Goal: Task Accomplishment & Management: Manage account settings

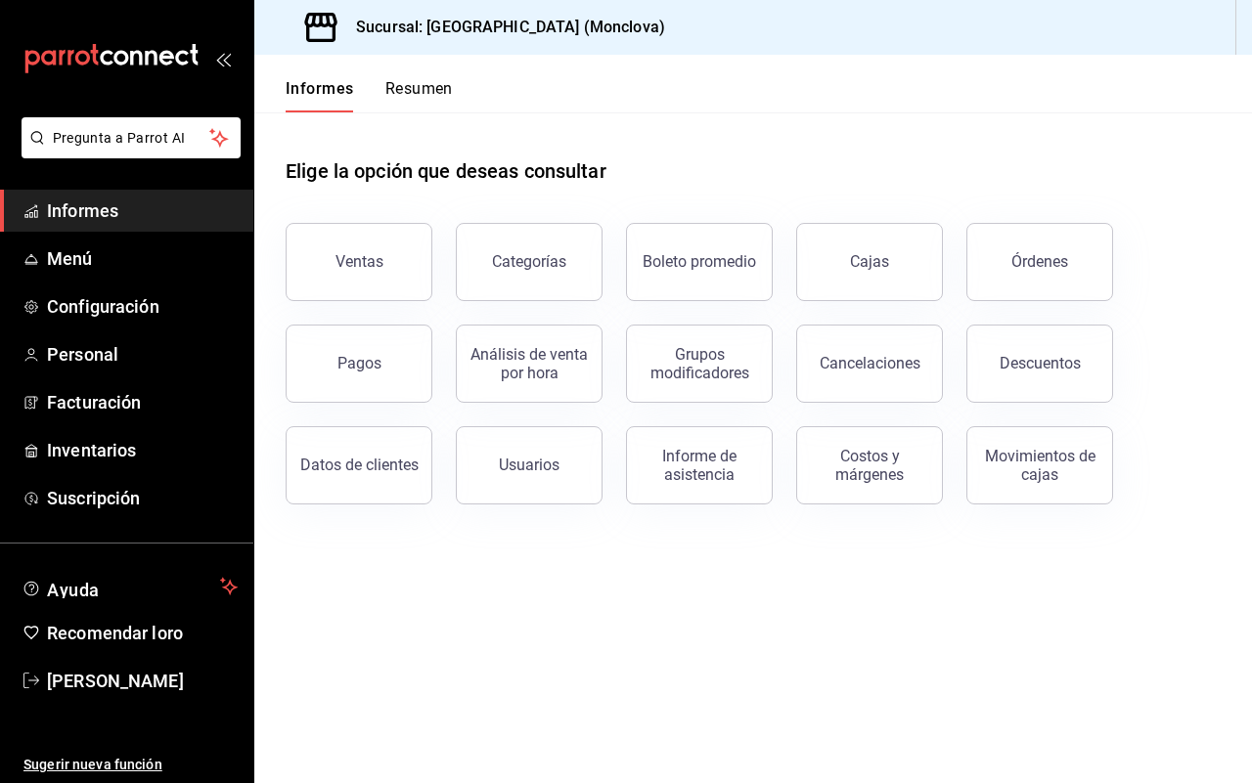
click at [650, 159] on div "Elige la opción que deseas consultar" at bounding box center [753, 155] width 935 height 87
click at [115, 448] on font "Inventarios" at bounding box center [91, 450] width 89 height 21
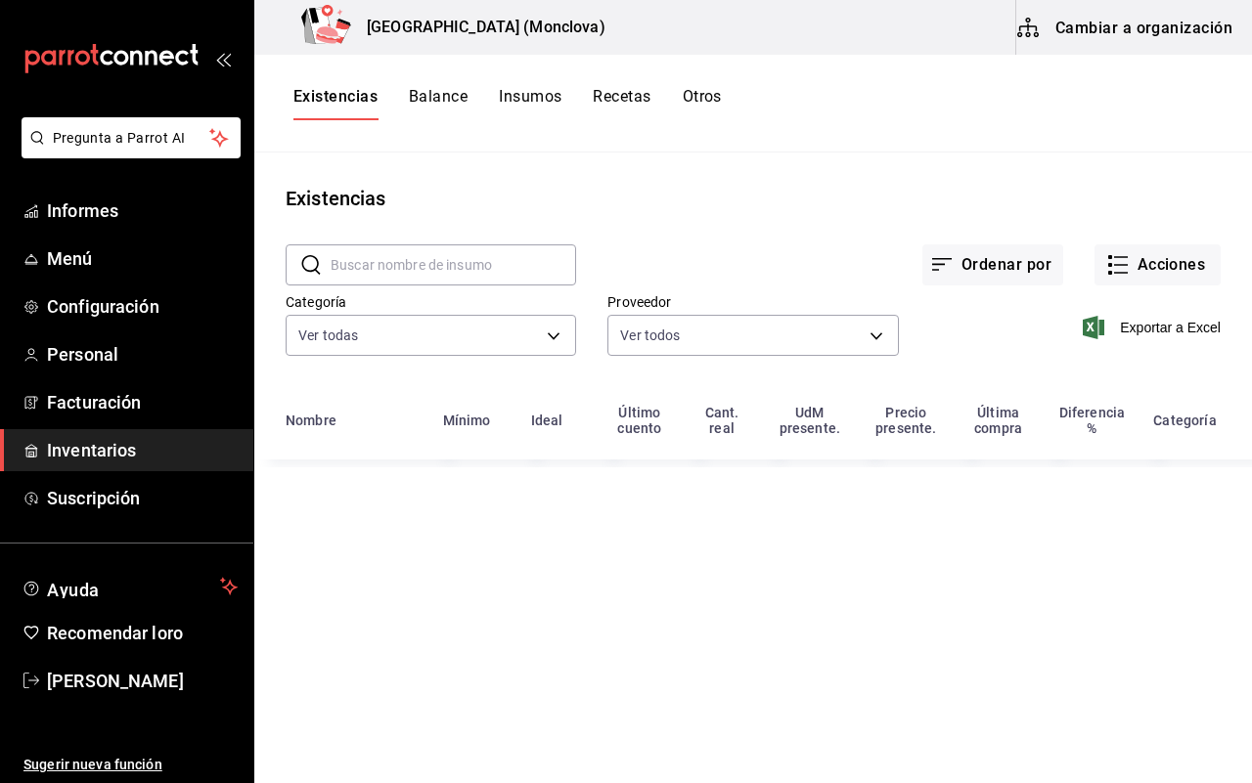
click at [387, 267] on input "text" at bounding box center [452, 264] width 245 height 39
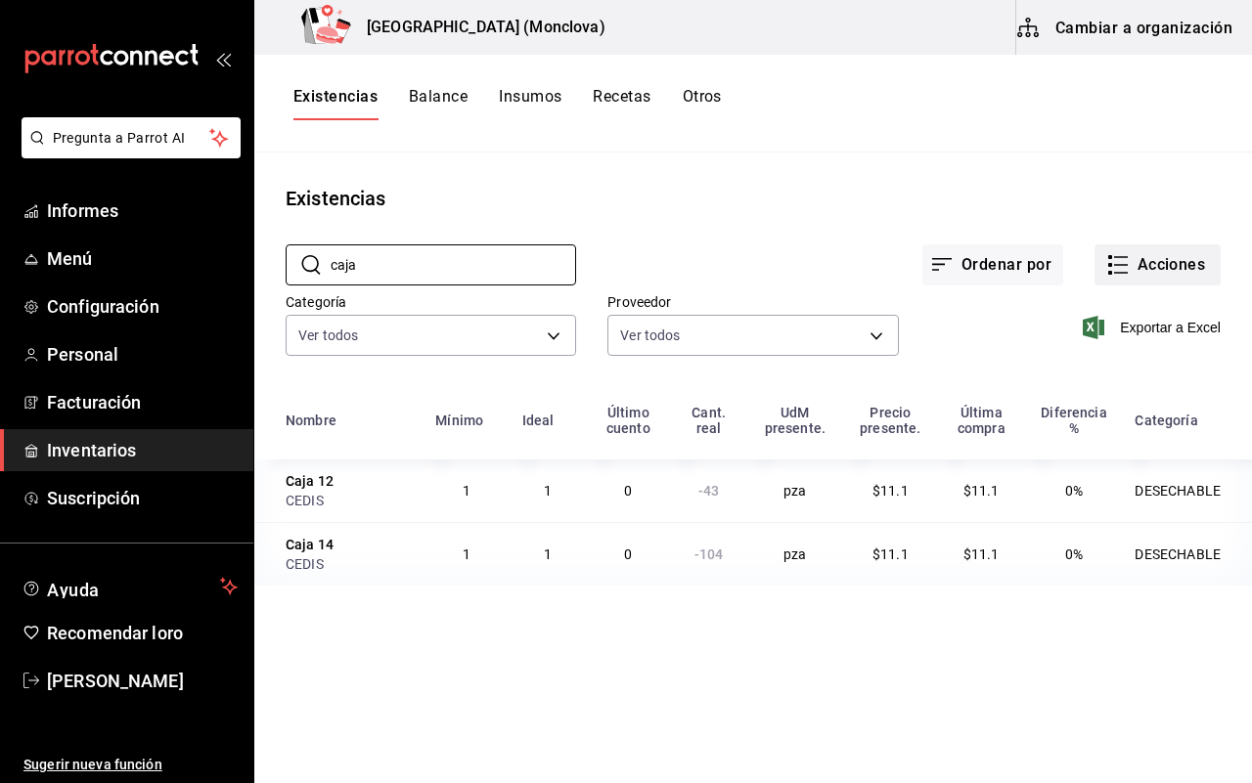
type input "caja"
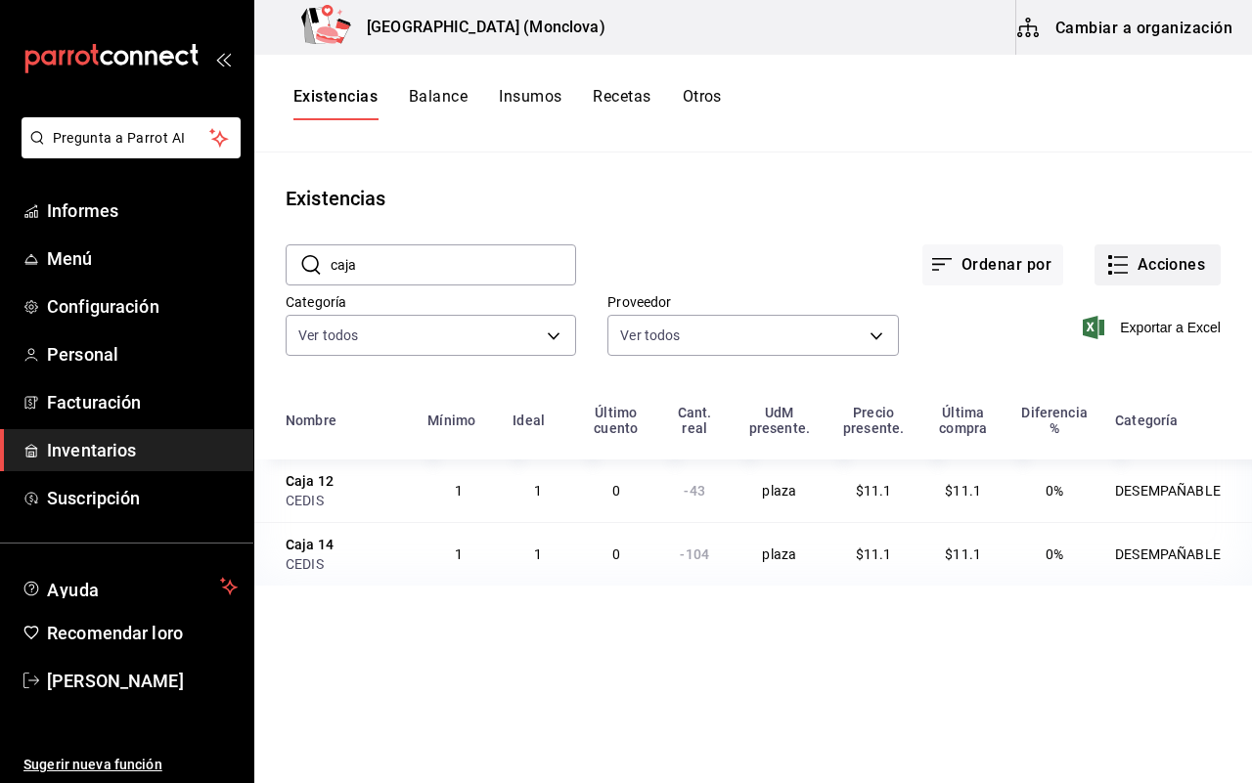
drag, startPoint x: 1136, startPoint y: 277, endPoint x: 1121, endPoint y: 277, distance: 15.6
click at [1121, 277] on button "Acciones" at bounding box center [1157, 264] width 126 height 41
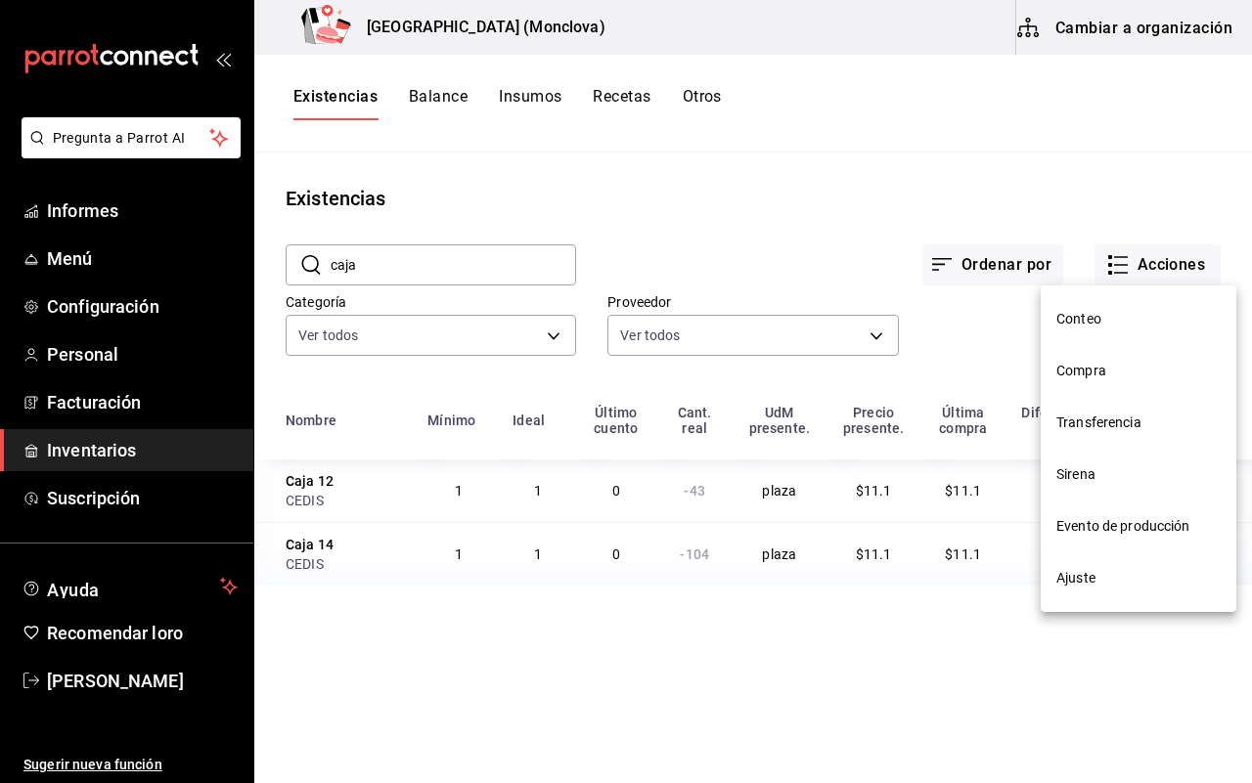
click at [1112, 574] on span "Ajuste" at bounding box center [1138, 578] width 164 height 21
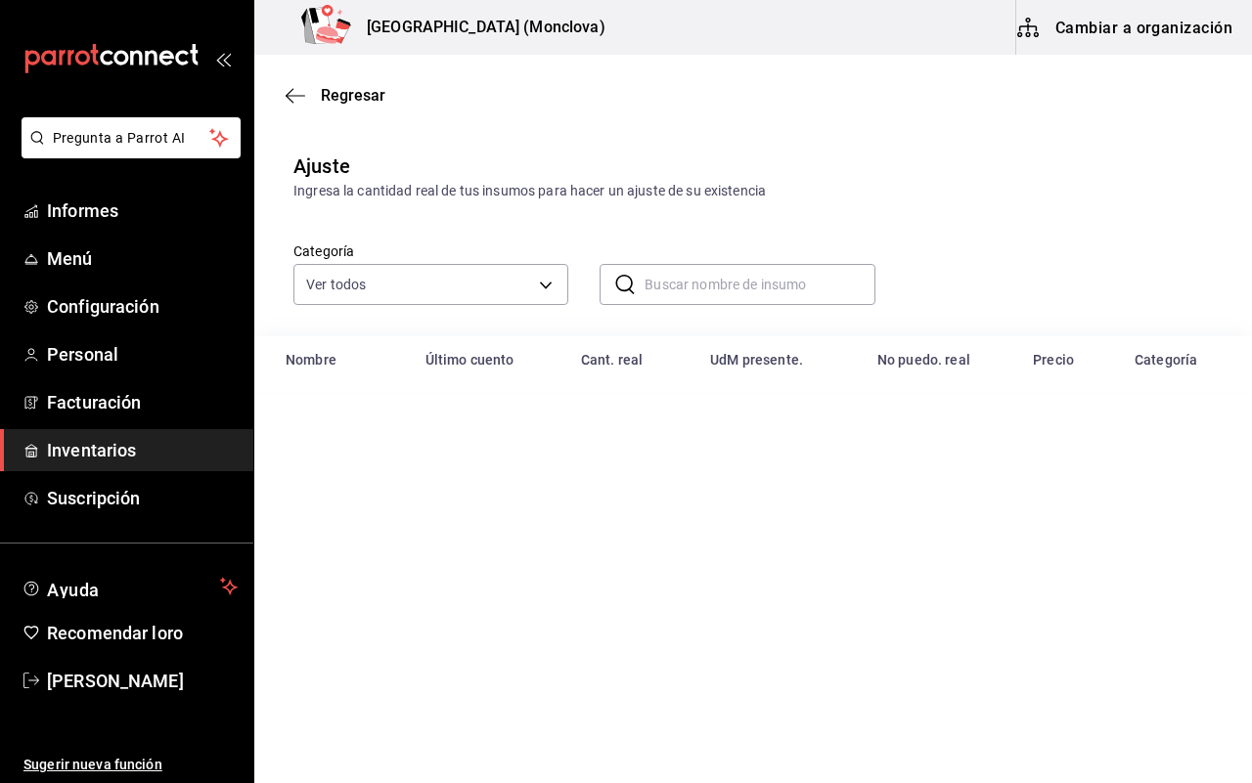
click at [704, 294] on input "text" at bounding box center [759, 284] width 230 height 39
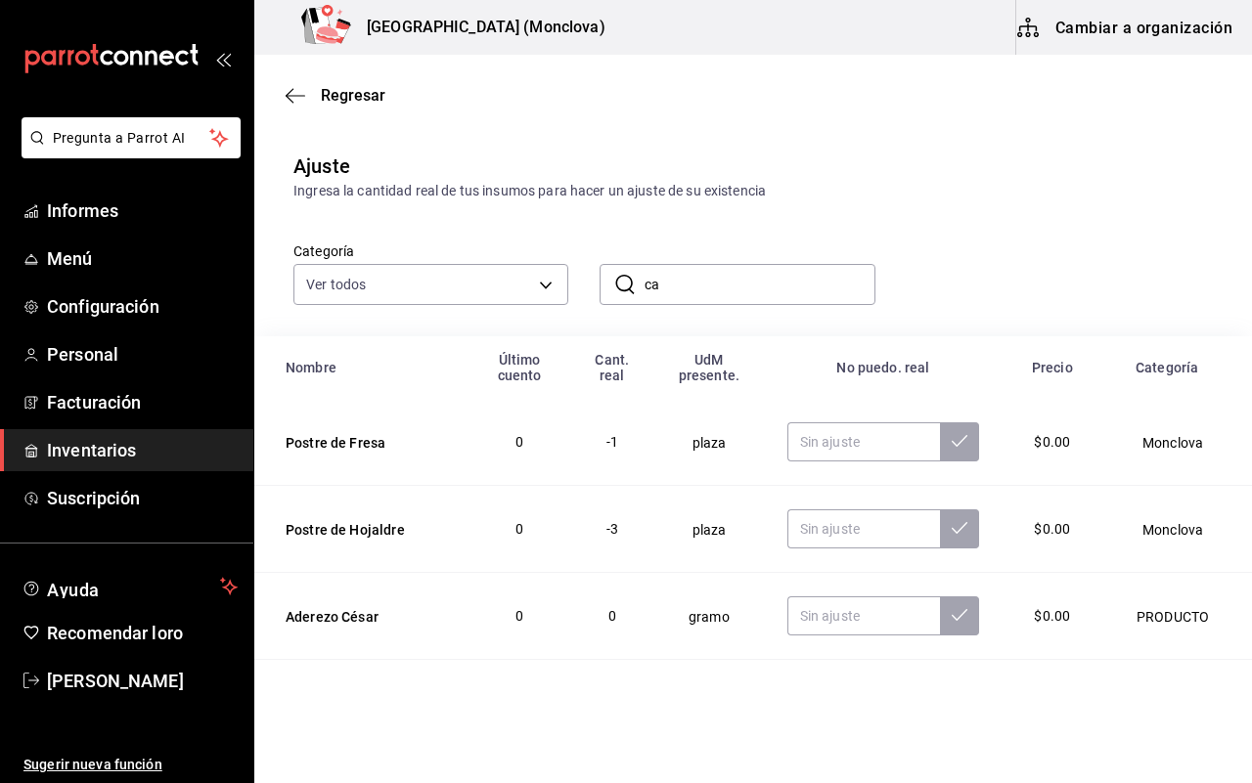
type input "c"
type input "1"
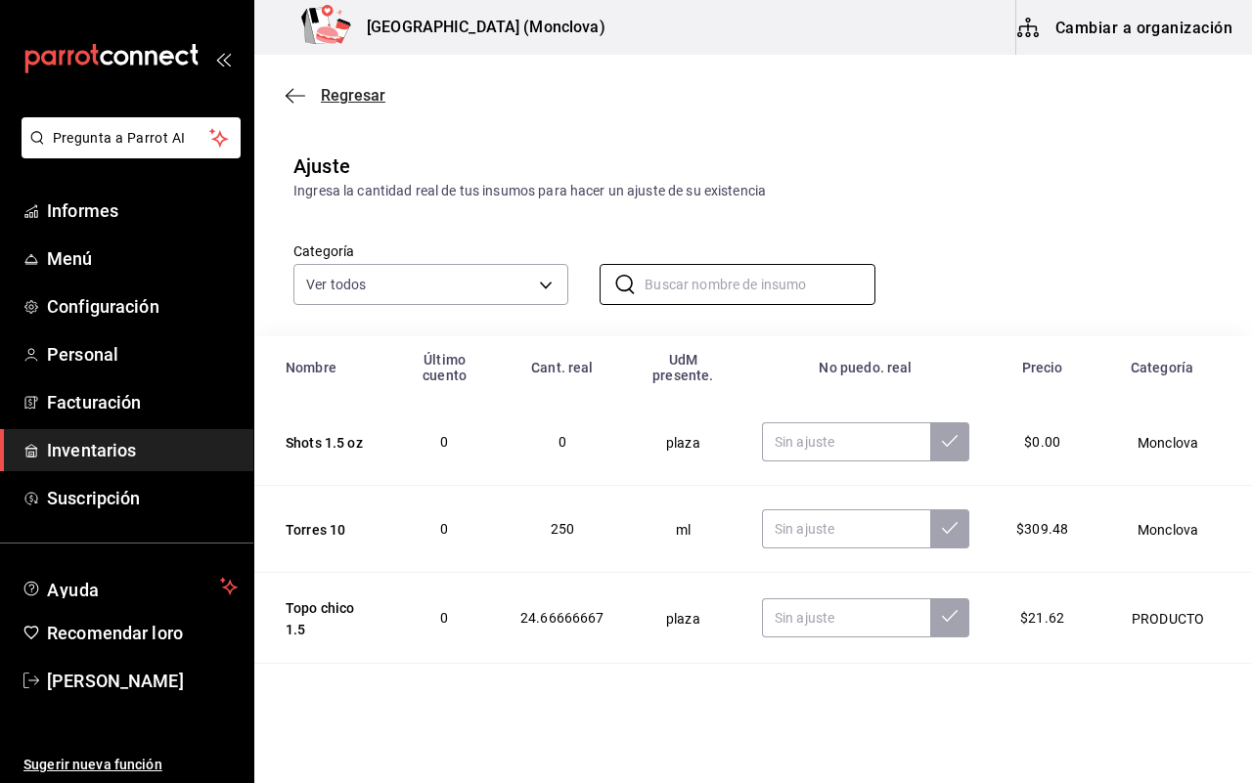
click at [344, 86] on font "Regresar" at bounding box center [353, 95] width 65 height 19
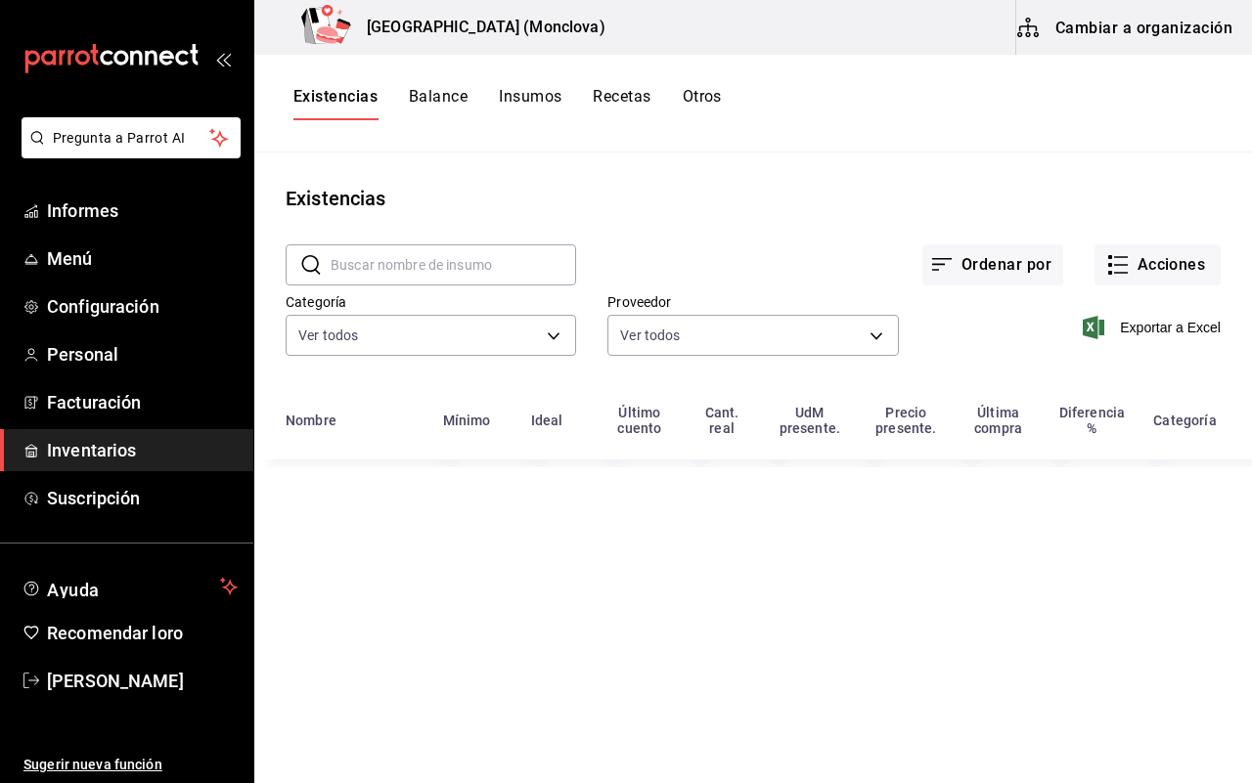
drag, startPoint x: 440, startPoint y: 272, endPoint x: 408, endPoint y: 269, distance: 32.4
click at [440, 272] on input "text" at bounding box center [452, 264] width 245 height 39
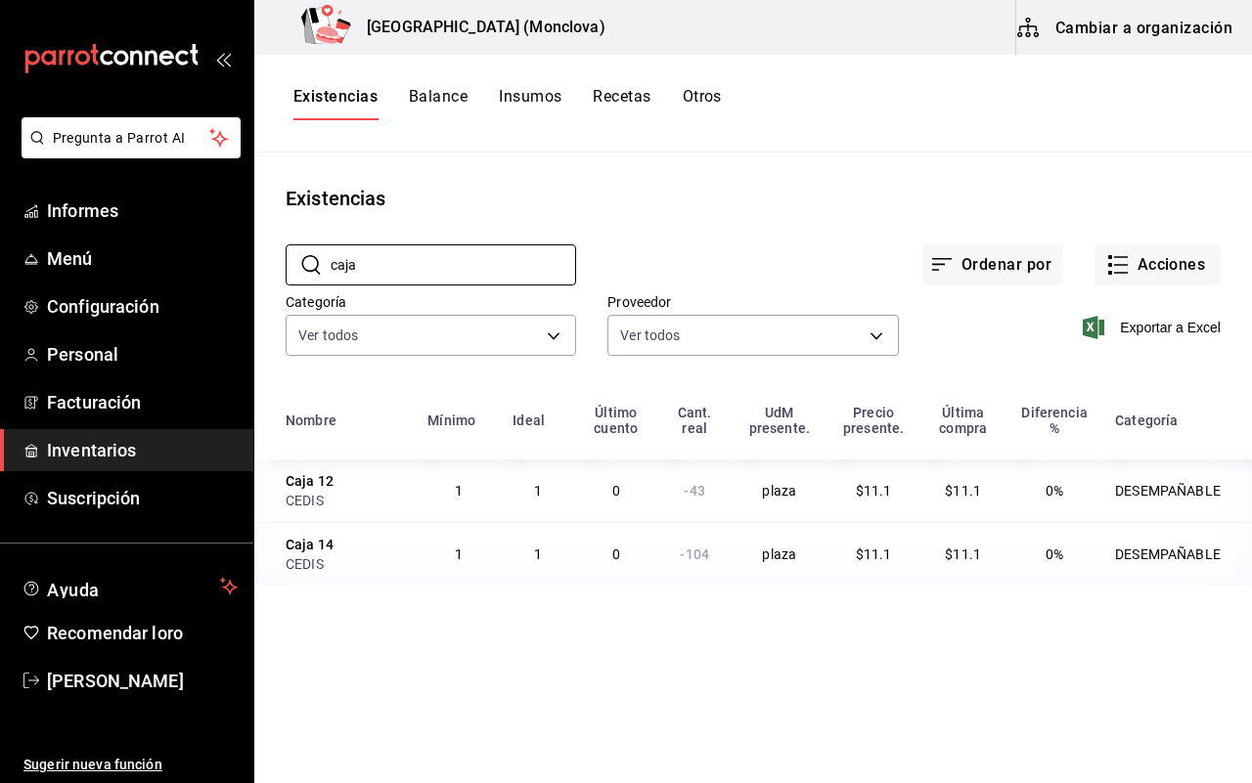
type input "caja"
drag, startPoint x: 286, startPoint y: 549, endPoint x: 344, endPoint y: 539, distance: 59.5
click at [344, 539] on div "Caja 14" at bounding box center [345, 545] width 118 height 20
copy font "Caja 14"
click at [1120, 262] on icon "button" at bounding box center [1117, 264] width 23 height 23
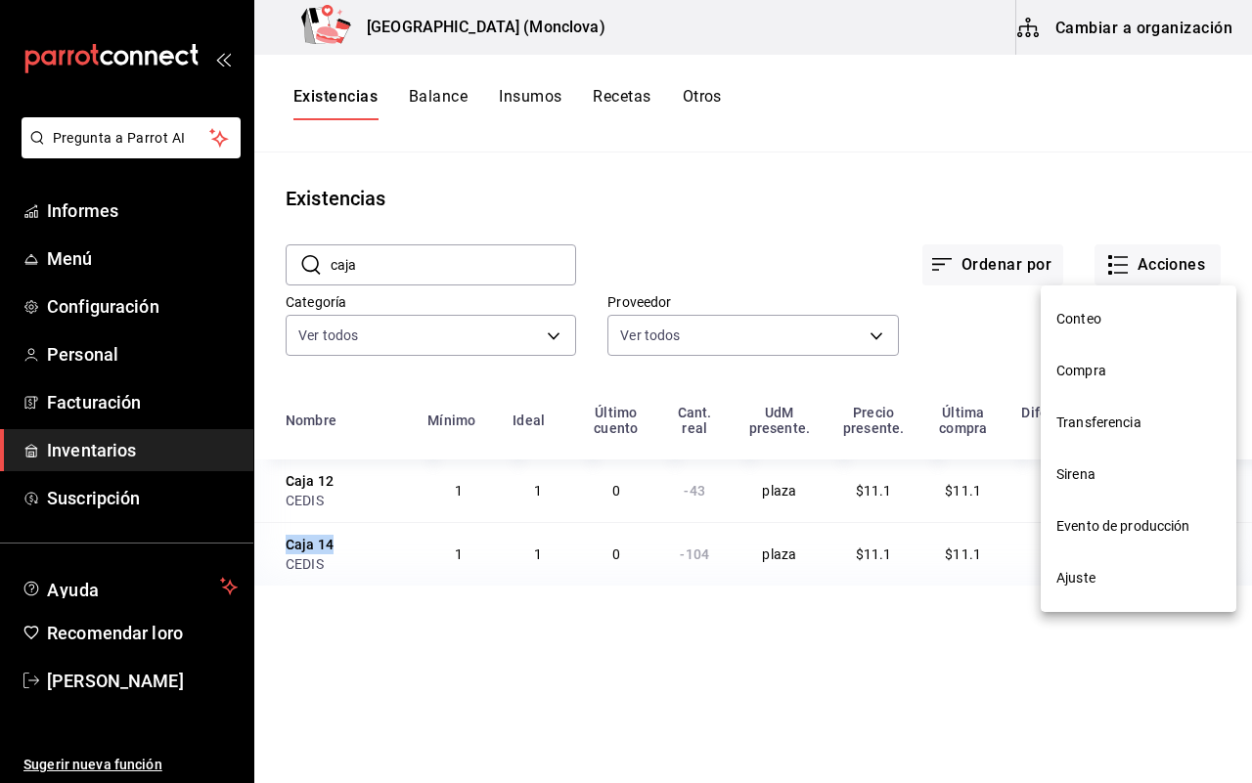
click at [1093, 568] on span "Ajuste" at bounding box center [1138, 578] width 164 height 21
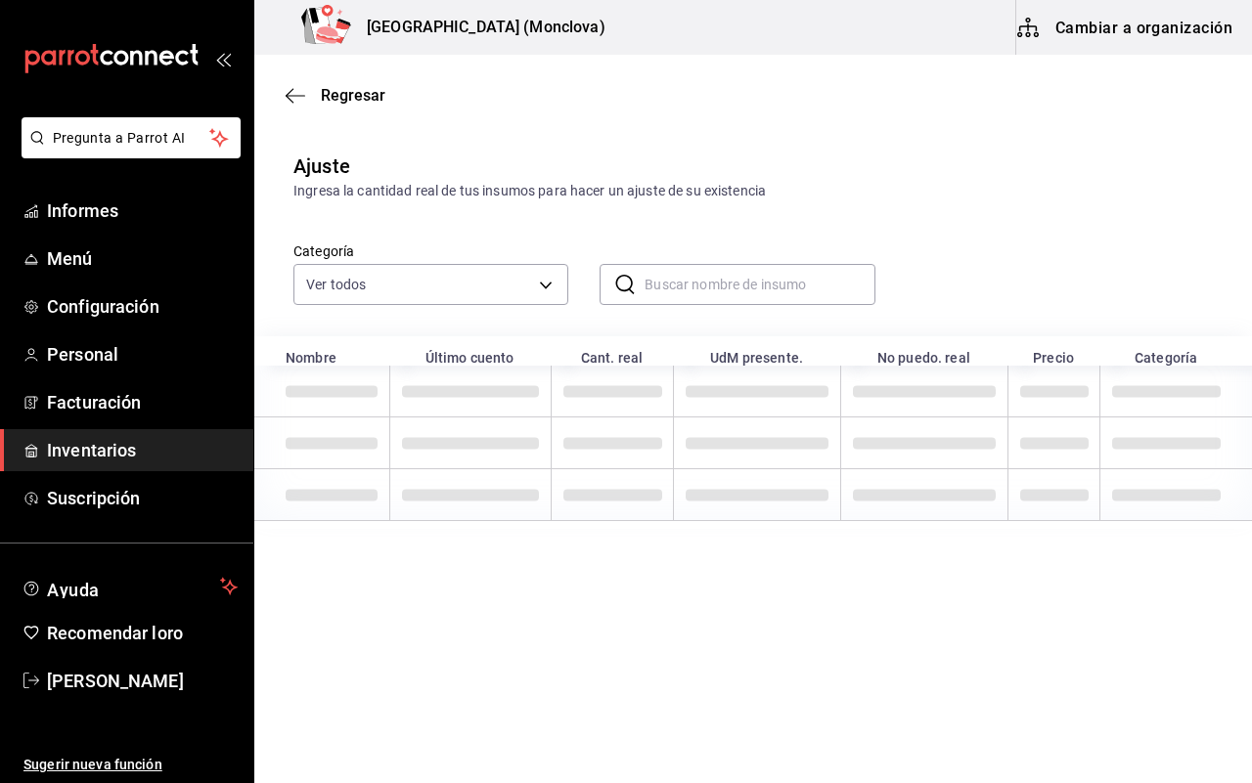
click at [667, 284] on input "text" at bounding box center [759, 284] width 230 height 39
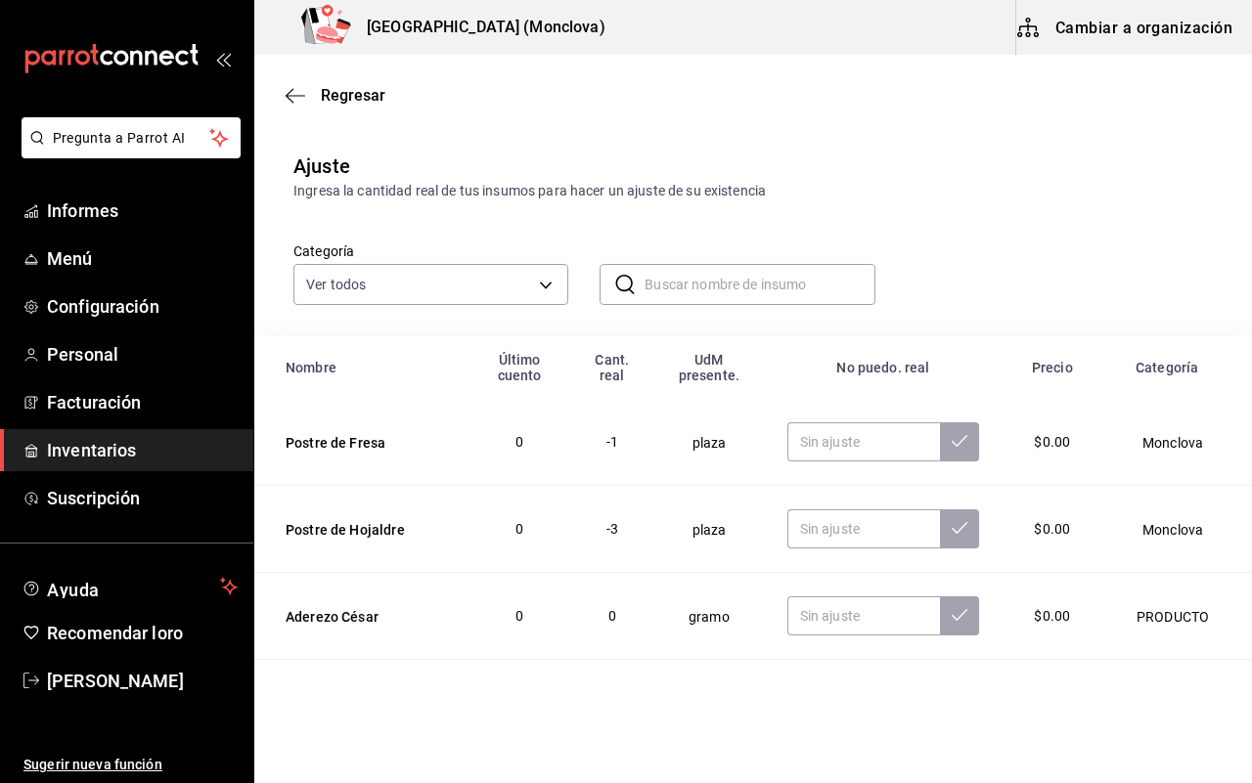
click at [667, 284] on input "text" at bounding box center [759, 284] width 230 height 39
paste input "Caja 14"
click at [736, 286] on input "Caja 14" at bounding box center [759, 284] width 230 height 39
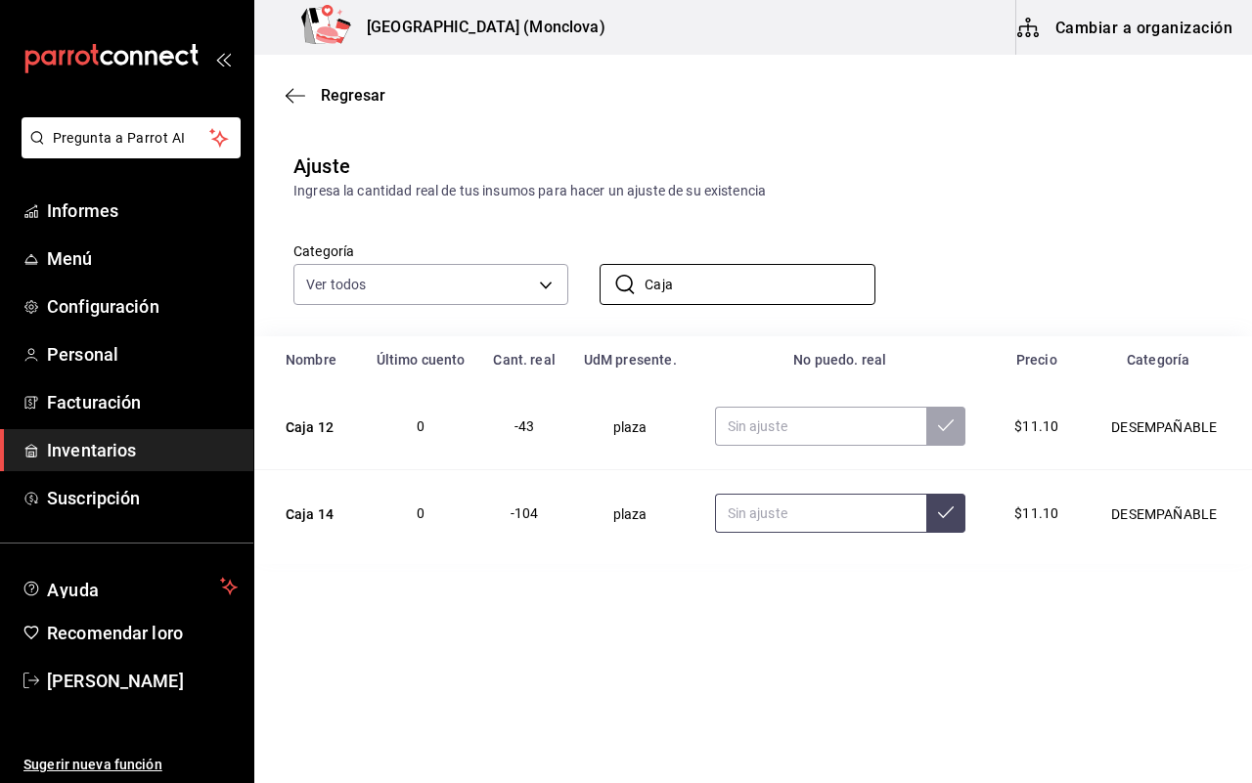
type input "Caja"
click at [818, 529] on input "text" at bounding box center [821, 513] width 212 height 39
type input "136.00"
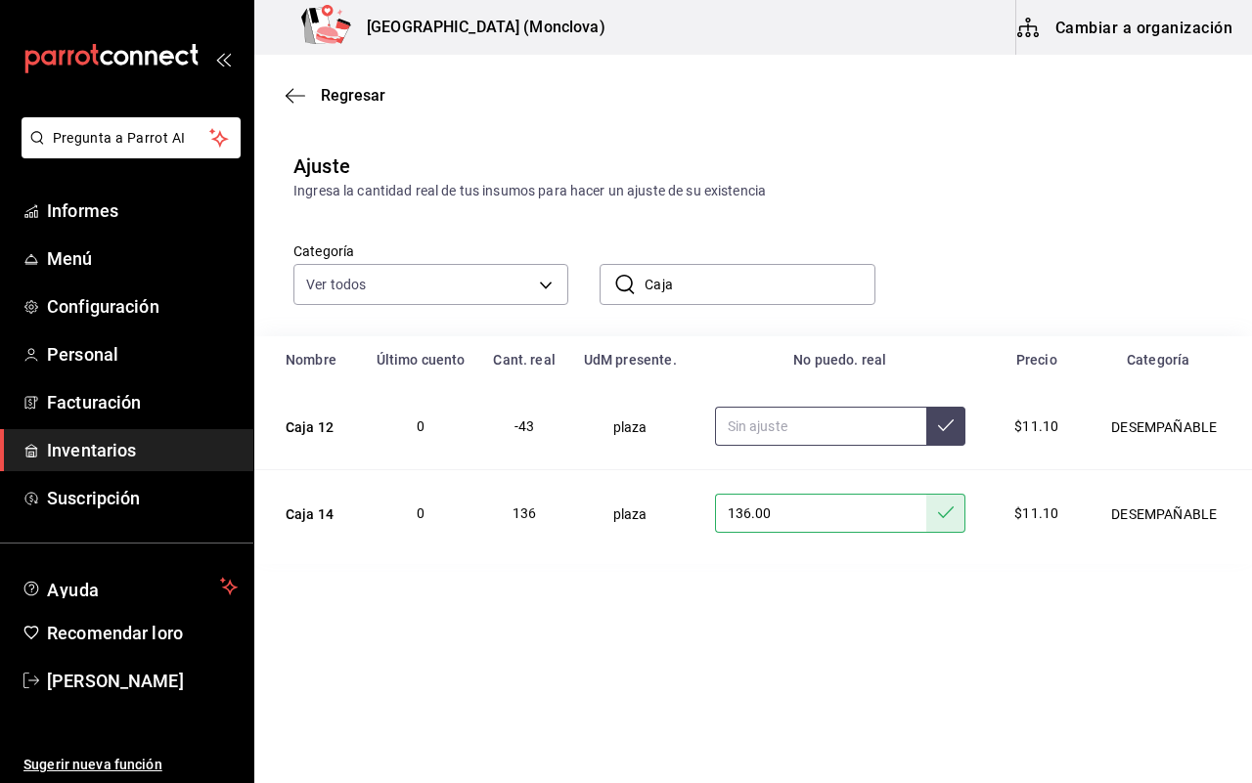
click at [813, 431] on input "text" at bounding box center [821, 426] width 212 height 39
type input "300.00"
click at [759, 275] on input "Caja" at bounding box center [759, 284] width 230 height 39
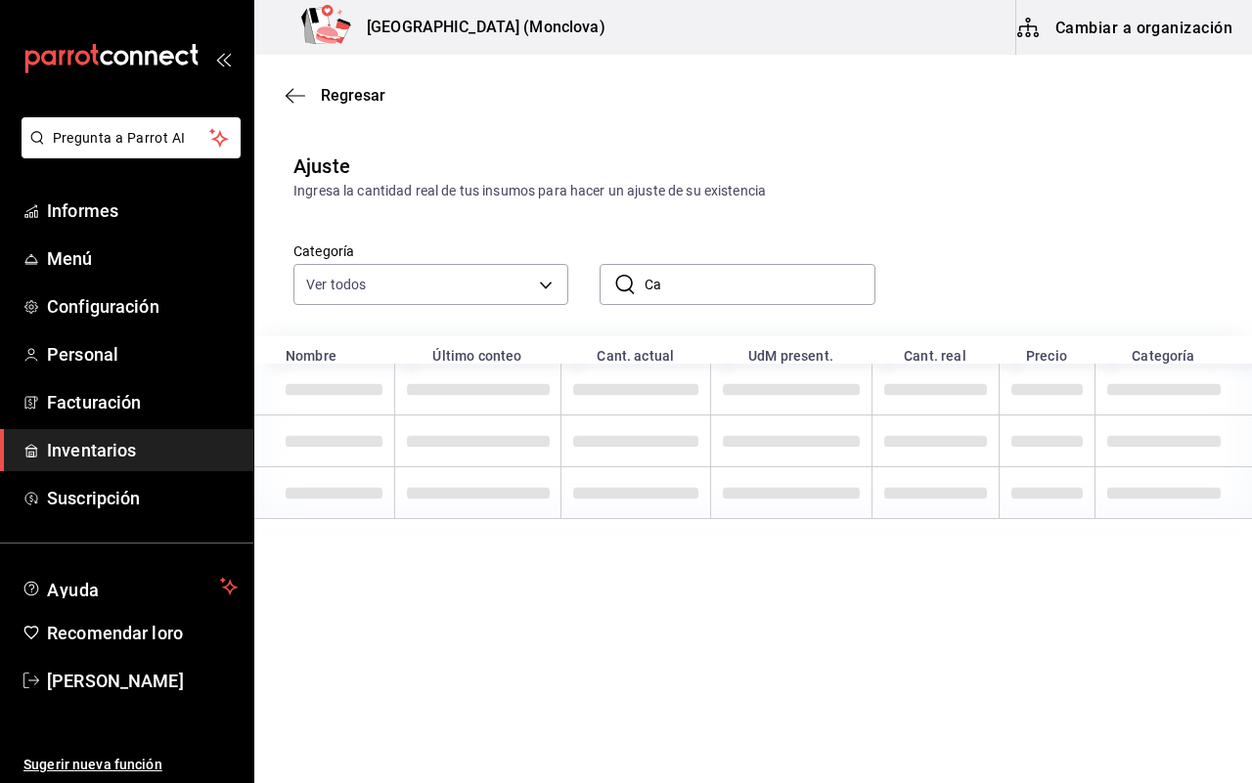
type input "C"
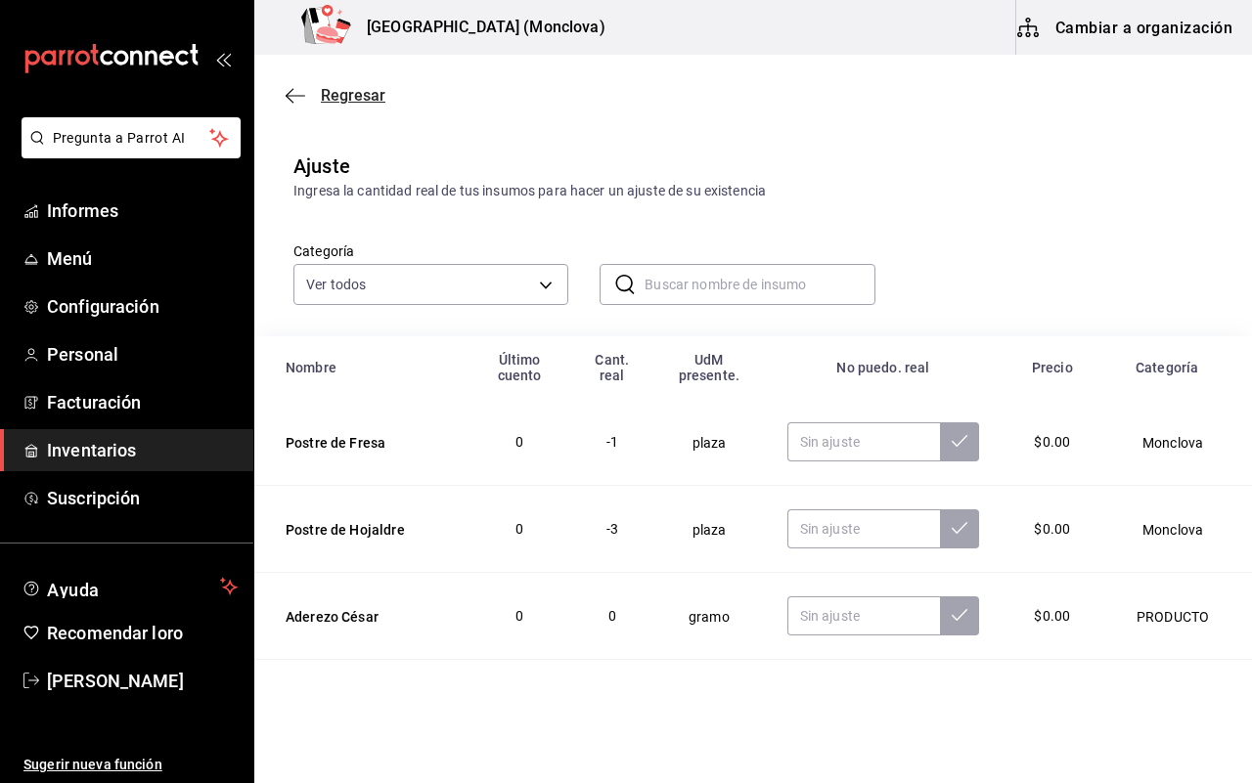
click at [332, 88] on font "Regresar" at bounding box center [353, 95] width 65 height 19
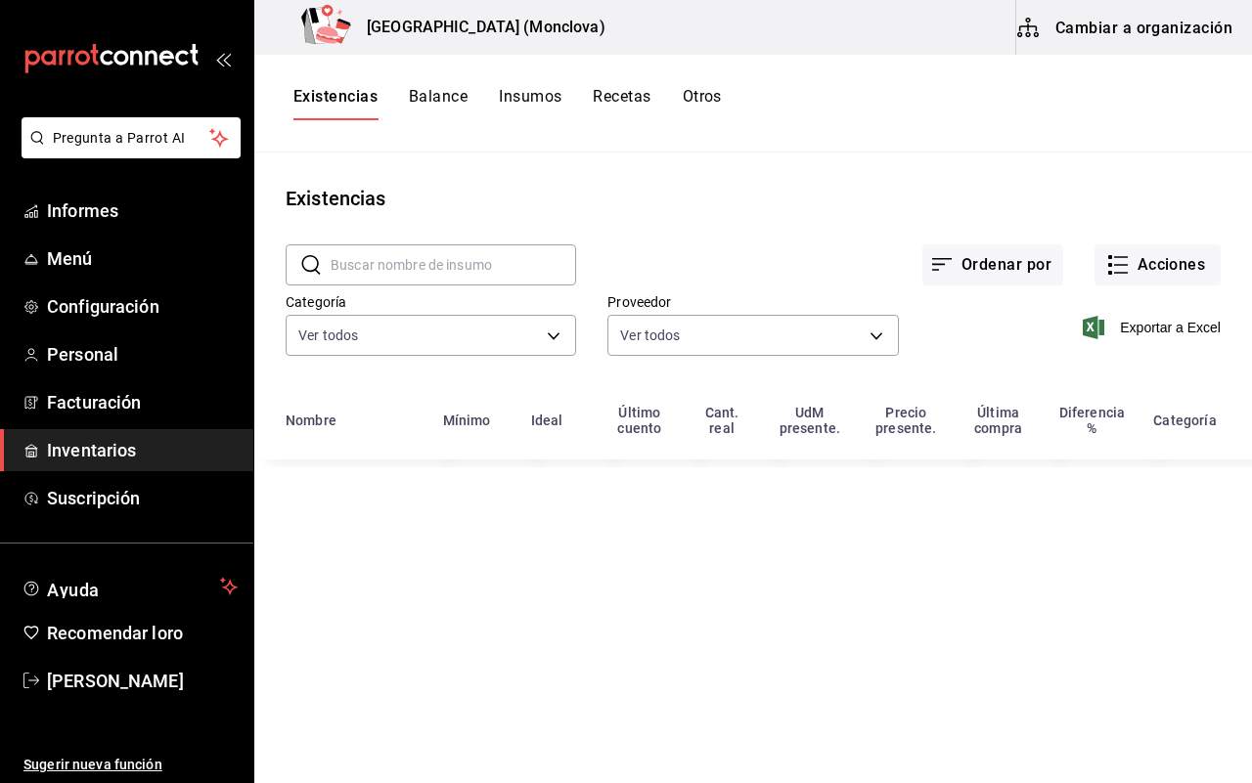
click at [368, 254] on input "text" at bounding box center [452, 264] width 245 height 39
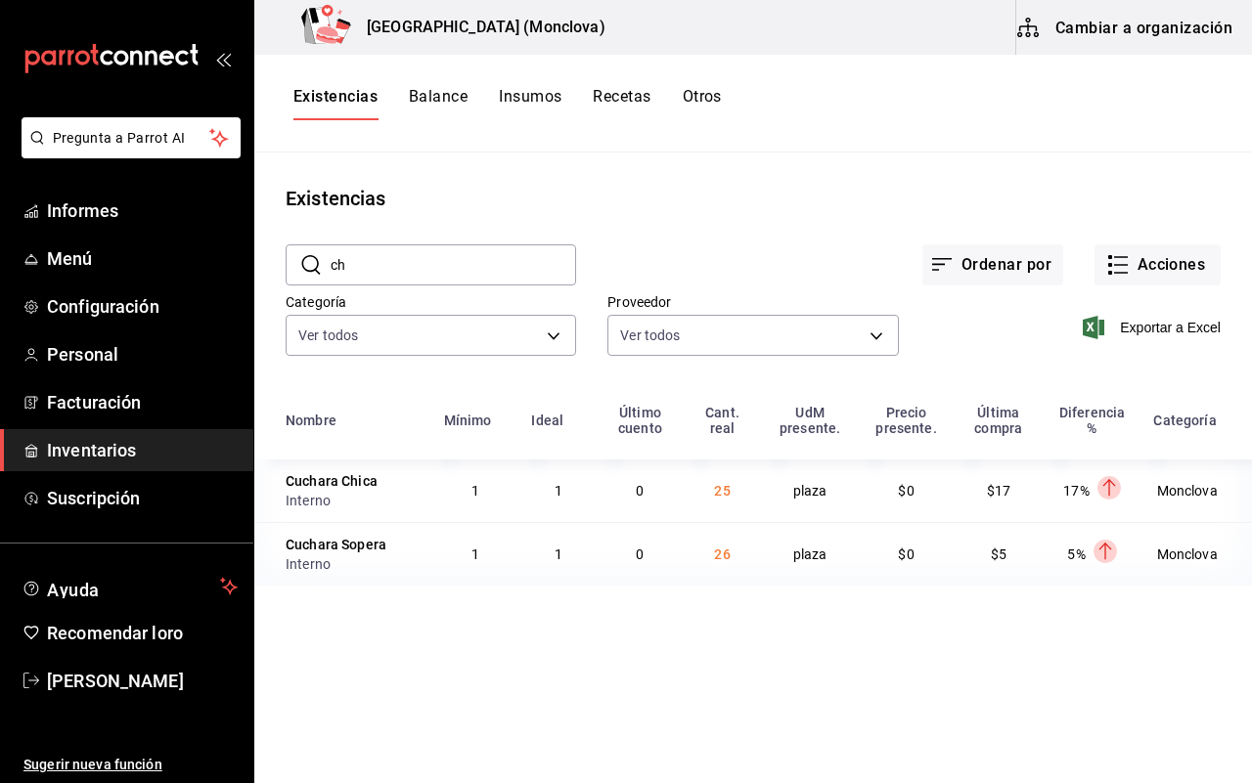
type input "c"
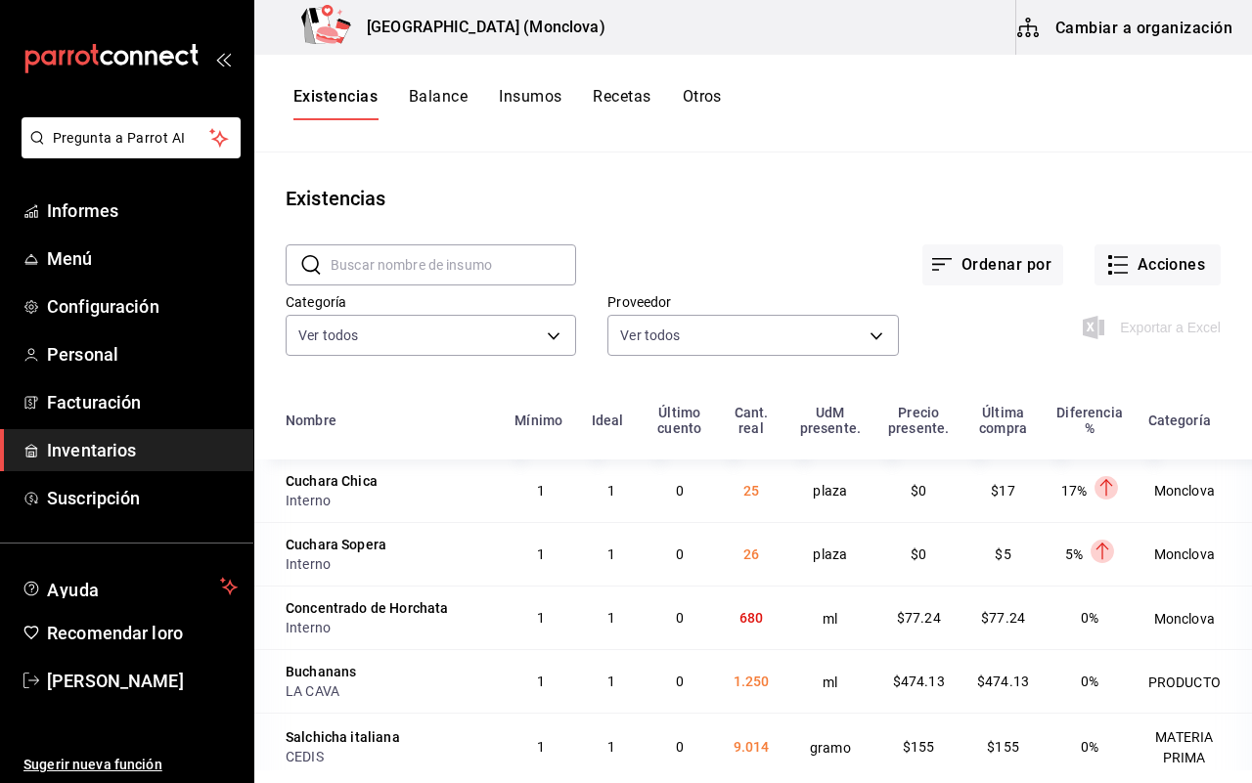
type input "c"
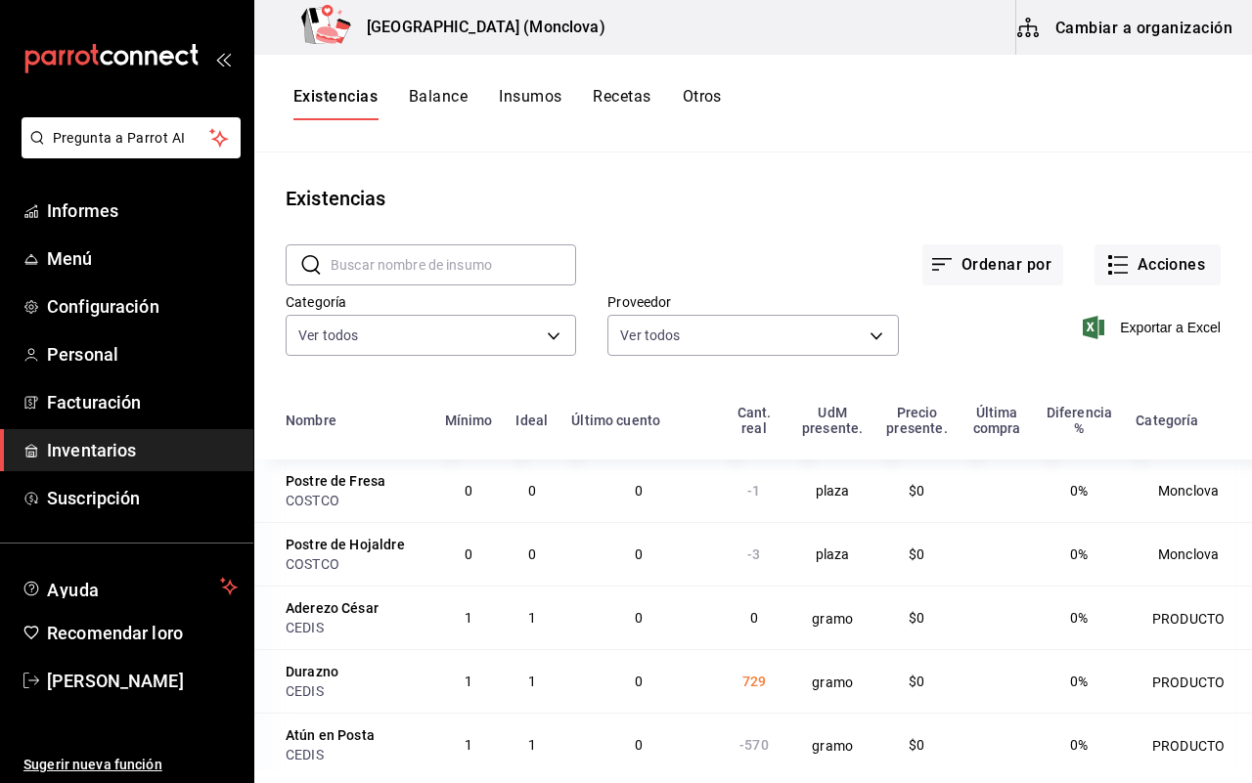
click at [368, 254] on input "text" at bounding box center [452, 264] width 245 height 39
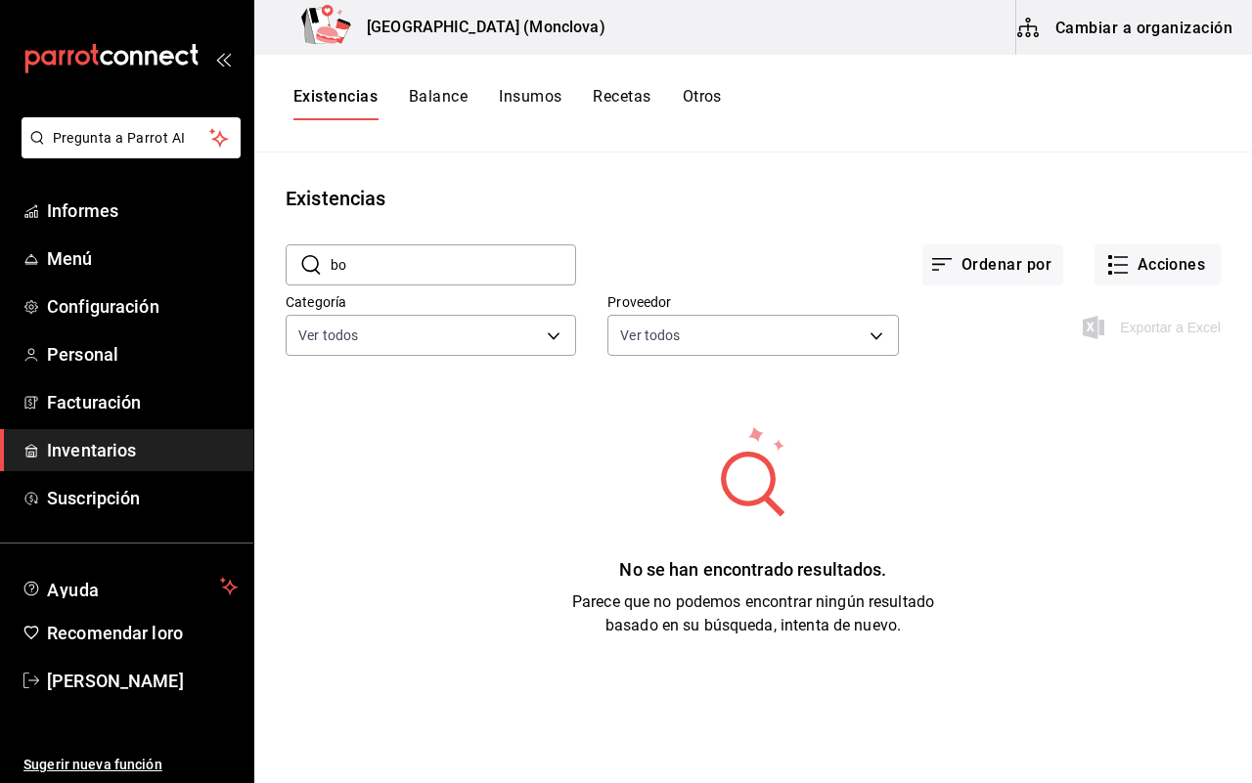
type input "b"
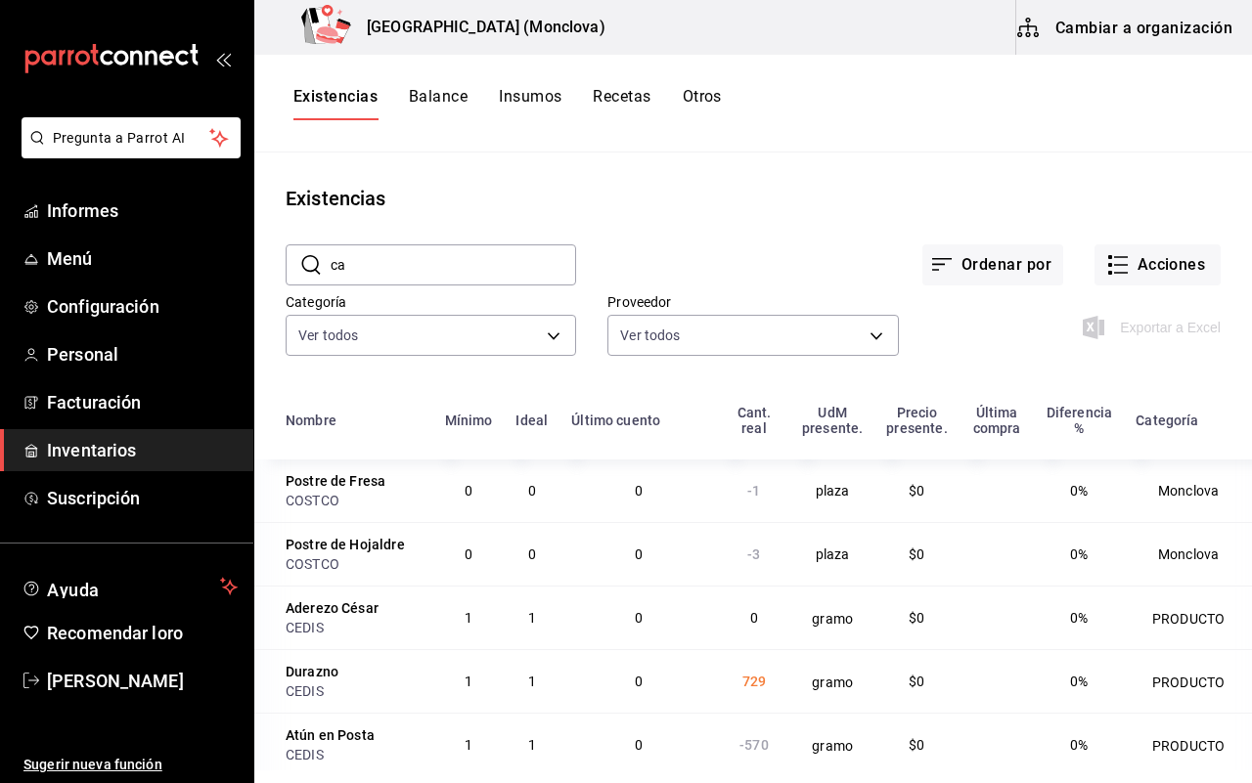
type input "c"
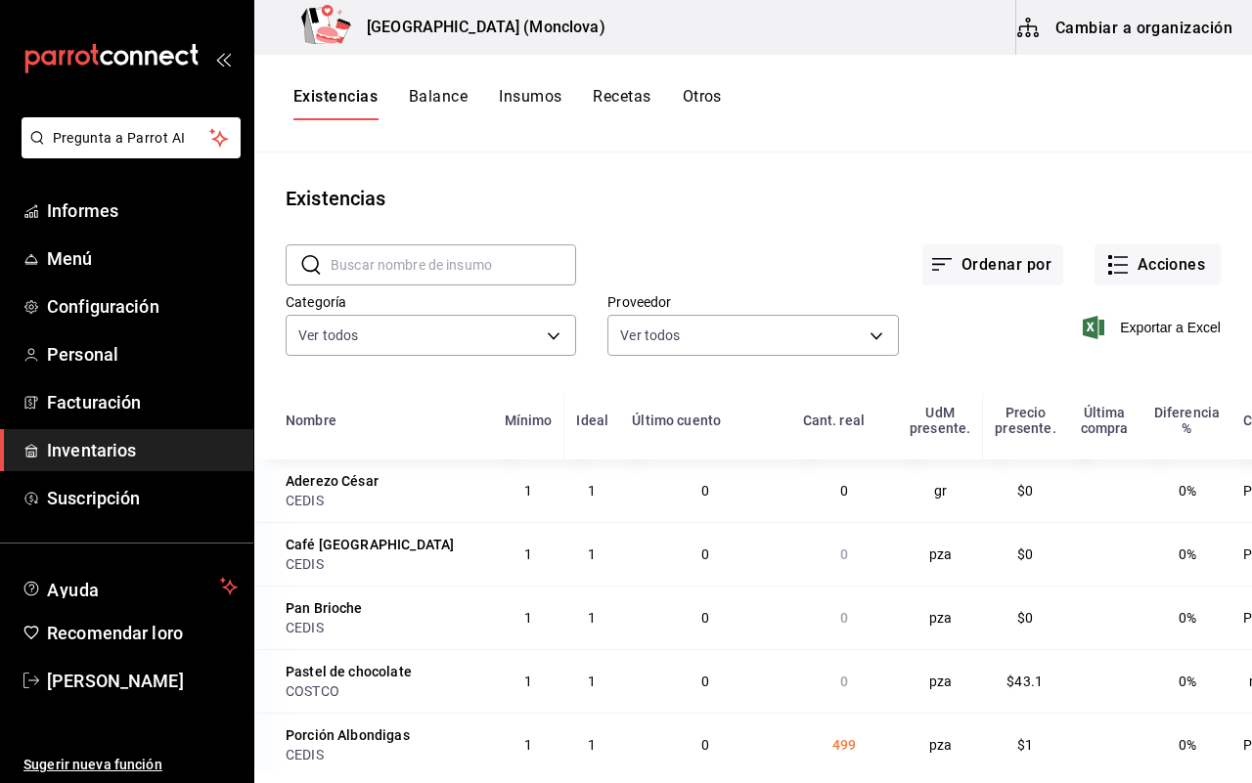
click at [368, 254] on input "text" at bounding box center [452, 264] width 245 height 39
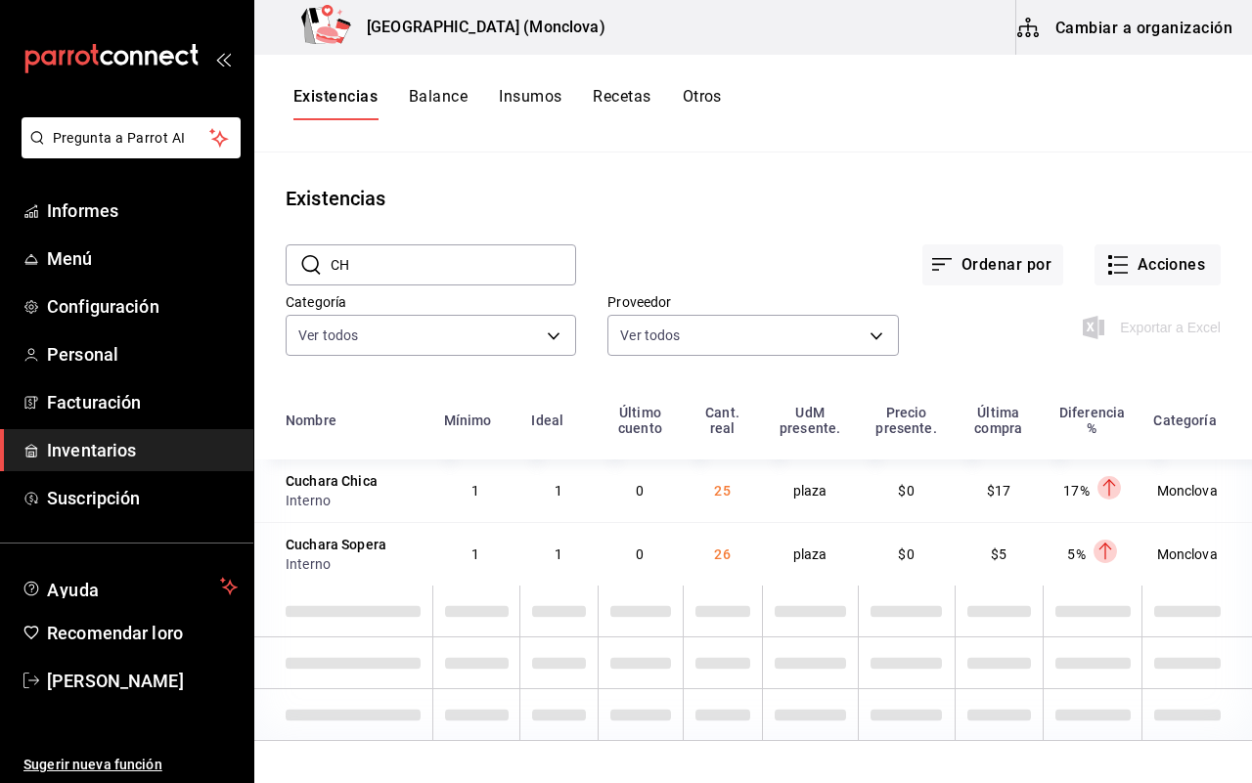
type input "C"
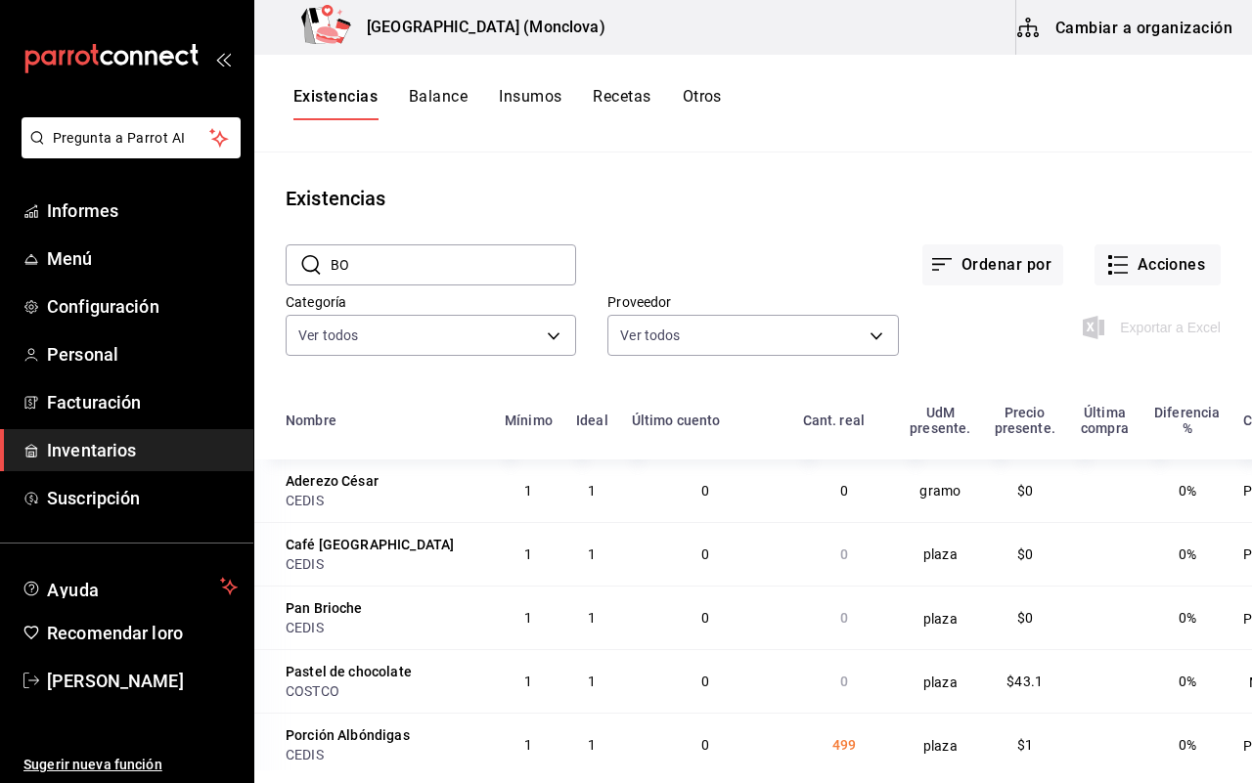
type input "B"
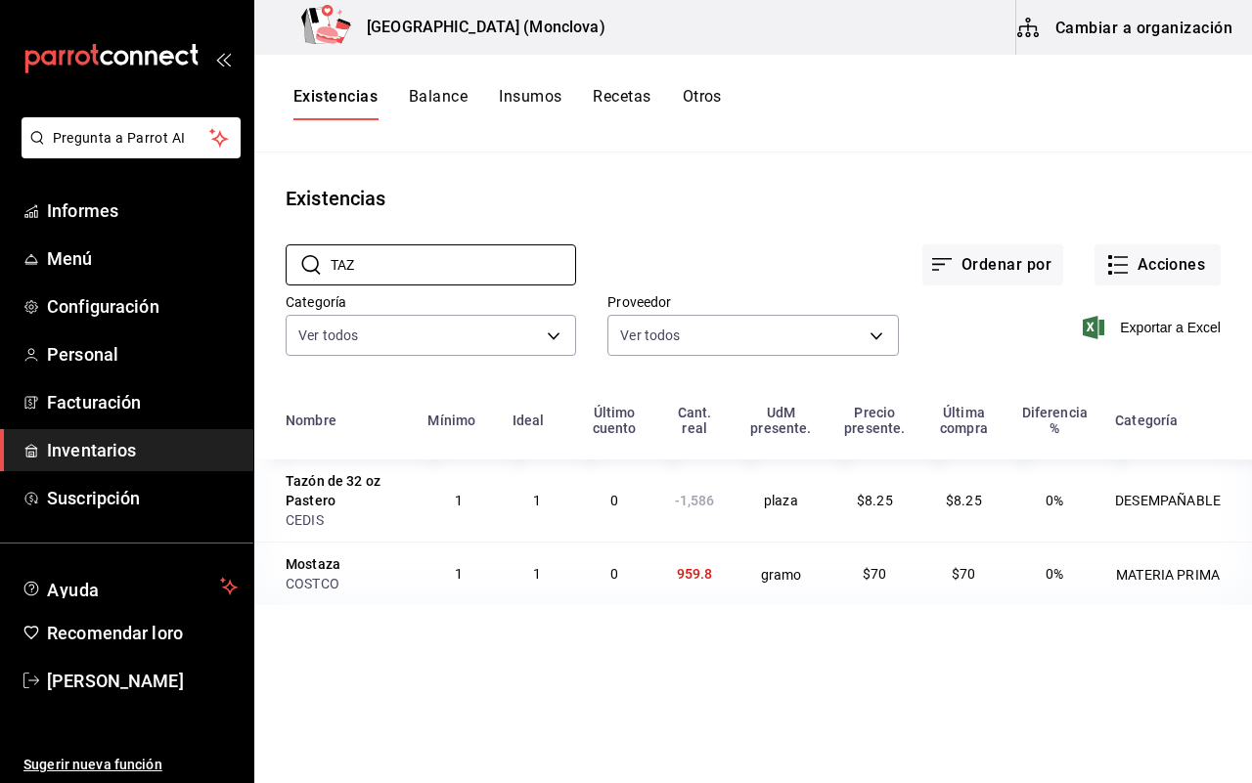
type input "TAZ"
drag, startPoint x: 282, startPoint y: 489, endPoint x: 344, endPoint y: 497, distance: 63.1
click at [344, 497] on td "Tazón de 32 oz Pastero CEDIS" at bounding box center [334, 501] width 161 height 82
copy font "Tazón de 32 oz Pastero"
click at [1169, 242] on div "Ordenar por Acciones" at bounding box center [898, 249] width 644 height 72
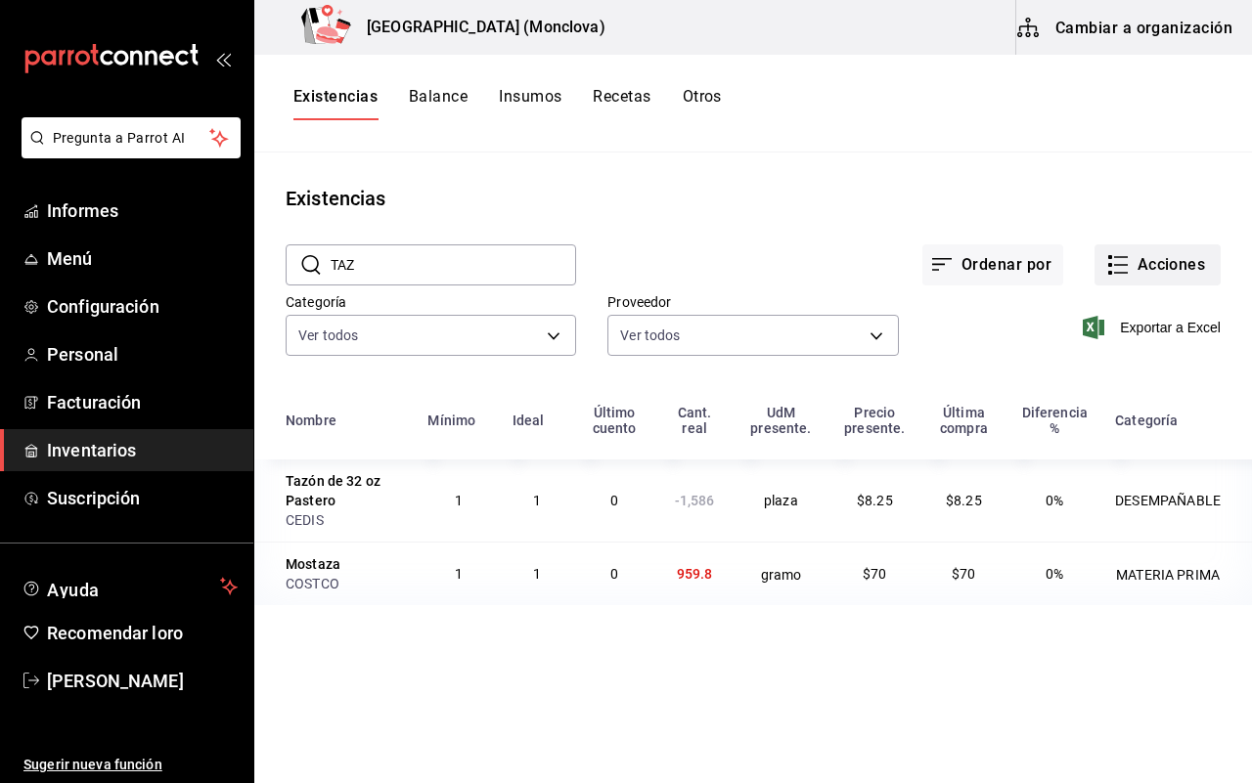
click at [1161, 247] on button "Acciones" at bounding box center [1157, 264] width 126 height 41
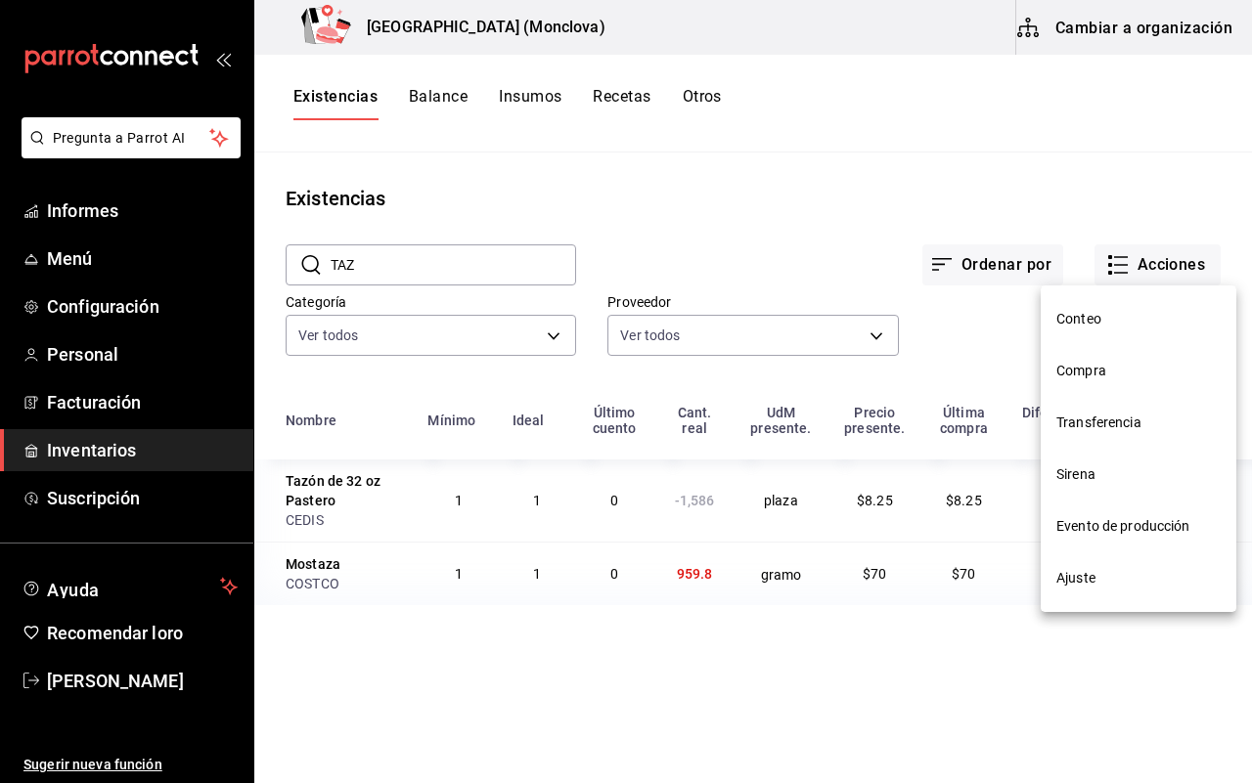
click at [1139, 572] on span "Ajuste" at bounding box center [1138, 578] width 164 height 21
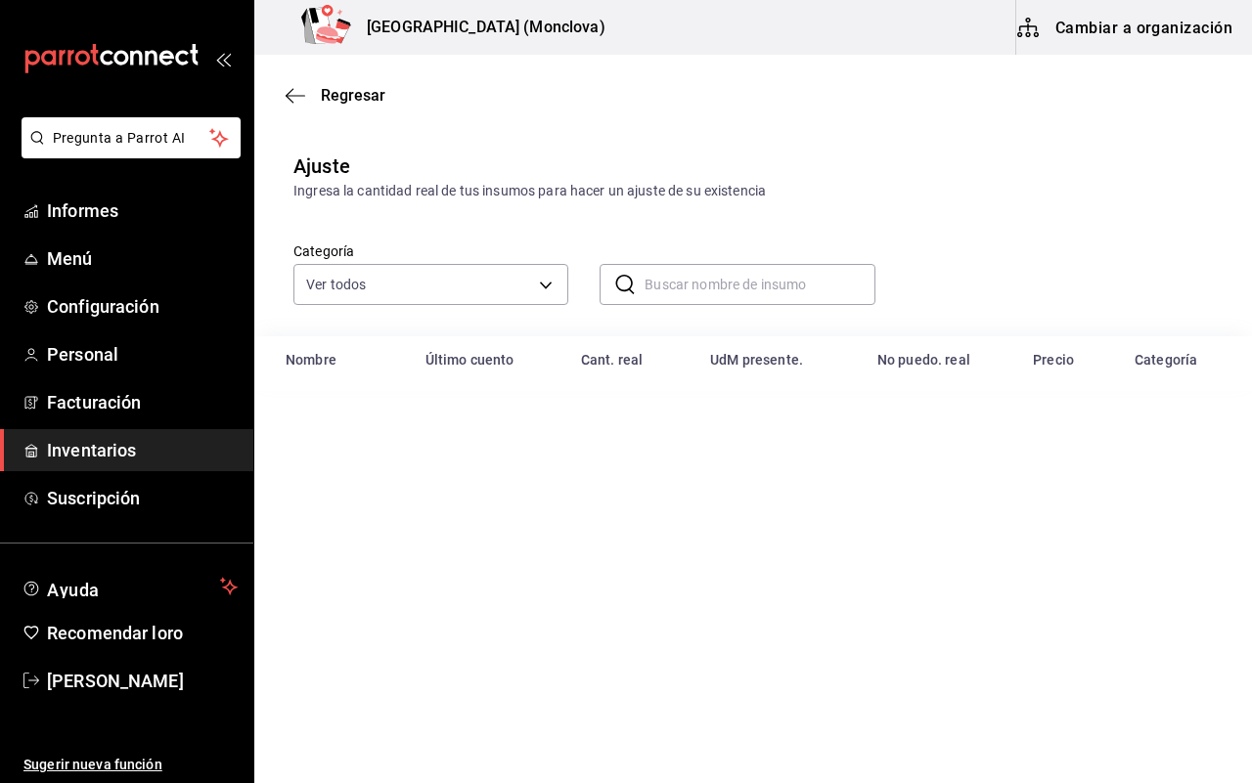
click at [671, 290] on input "text" at bounding box center [759, 284] width 230 height 39
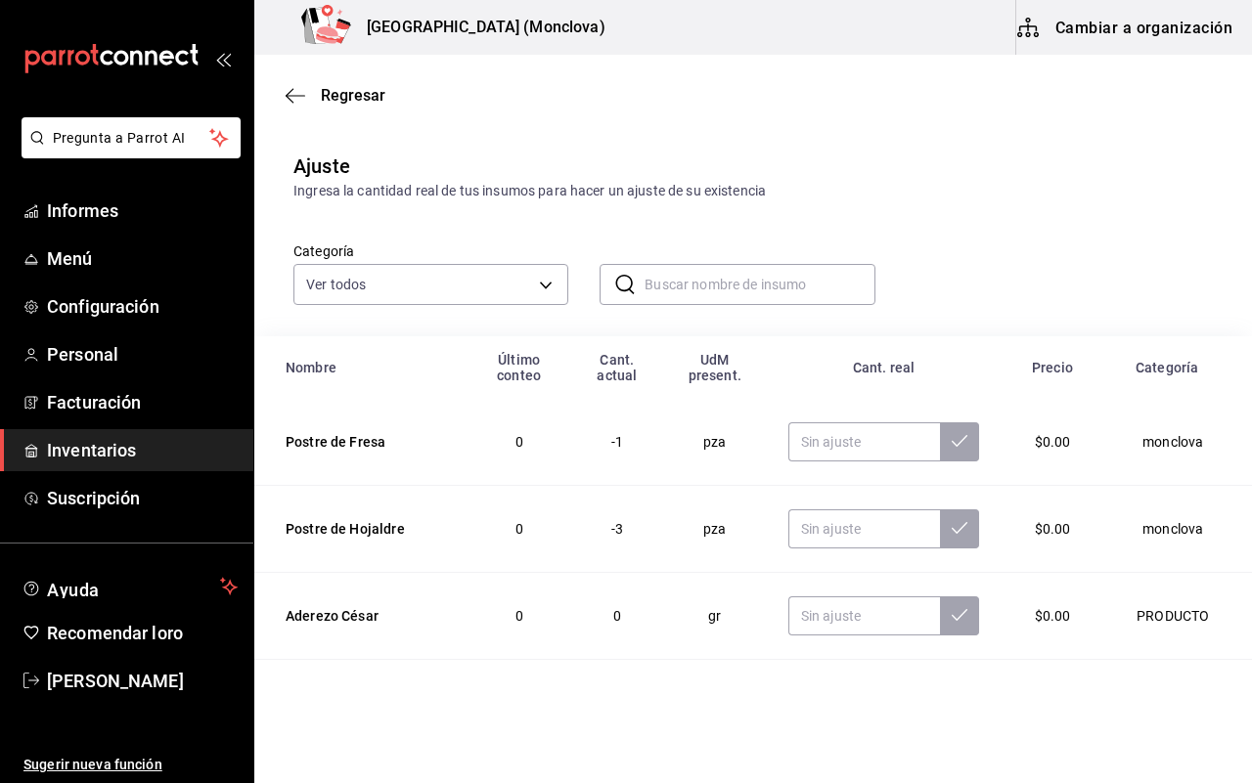
paste input "Tazón de 32 oz Pastero"
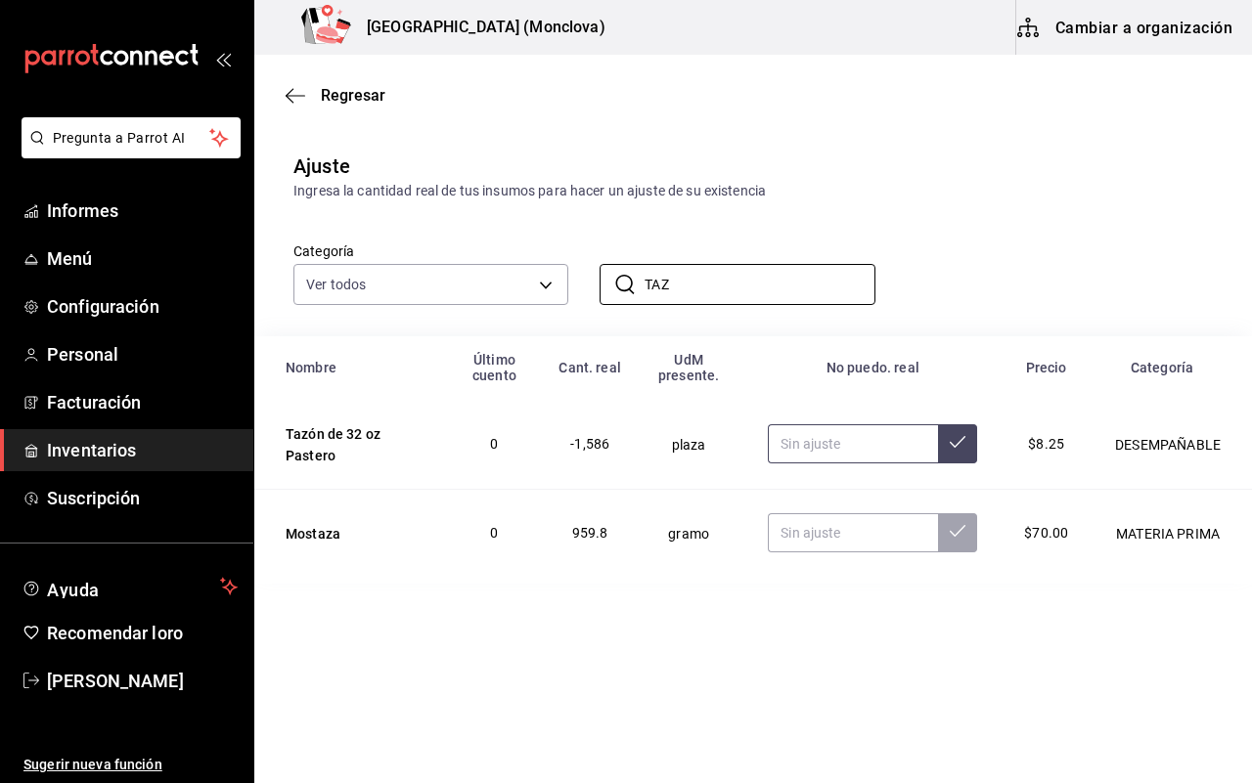
type input "TAZ"
click at [779, 446] on input "text" at bounding box center [853, 443] width 170 height 39
type input "255.00"
click at [721, 568] on td "gramo" at bounding box center [688, 532] width 111 height 87
click at [353, 100] on font "Regresar" at bounding box center [353, 95] width 65 height 19
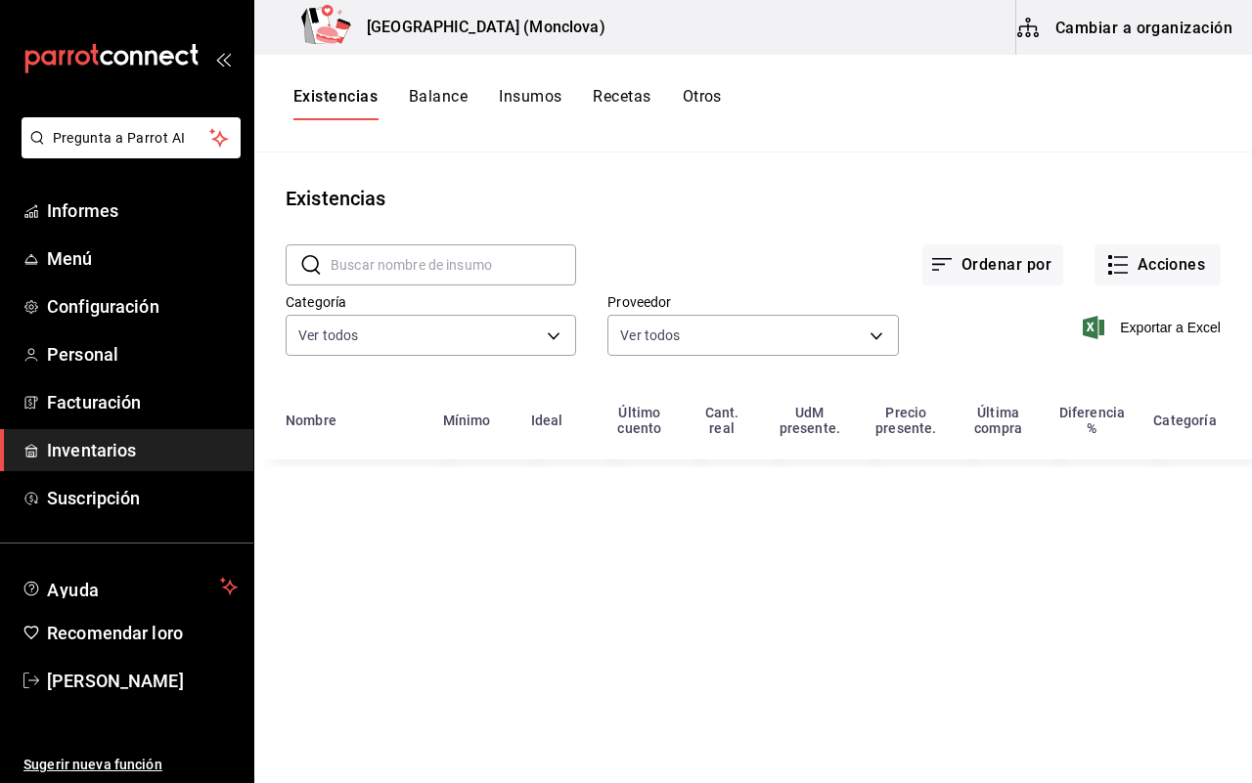
click at [755, 274] on div "Proveedor Ver todos 20dab52d-5566-43c6-9ccf-f51c7596d89a,da2fa7ef-c352-4884-b15…" at bounding box center [737, 312] width 322 height 100
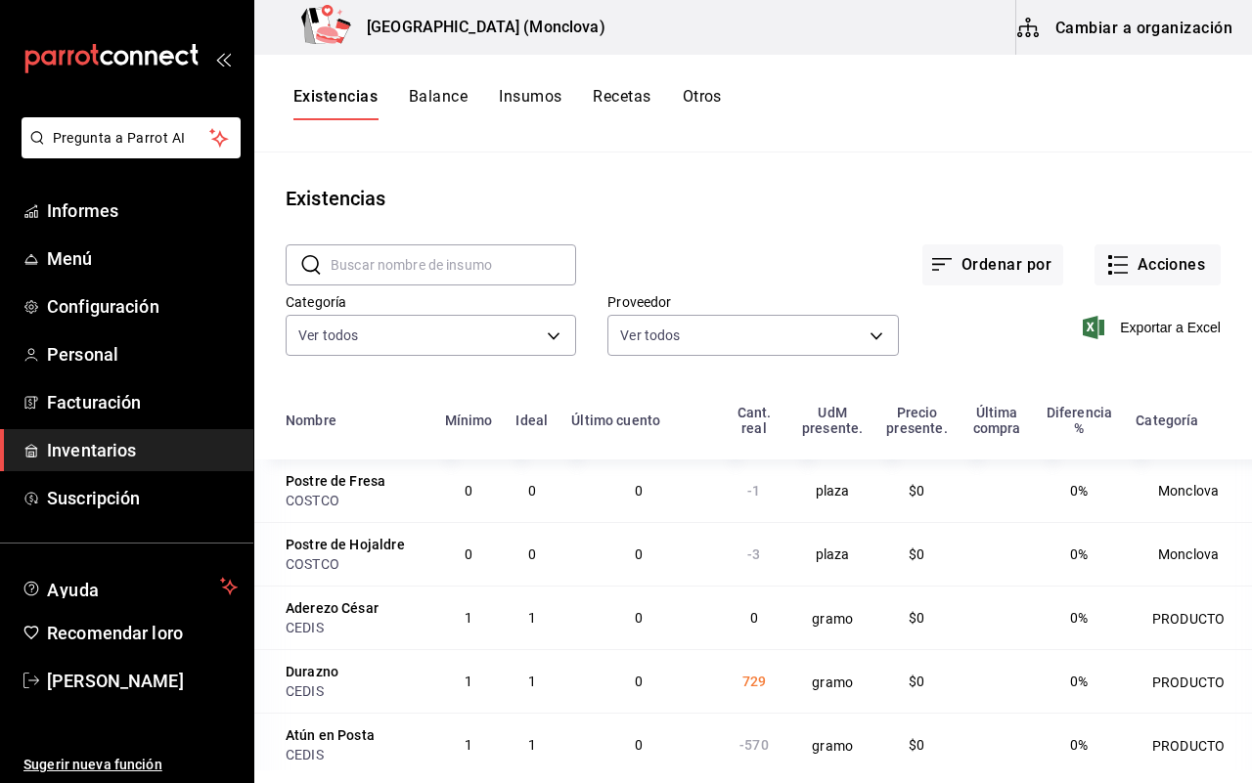
click at [391, 275] on input "text" at bounding box center [452, 264] width 245 height 39
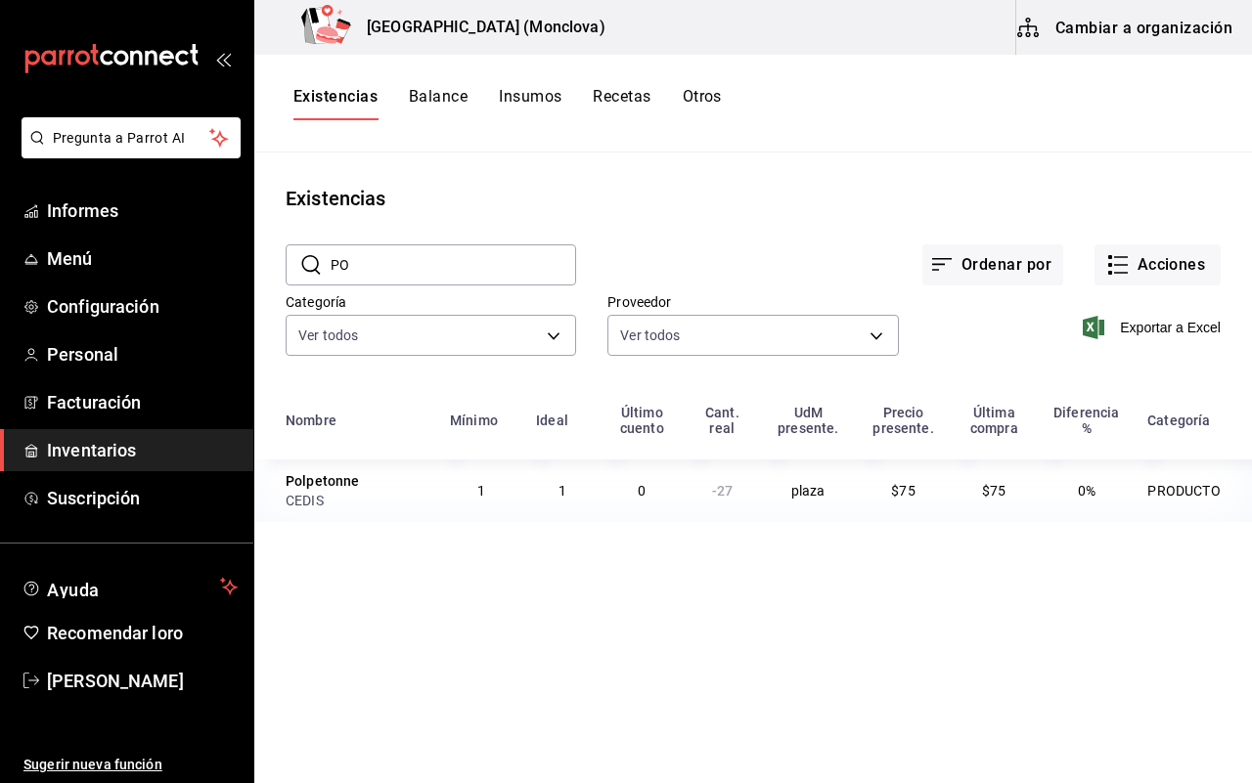
type input "P"
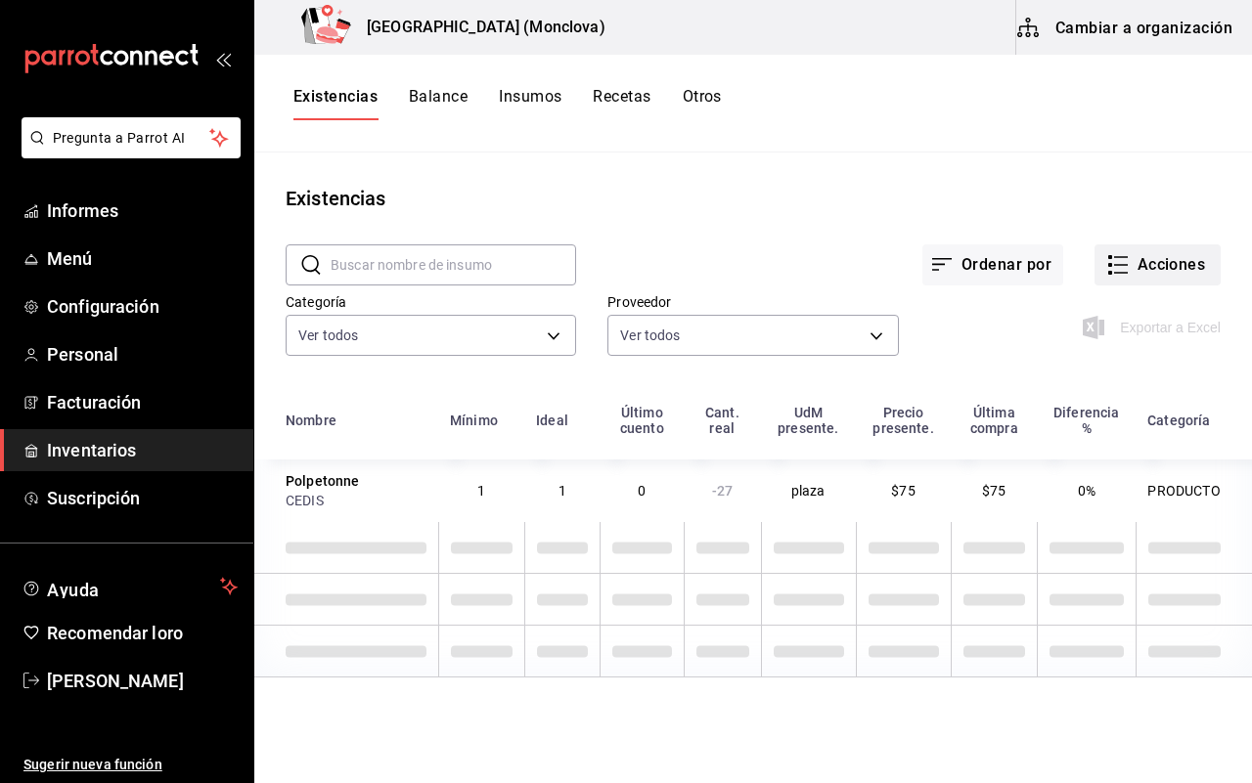
click at [1154, 251] on button "Acciones" at bounding box center [1157, 264] width 126 height 41
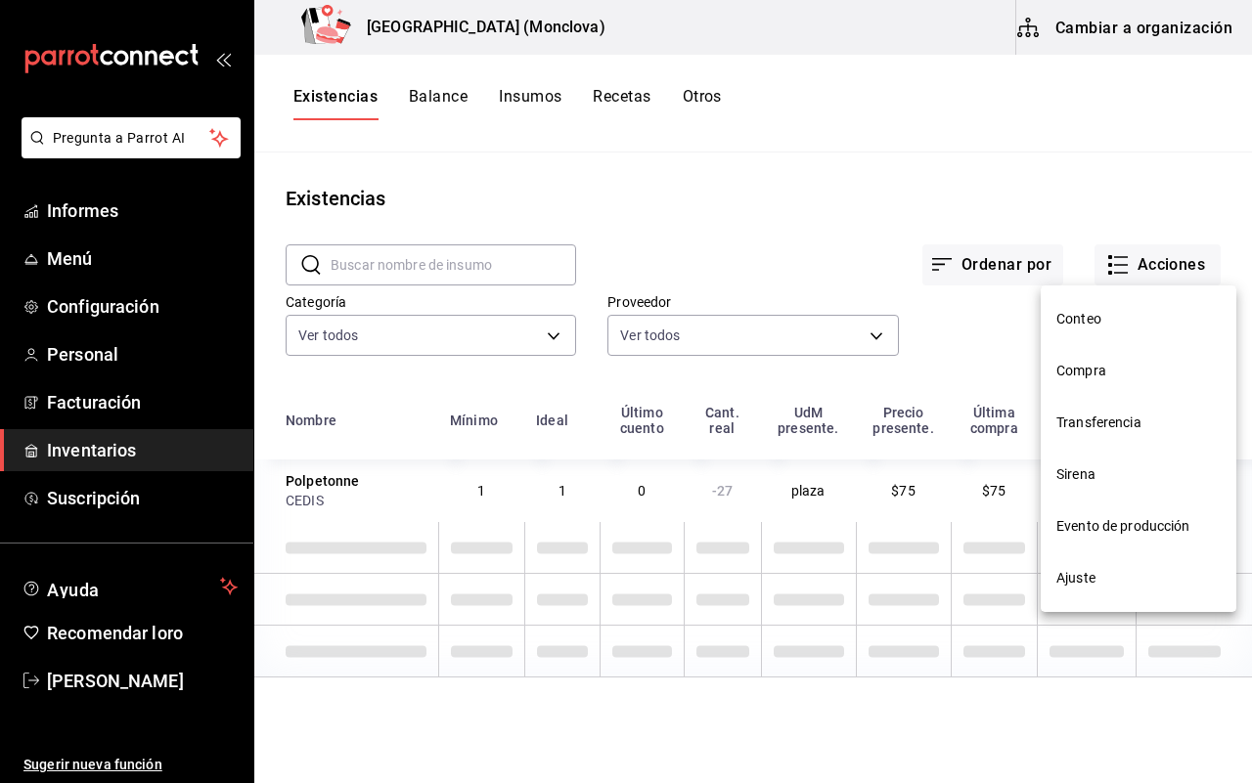
click at [1113, 568] on span "Ajuste" at bounding box center [1138, 578] width 164 height 21
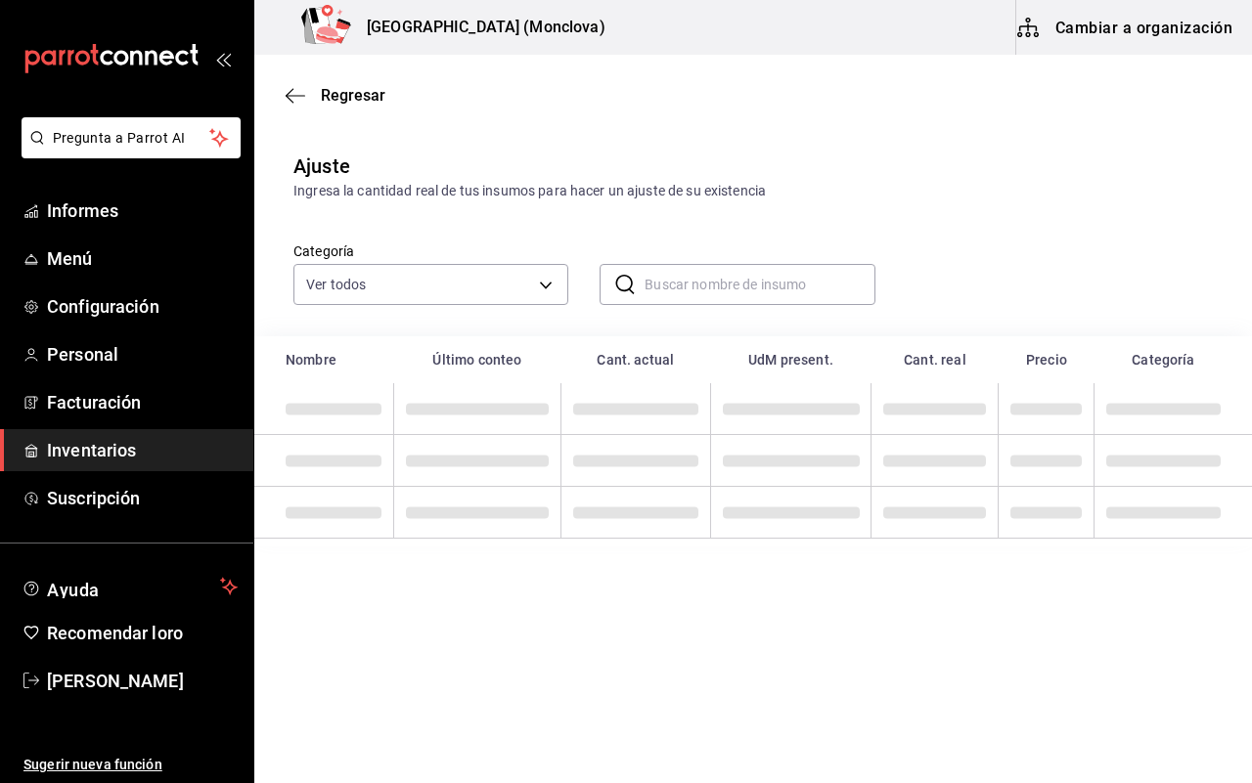
click at [797, 286] on input "text" at bounding box center [759, 284] width 230 height 39
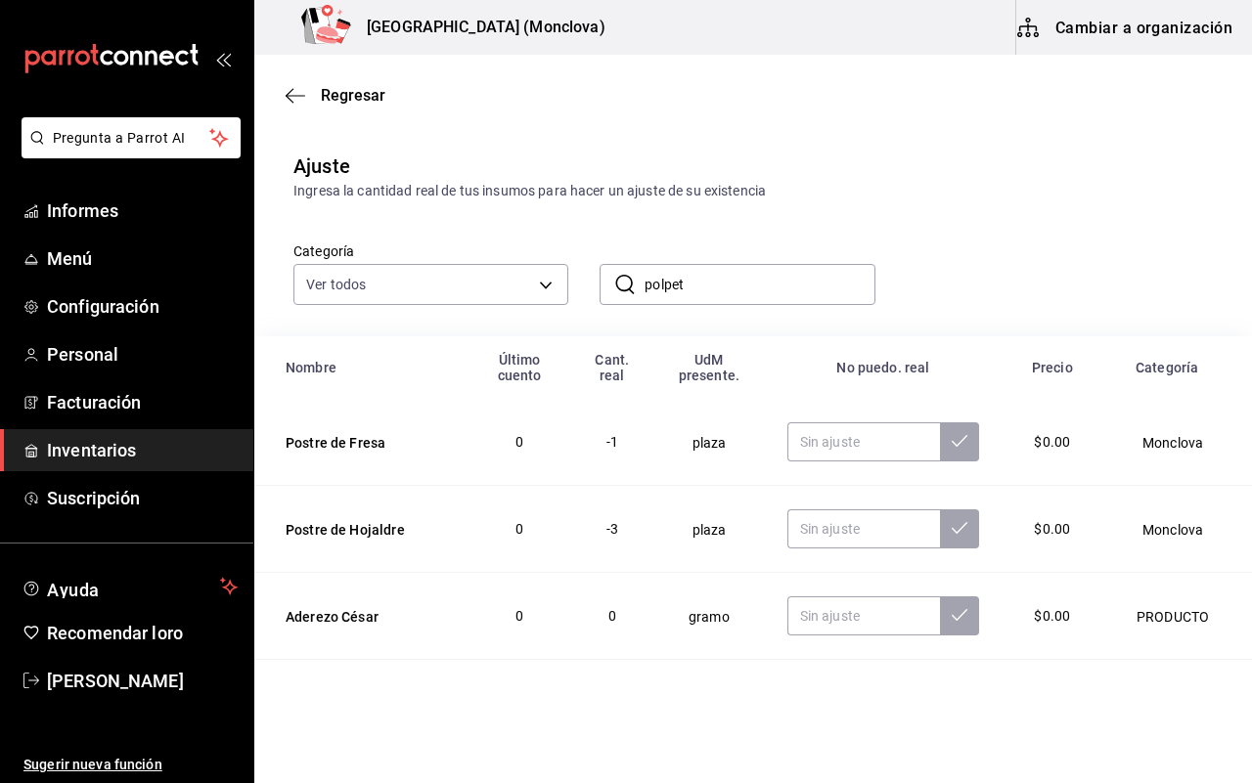
click at [705, 295] on input "polpet" at bounding box center [759, 284] width 230 height 39
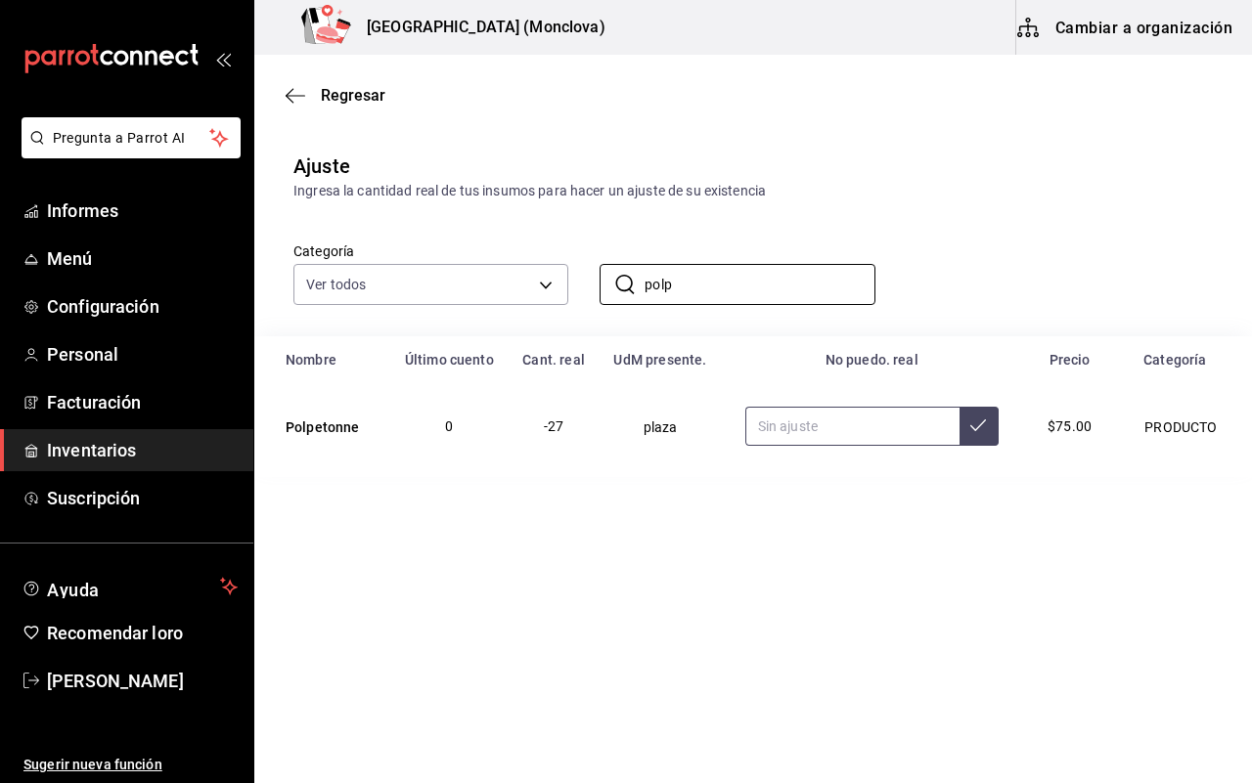
type input "polp"
click at [831, 441] on input "text" at bounding box center [852, 426] width 214 height 39
type input "8.00"
click at [355, 103] on font "Regresar" at bounding box center [353, 95] width 65 height 19
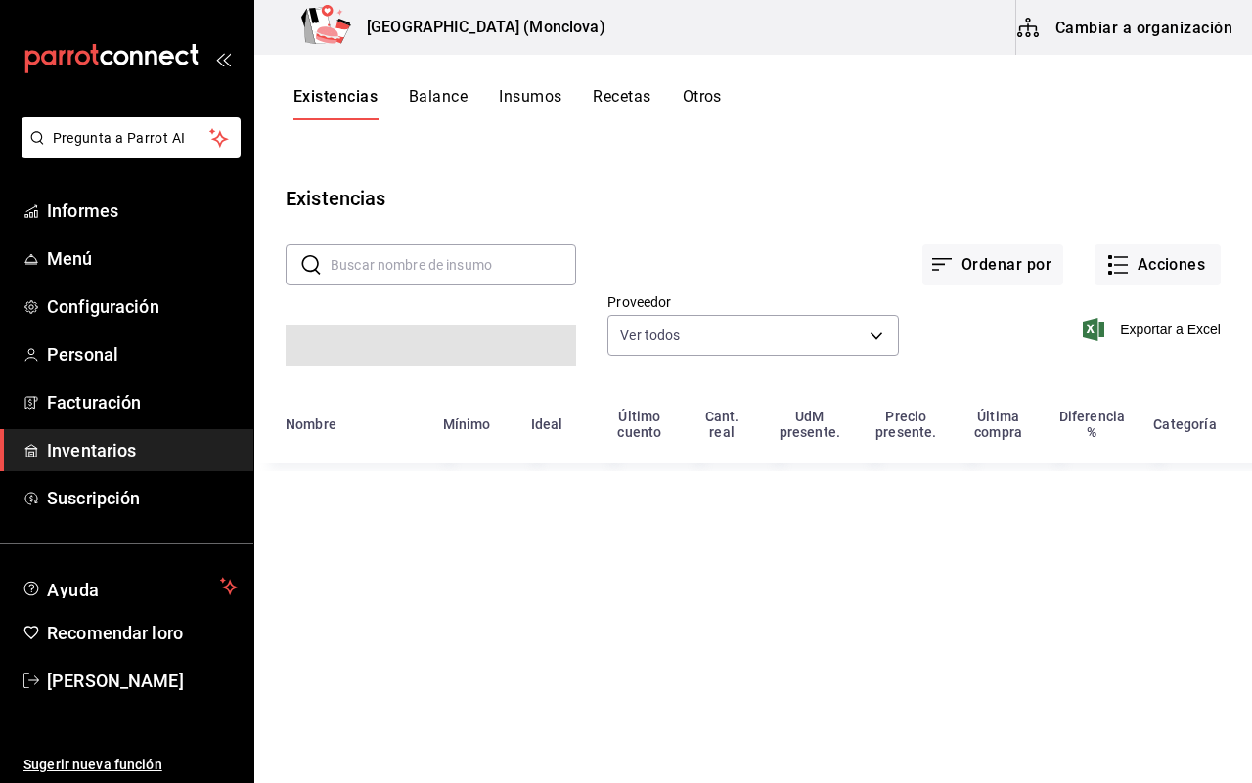
click at [450, 269] on input "text" at bounding box center [452, 264] width 245 height 39
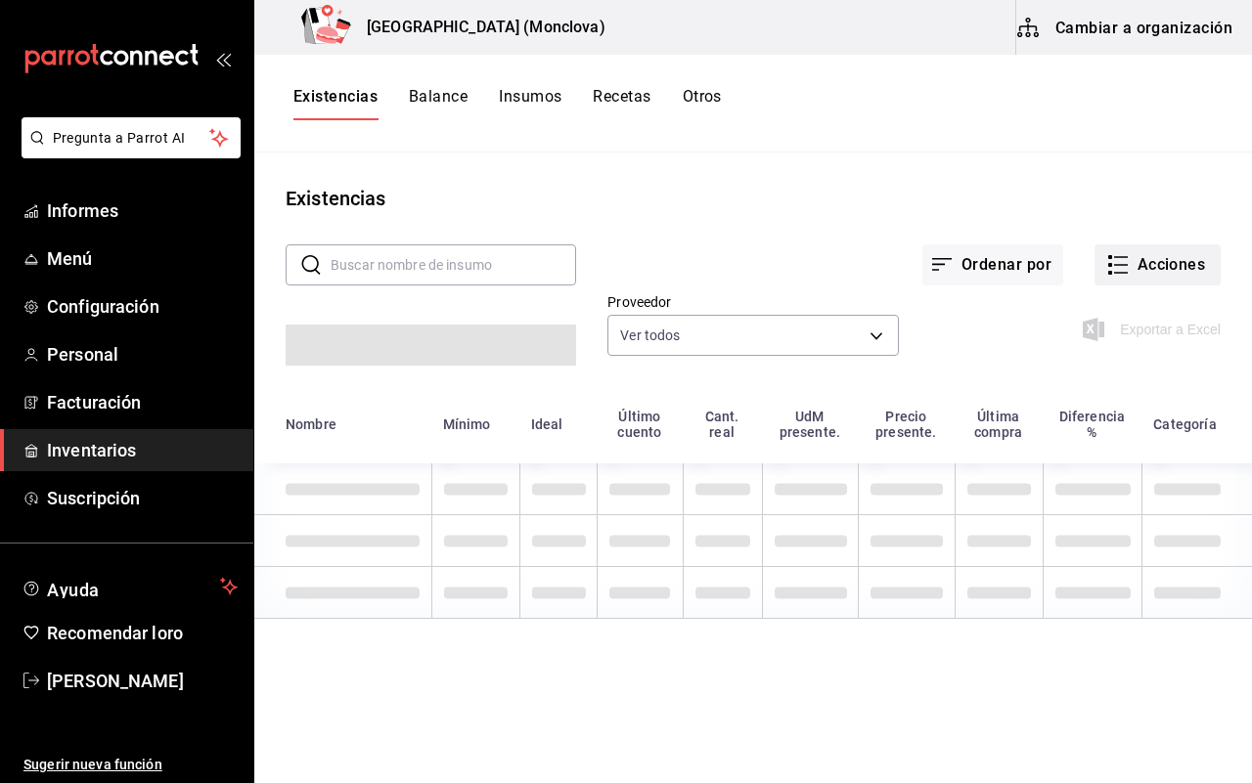
click at [1126, 280] on button "Acciones" at bounding box center [1157, 264] width 126 height 41
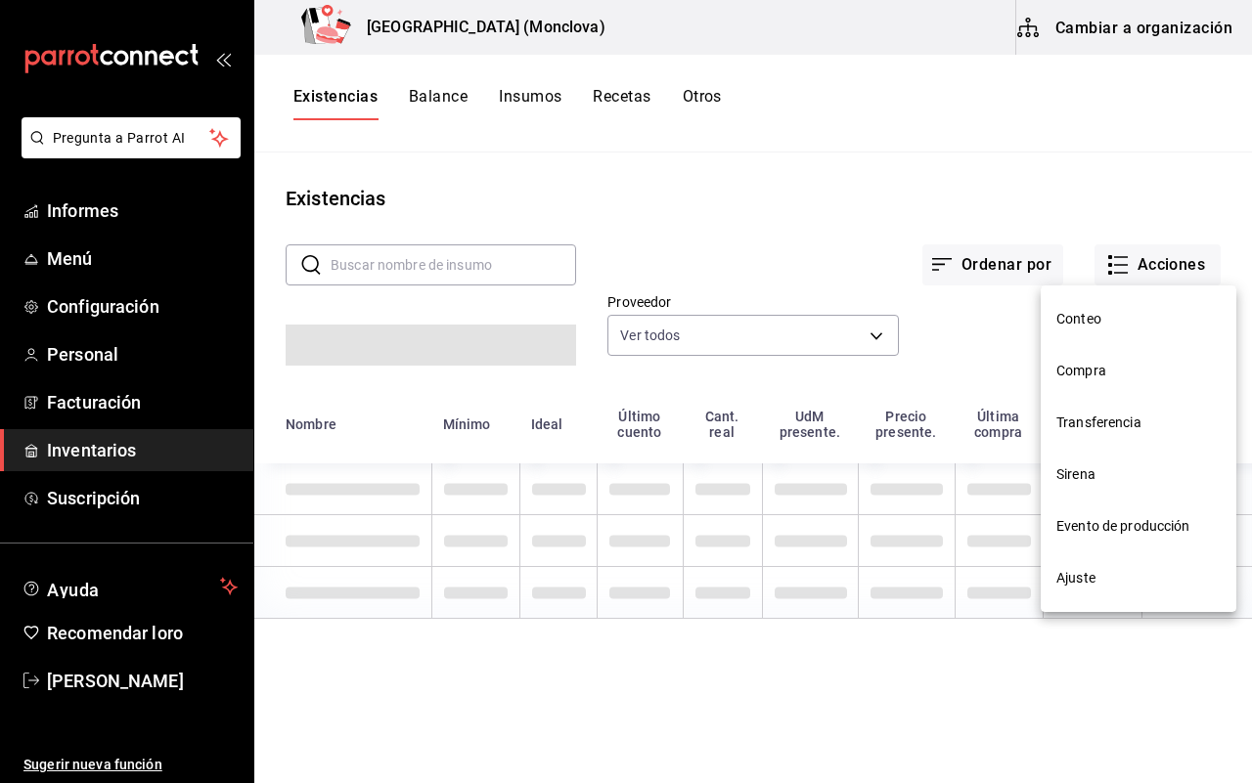
click at [1082, 580] on font "Ajuste" at bounding box center [1075, 578] width 39 height 16
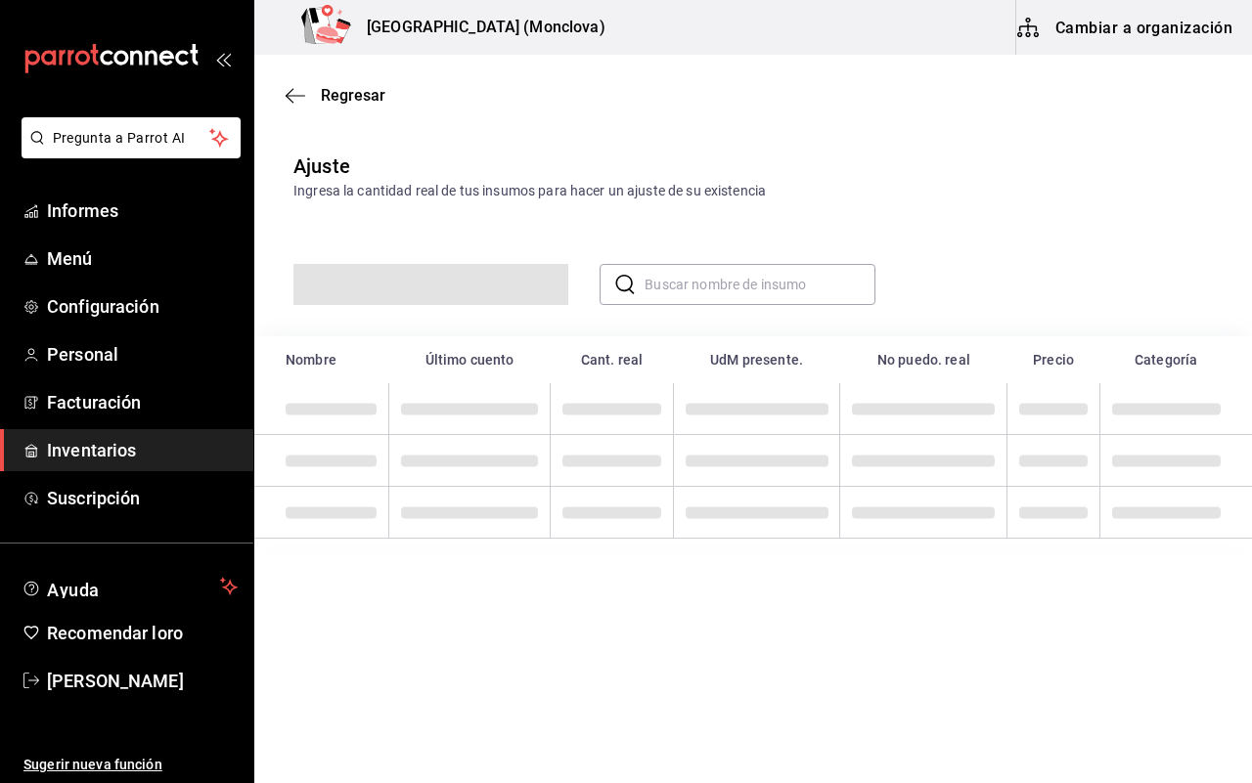
click at [710, 286] on input "text" at bounding box center [759, 284] width 230 height 39
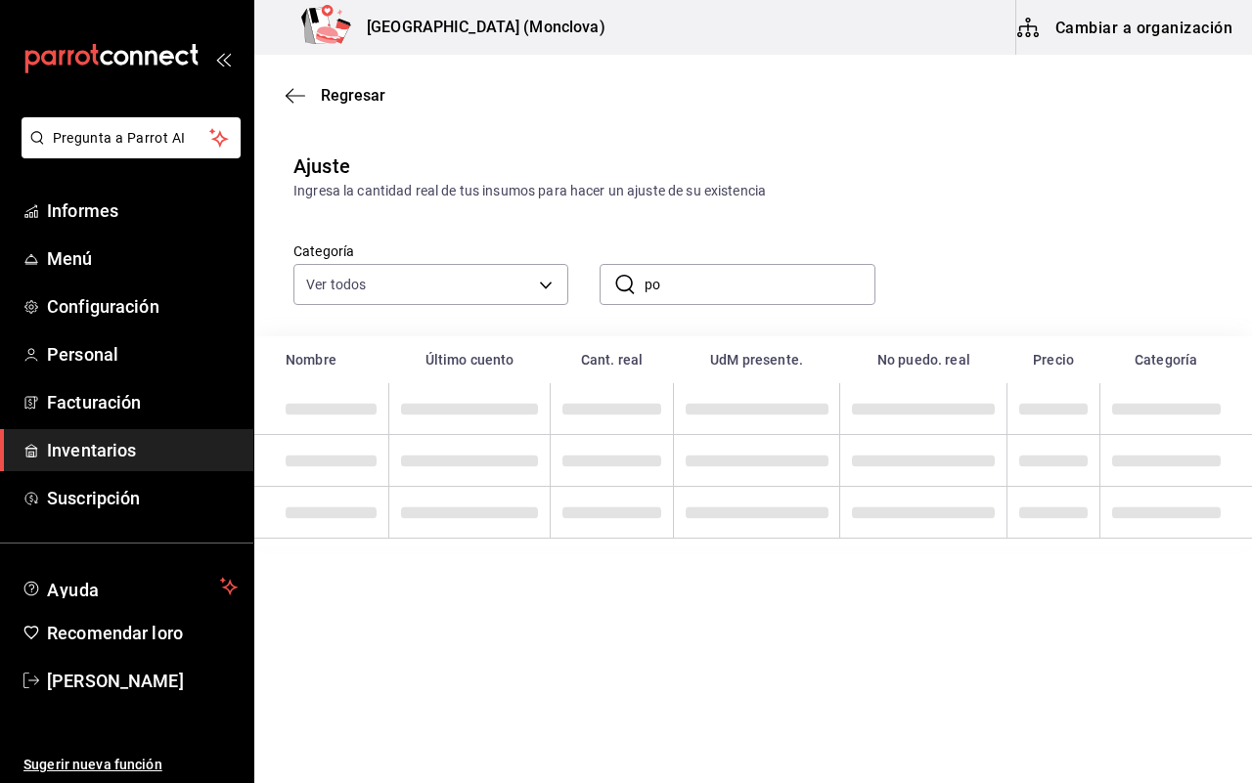
type input "p"
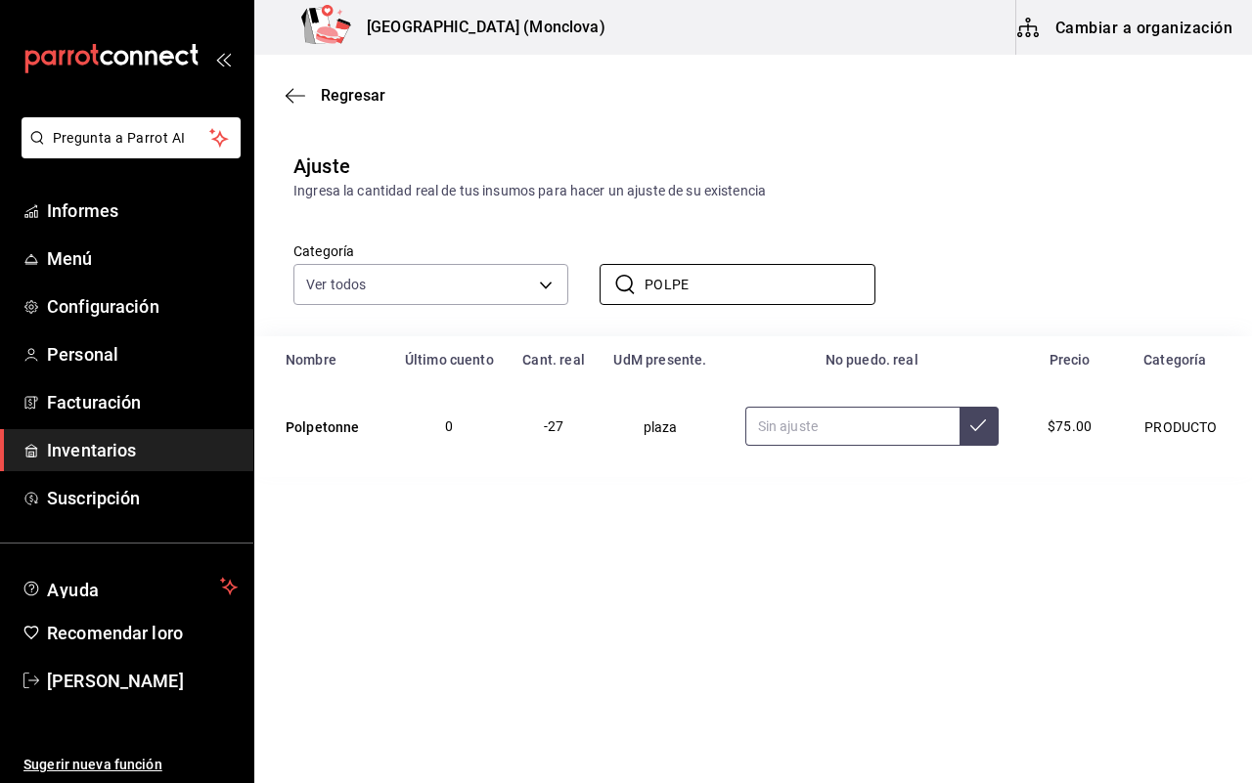
type input "POLPE"
click at [812, 443] on input "text" at bounding box center [852, 426] width 214 height 39
type input "8.00"
click at [342, 80] on div "Regresar" at bounding box center [752, 95] width 997 height 50
click at [352, 94] on font "Regresar" at bounding box center [353, 95] width 65 height 19
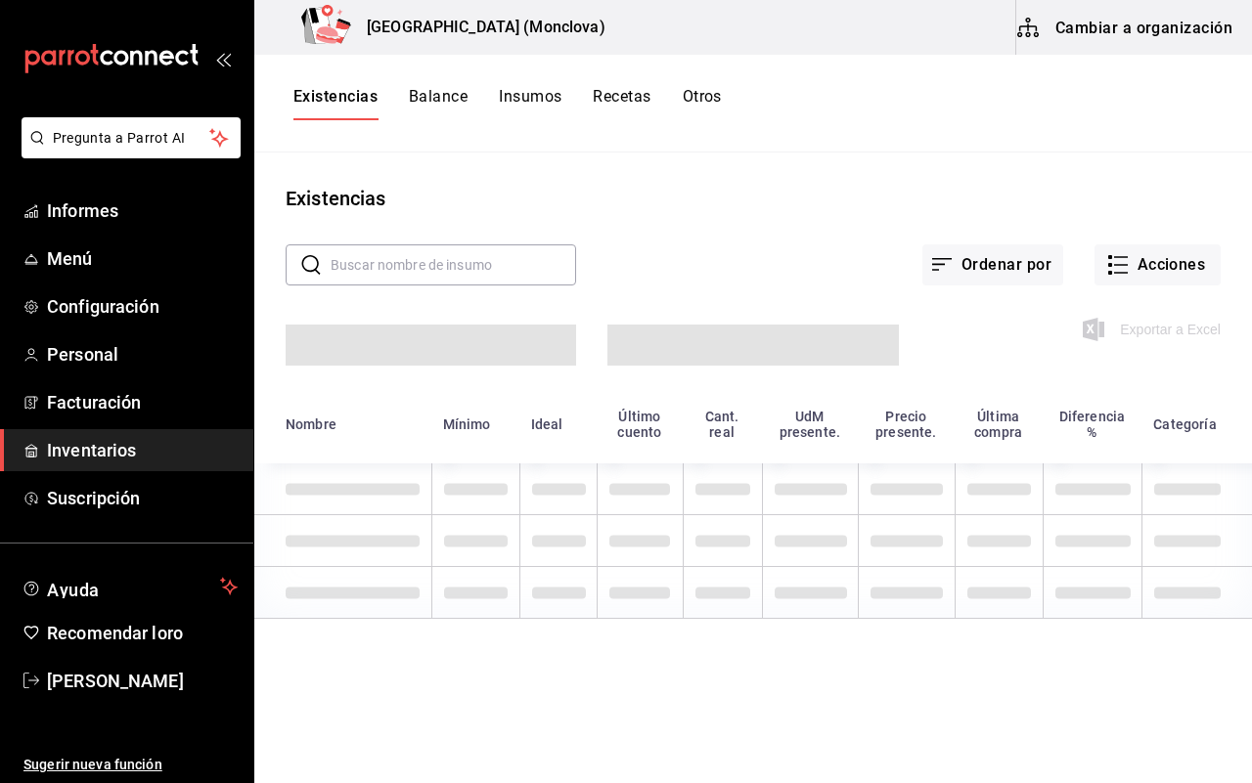
click at [367, 254] on input "text" at bounding box center [452, 264] width 245 height 39
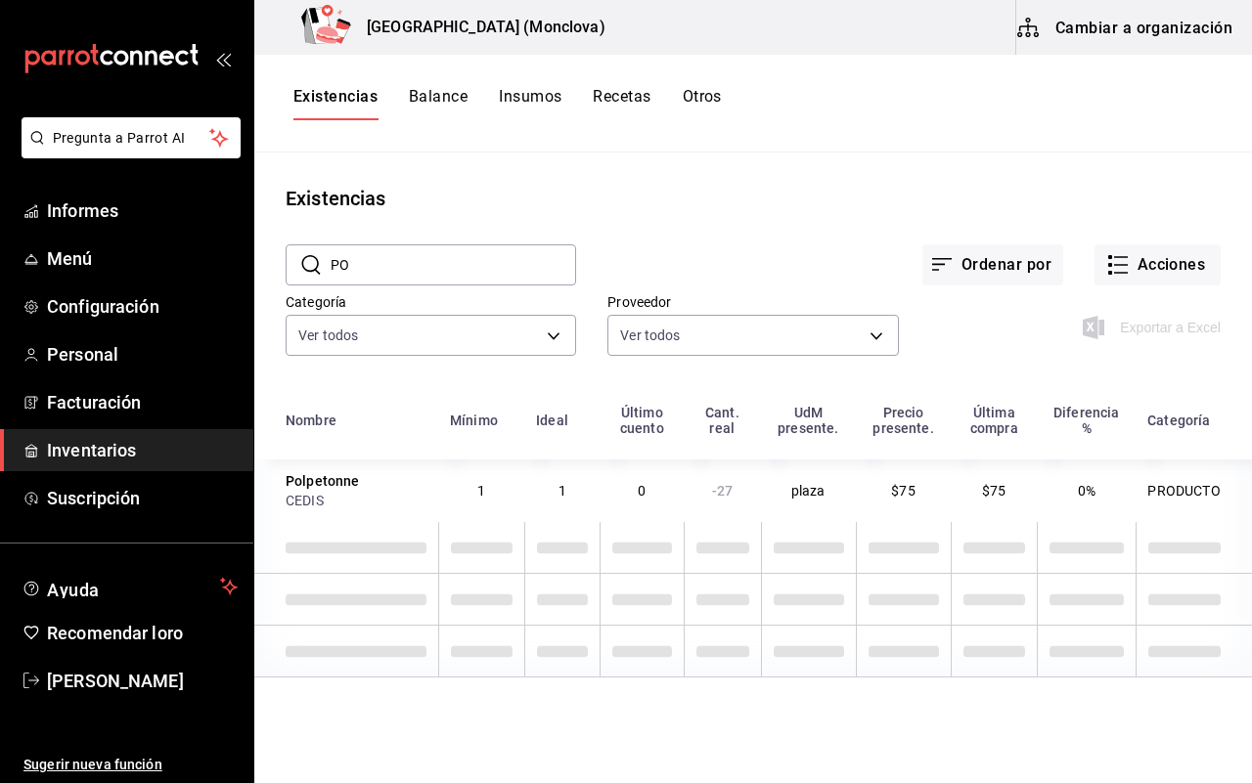
type input "P"
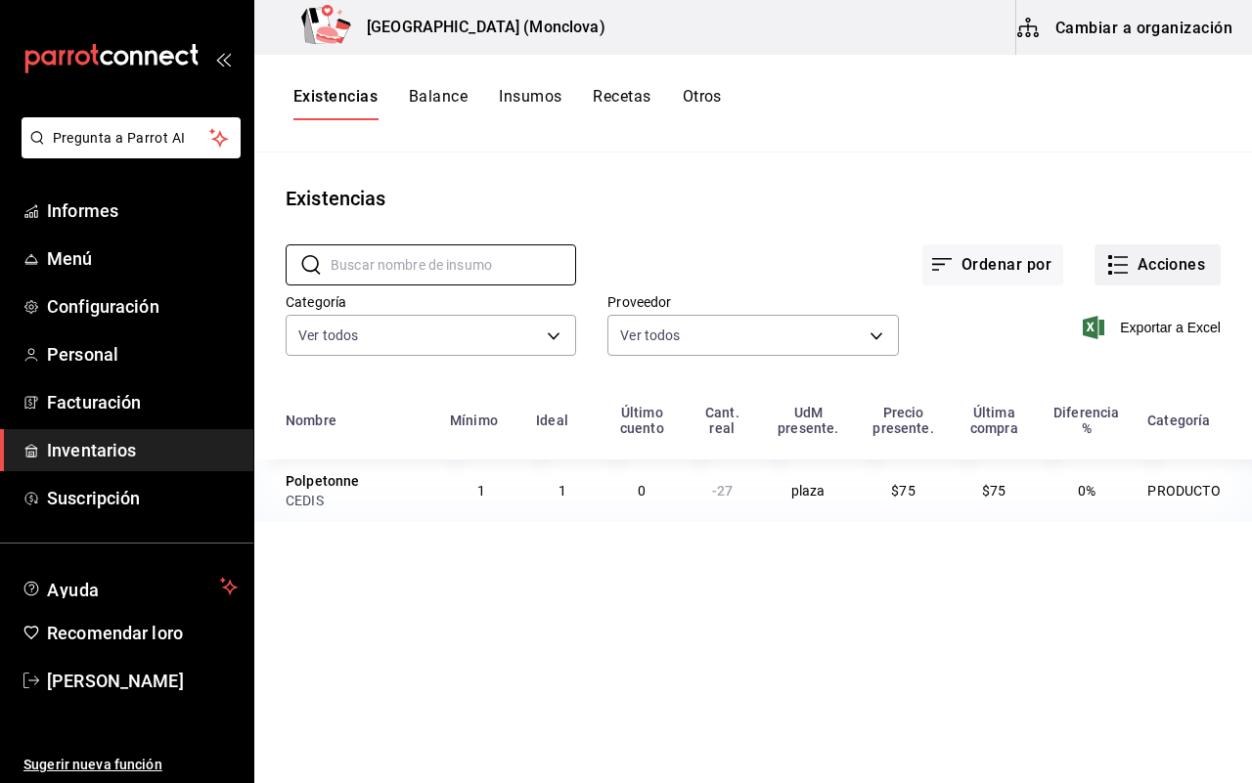
click at [1134, 250] on button "Acciones" at bounding box center [1157, 264] width 126 height 41
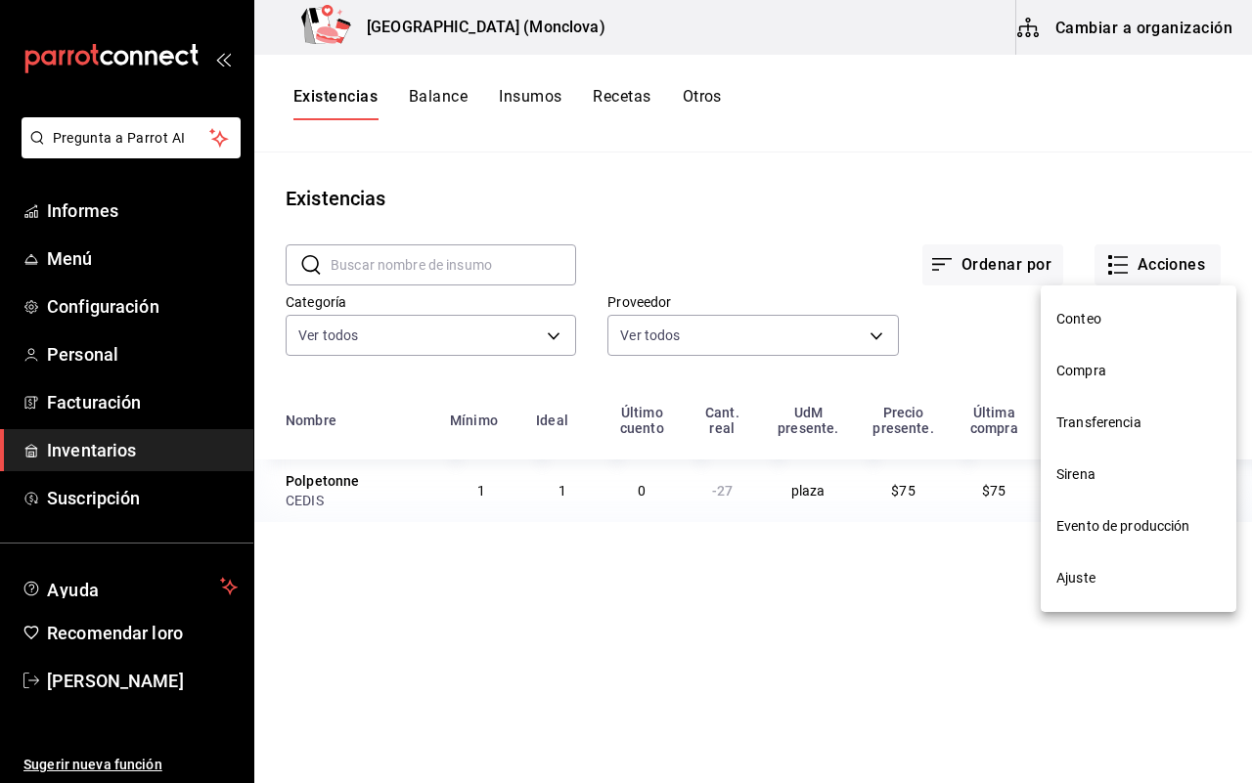
click at [348, 481] on div at bounding box center [626, 391] width 1252 height 783
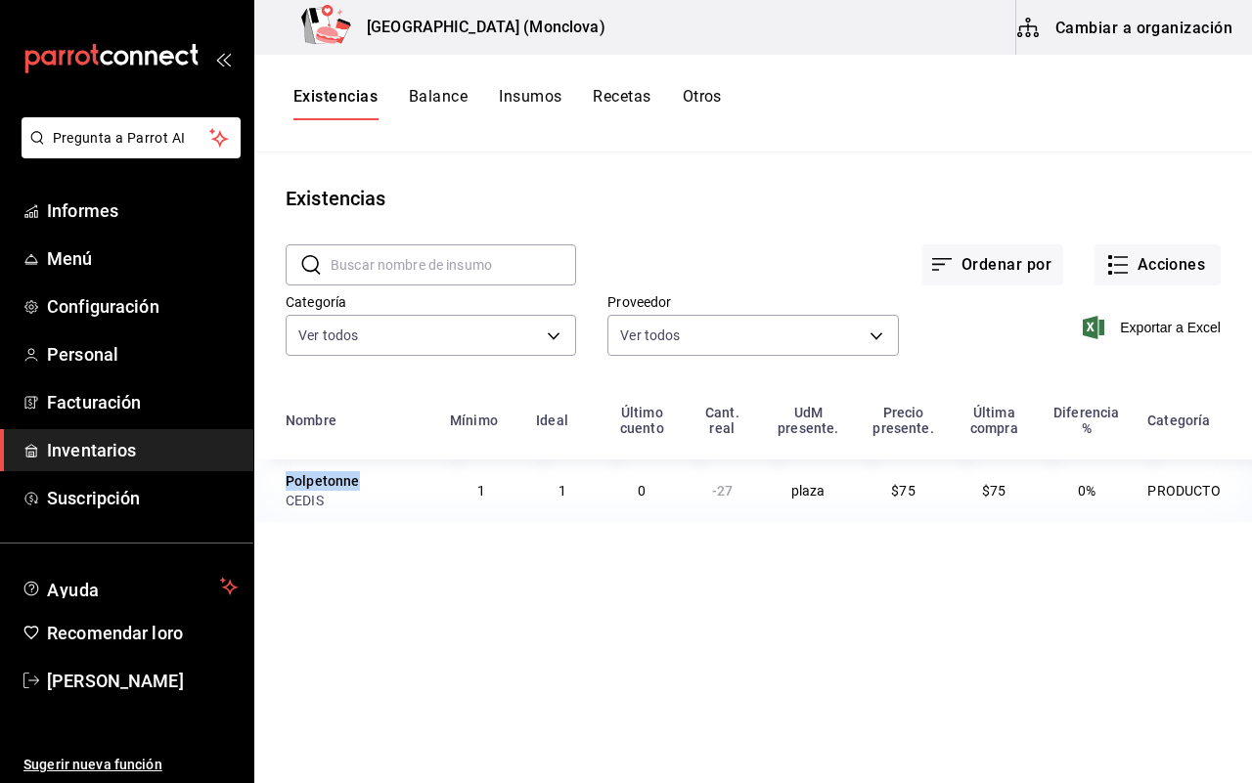
drag, startPoint x: 357, startPoint y: 484, endPoint x: 293, endPoint y: 477, distance: 63.9
click at [276, 481] on td "Polpetonne CEDIS" at bounding box center [346, 491] width 184 height 63
copy font "Polpetonne"
click at [1136, 252] on button "Acciones" at bounding box center [1157, 264] width 126 height 41
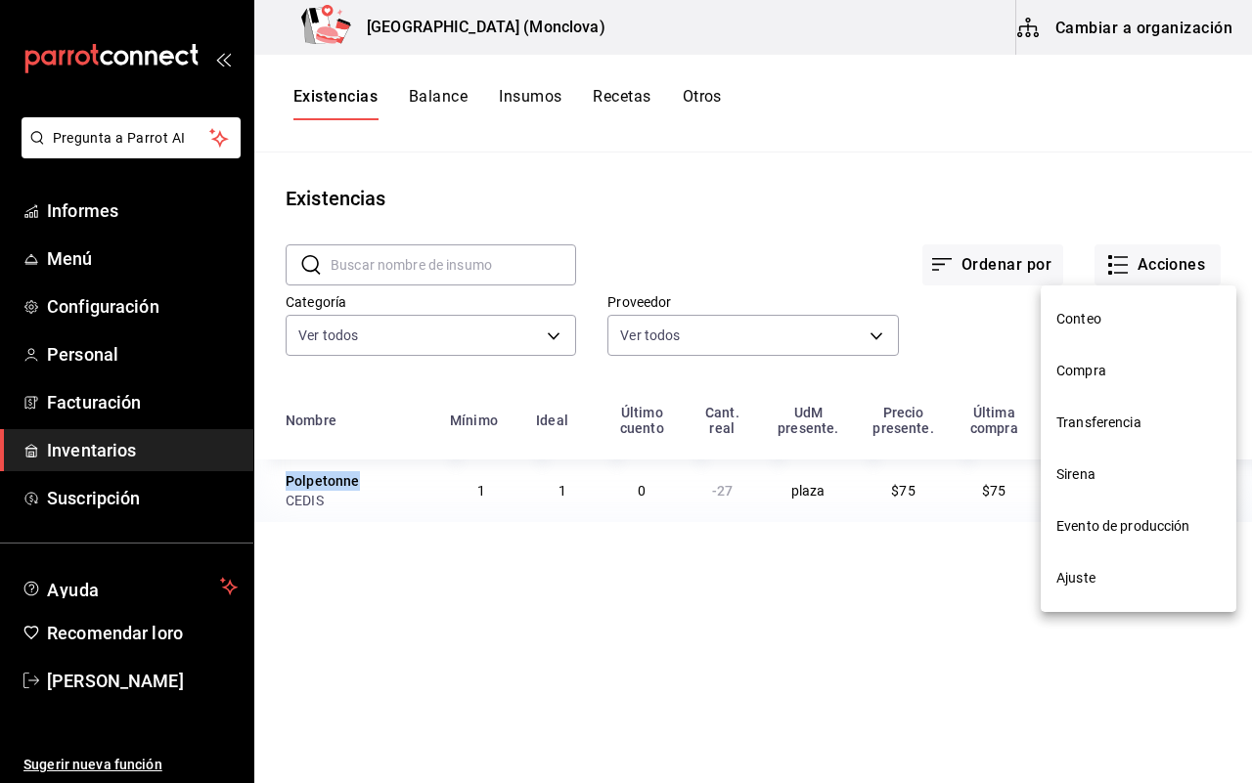
click at [1096, 557] on li "Ajuste" at bounding box center [1138, 578] width 196 height 52
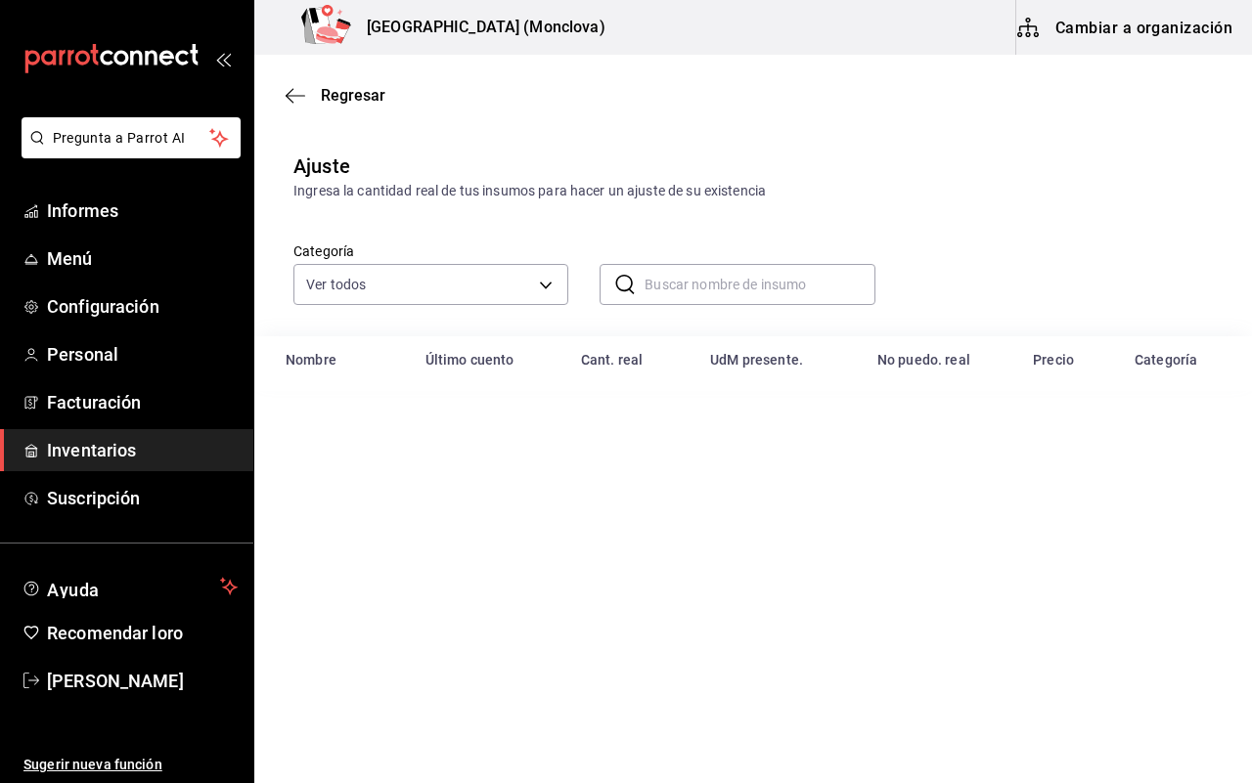
click at [652, 285] on input "text" at bounding box center [759, 284] width 230 height 39
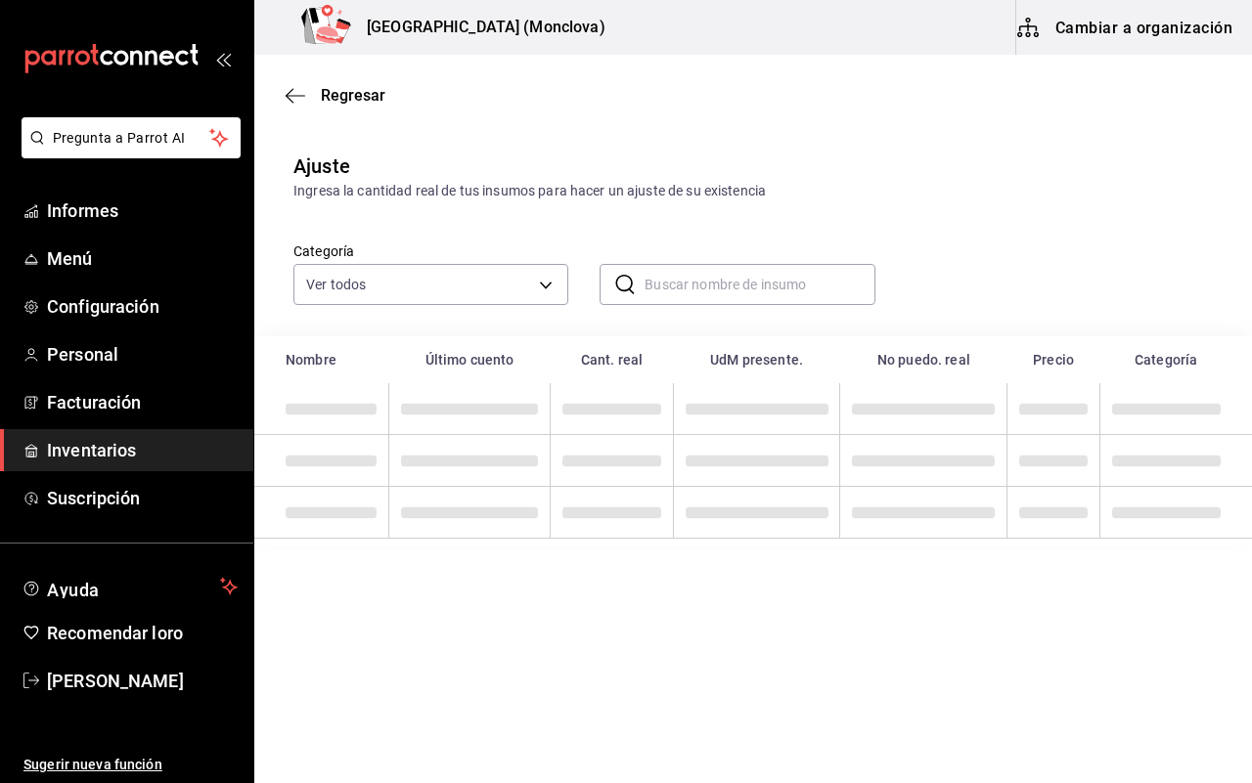
paste input "Polpetonne"
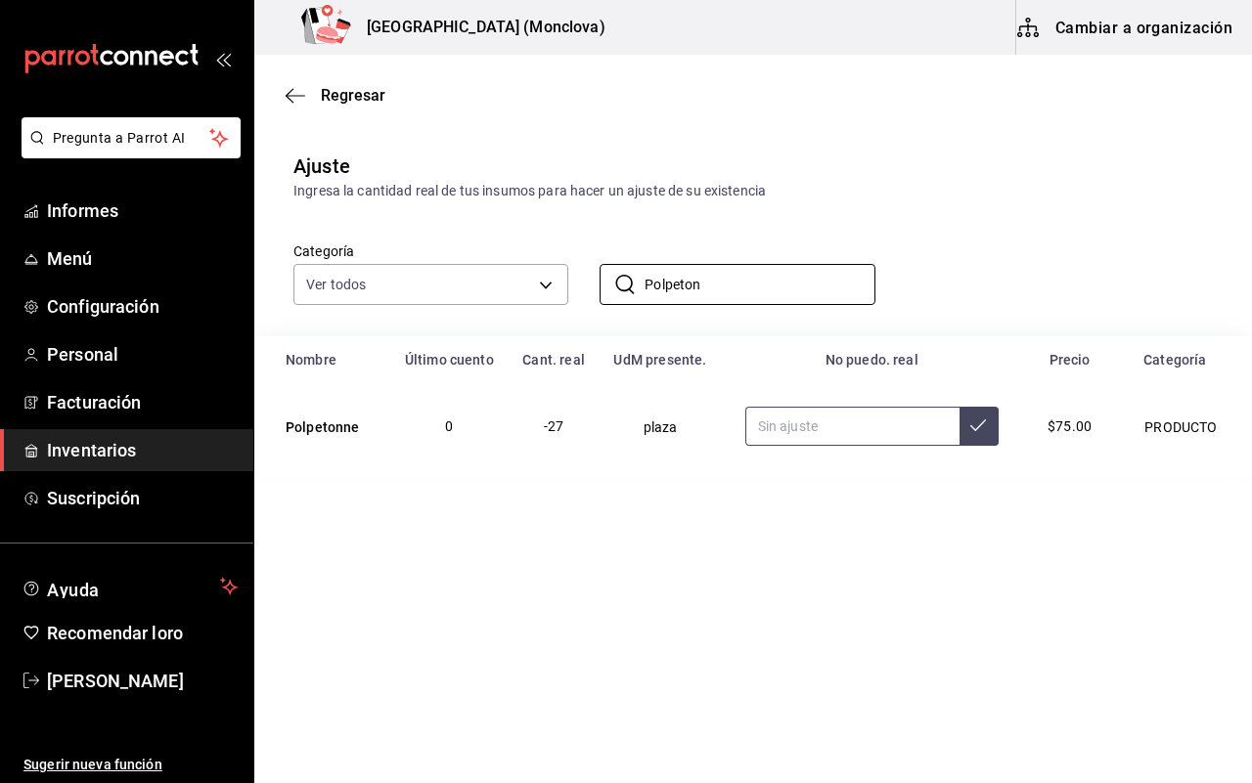
type input "Polpeton"
click at [882, 421] on input "text" at bounding box center [852, 426] width 214 height 39
type input "8.00"
click at [733, 293] on input "Polpeton" at bounding box center [759, 284] width 230 height 39
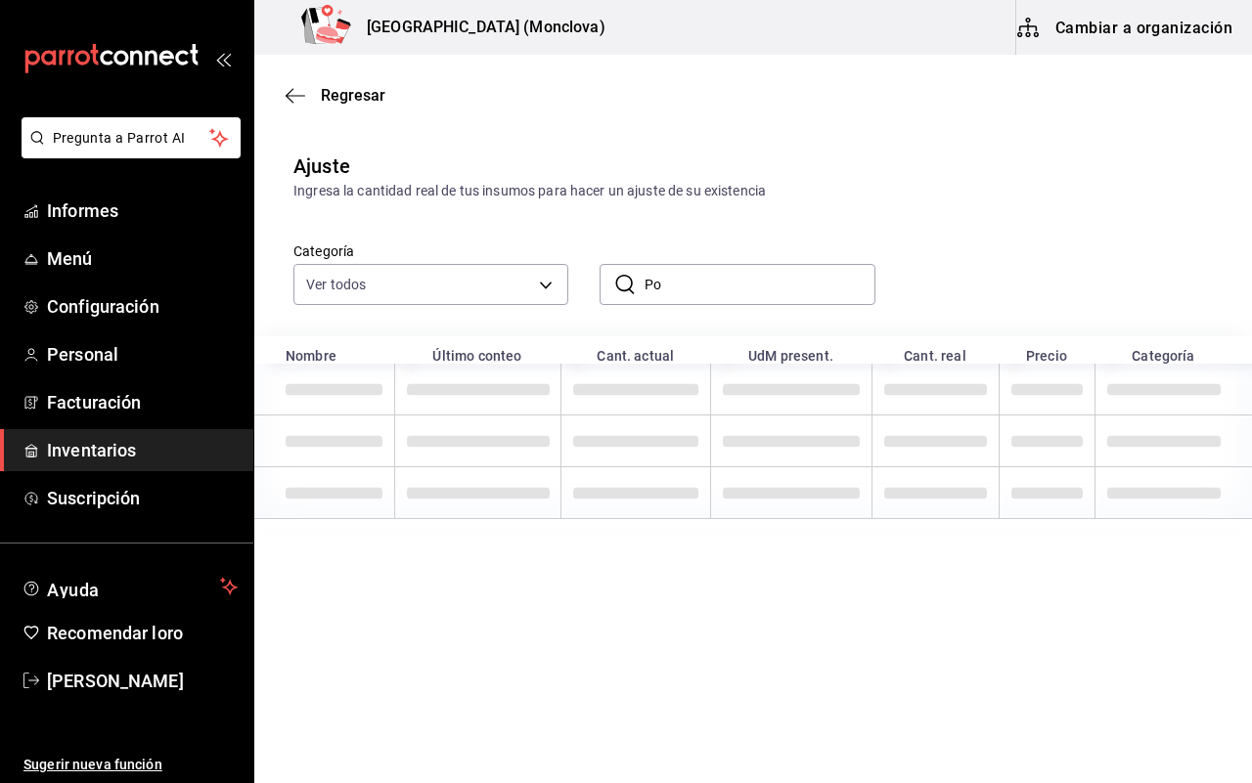
type input "P"
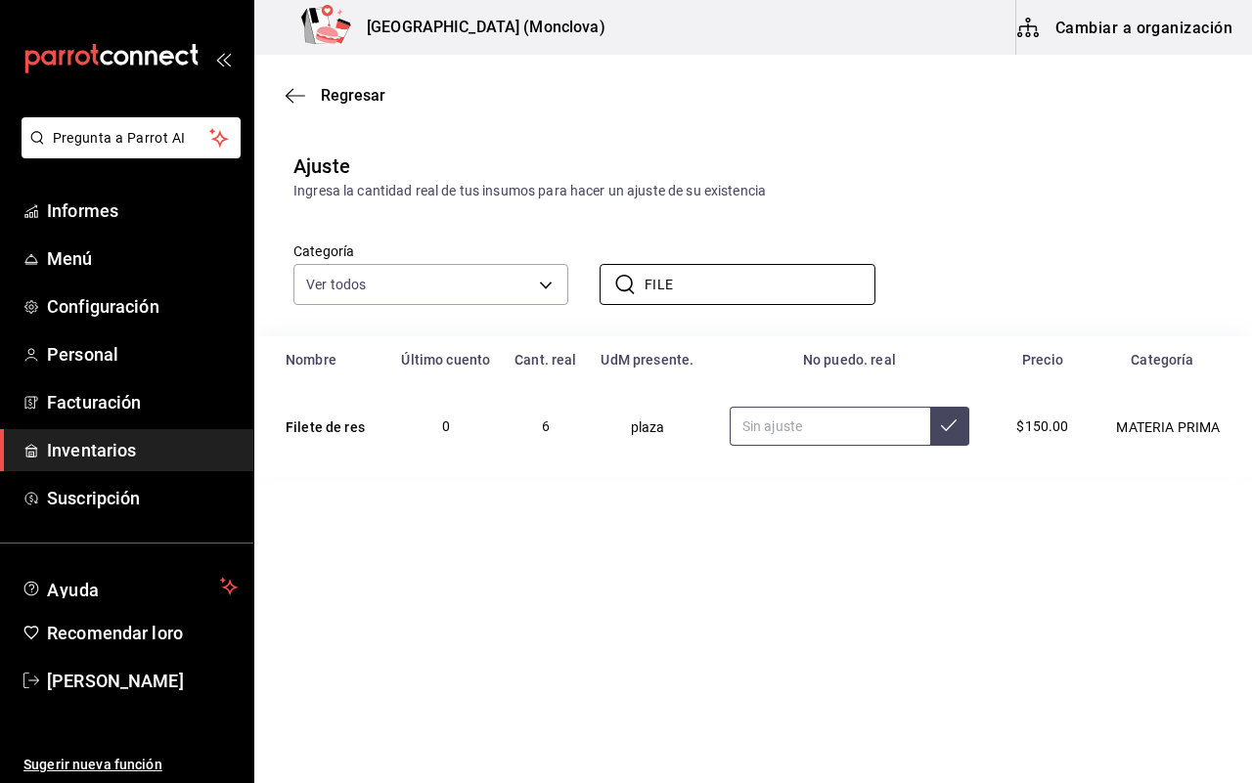
type input "FILE"
click at [764, 413] on input "text" at bounding box center [829, 426] width 200 height 39
type input "13.00"
click at [692, 279] on input "FILE" at bounding box center [759, 284] width 230 height 39
type input "F"
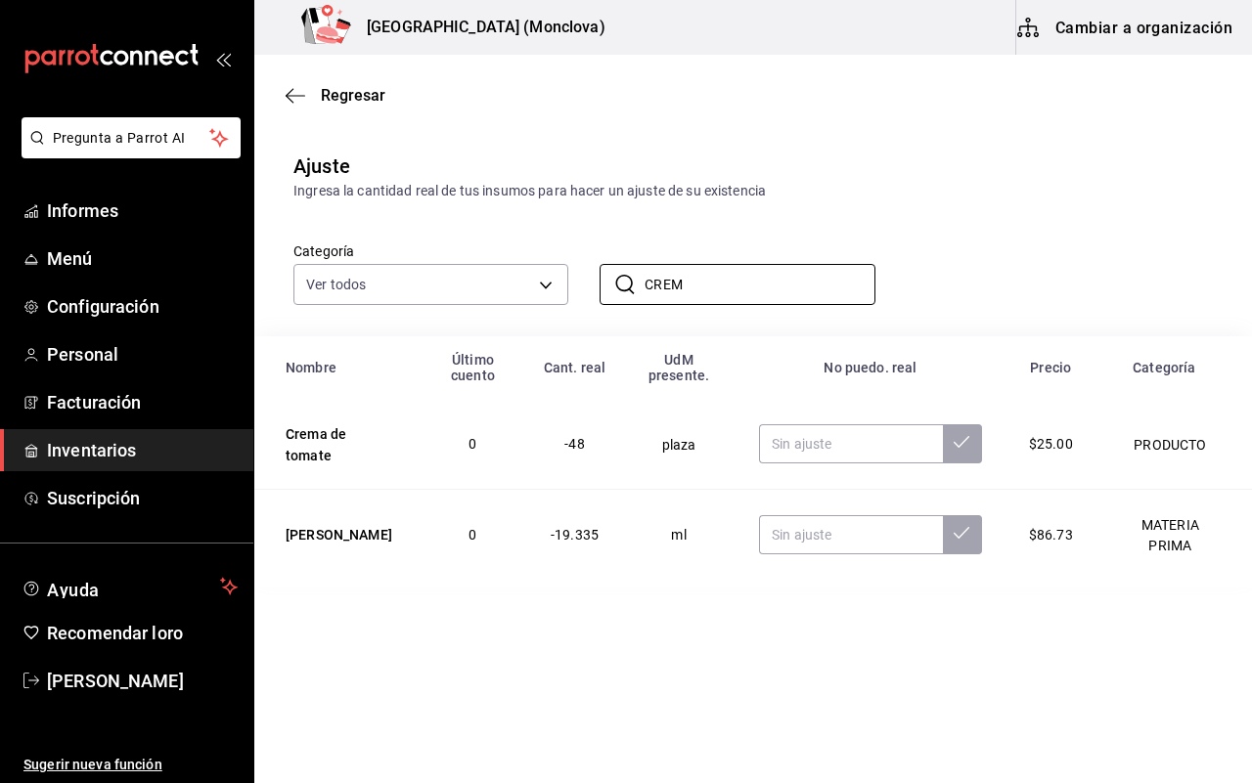
type input "CREM"
click at [888, 504] on td at bounding box center [870, 534] width 270 height 90
click at [842, 445] on input "text" at bounding box center [851, 443] width 184 height 39
click at [365, 104] on font "Regresar" at bounding box center [353, 95] width 65 height 19
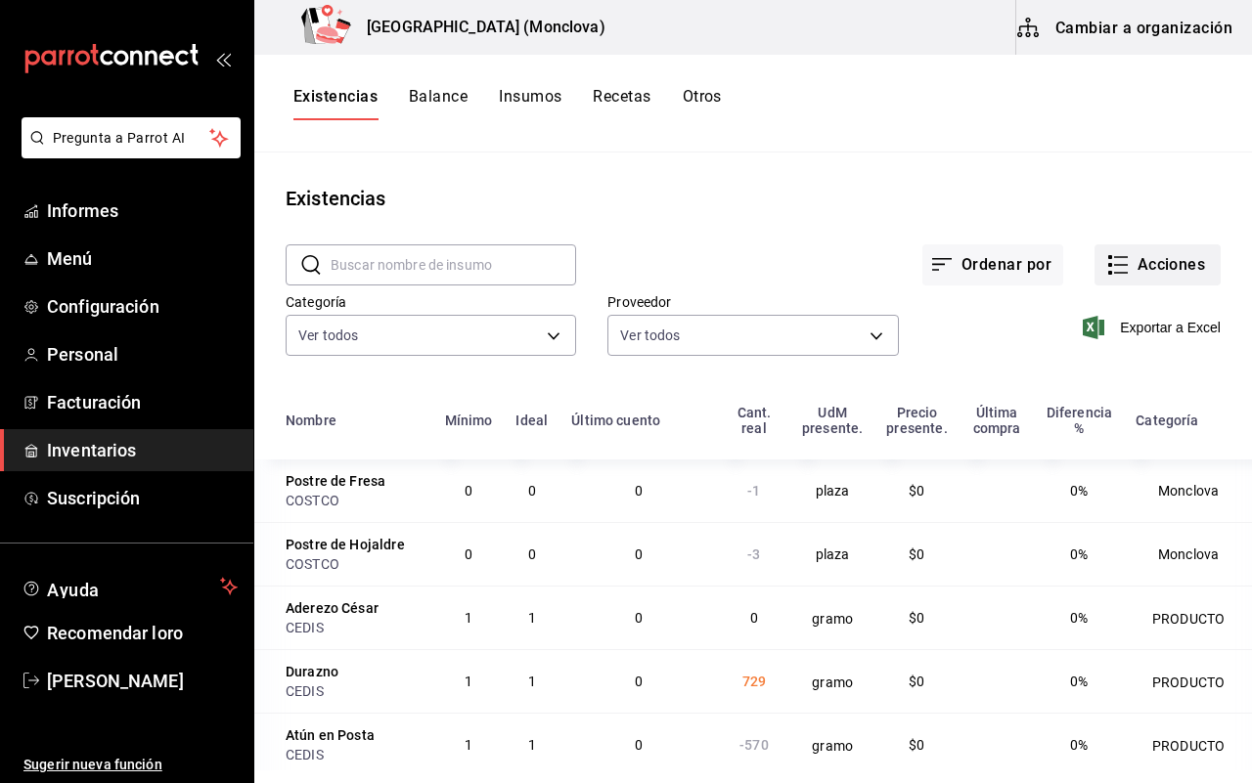
click at [1144, 255] on font "Acciones" at bounding box center [1171, 264] width 68 height 19
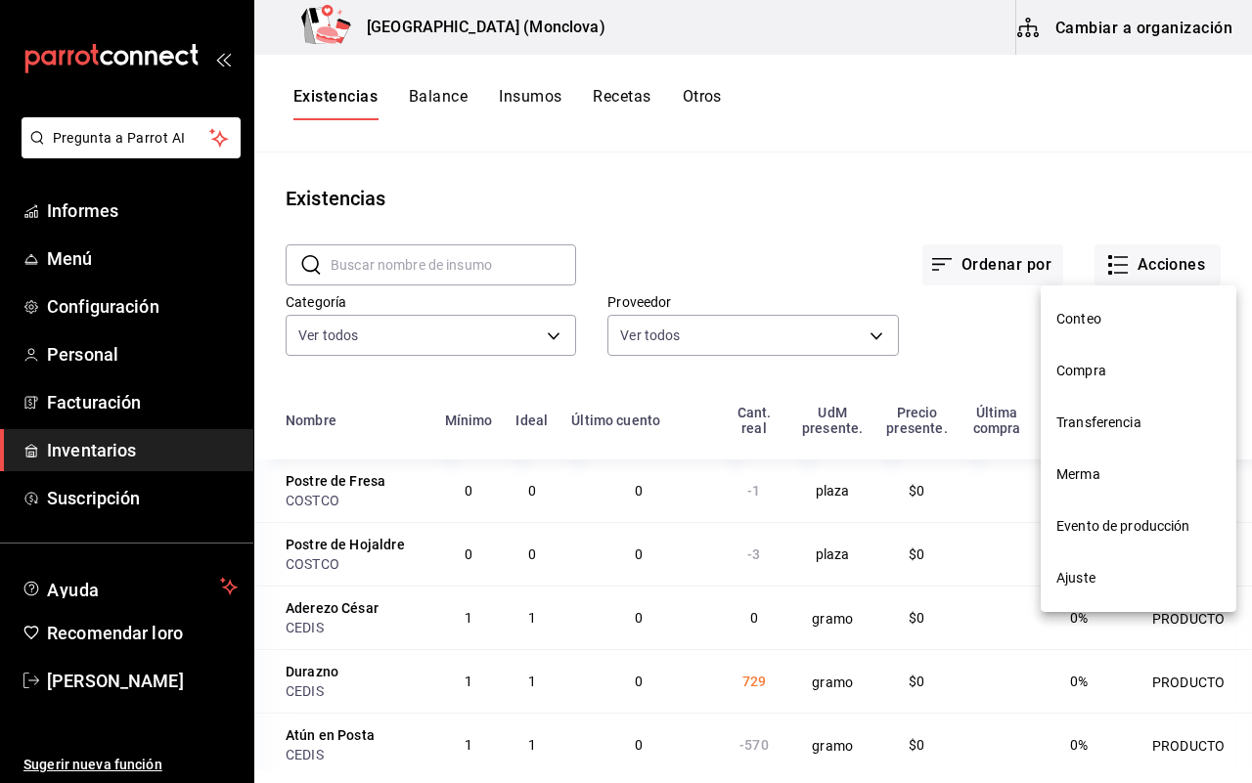
click at [1121, 563] on li "Ajuste" at bounding box center [1138, 578] width 196 height 52
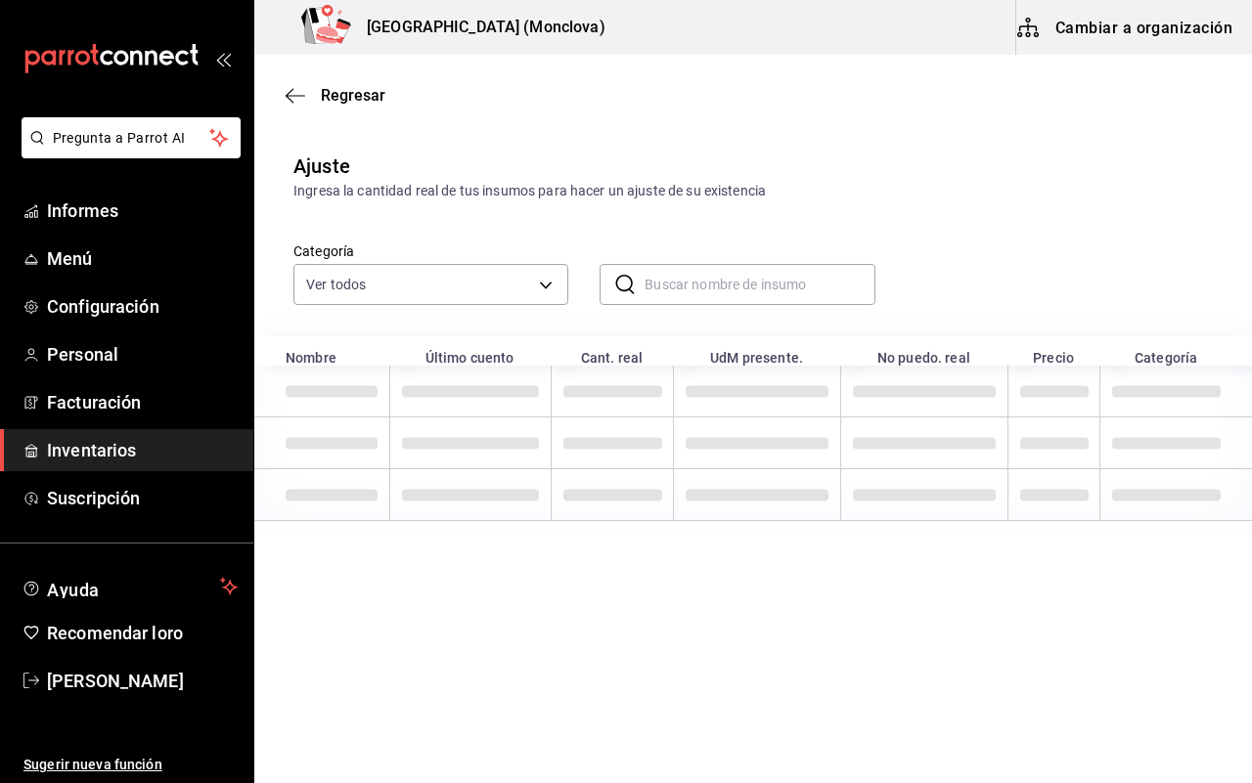
click at [783, 270] on input "text" at bounding box center [759, 284] width 230 height 39
type input "CREMA"
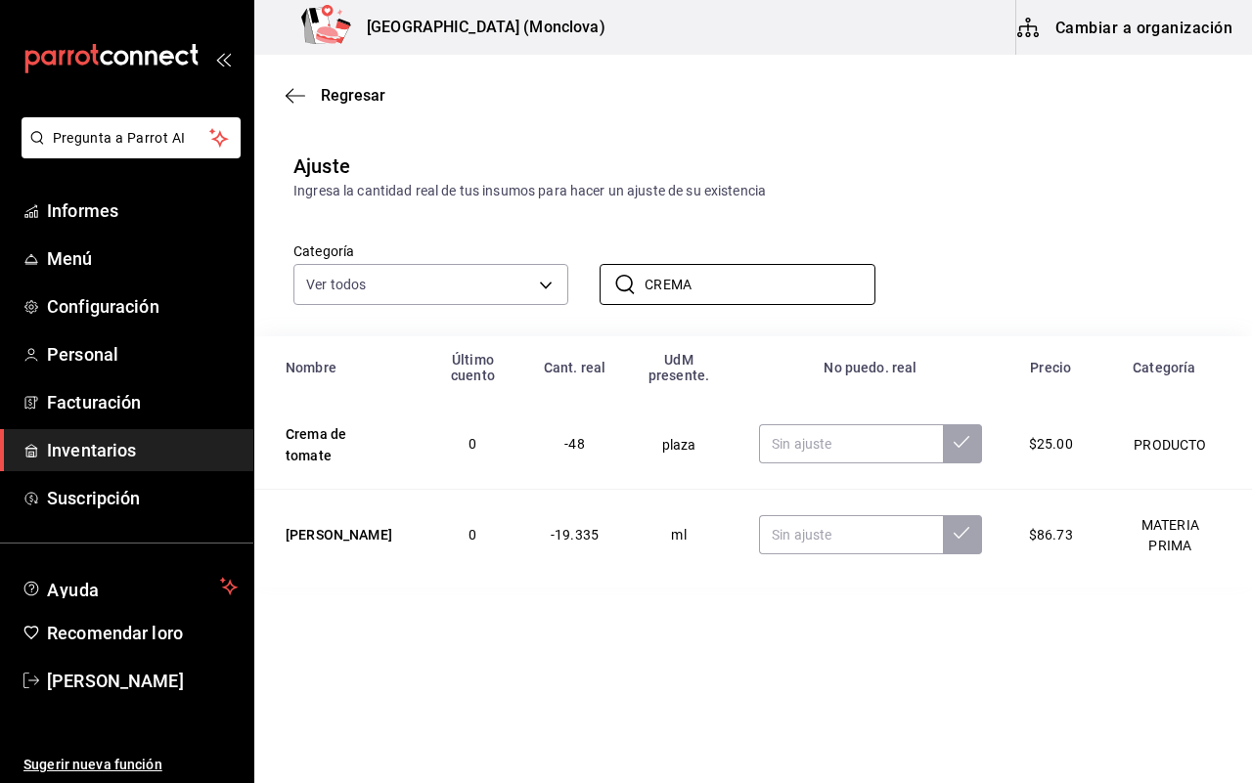
type input "CREMA"
click at [856, 492] on td at bounding box center [870, 534] width 270 height 90
click at [822, 451] on input "text" at bounding box center [851, 443] width 184 height 39
type input "58.00"
click at [640, 196] on font "Ingresa la cantidad real de tus insumos para hacer un ajuste de su existencia" at bounding box center [529, 191] width 472 height 16
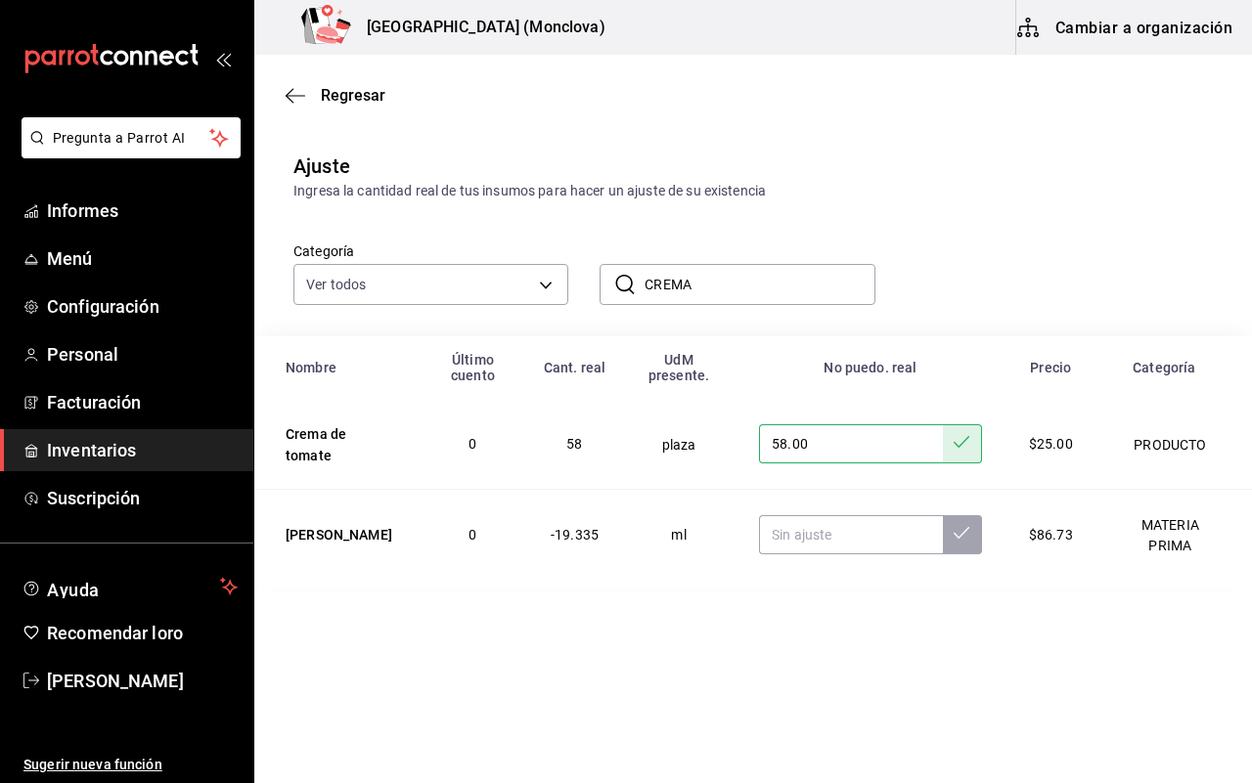
click at [640, 196] on font "Ingresa la cantidad real de tus insumos para hacer un ajuste de su existencia" at bounding box center [529, 191] width 472 height 16
click at [633, 541] on td "ml" at bounding box center [678, 534] width 113 height 90
click at [867, 552] on input "text" at bounding box center [851, 534] width 184 height 39
type input "23520.00"
click at [744, 276] on input "CREMA" at bounding box center [759, 284] width 230 height 39
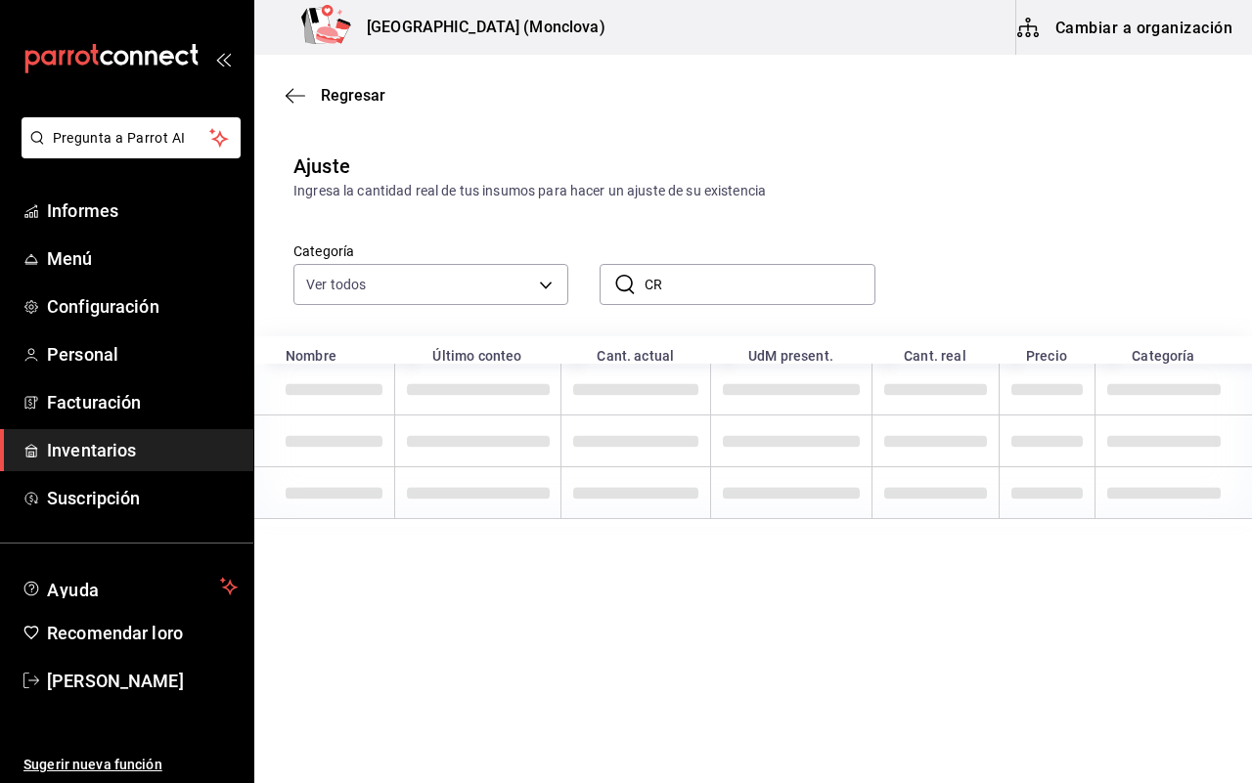
type input "C"
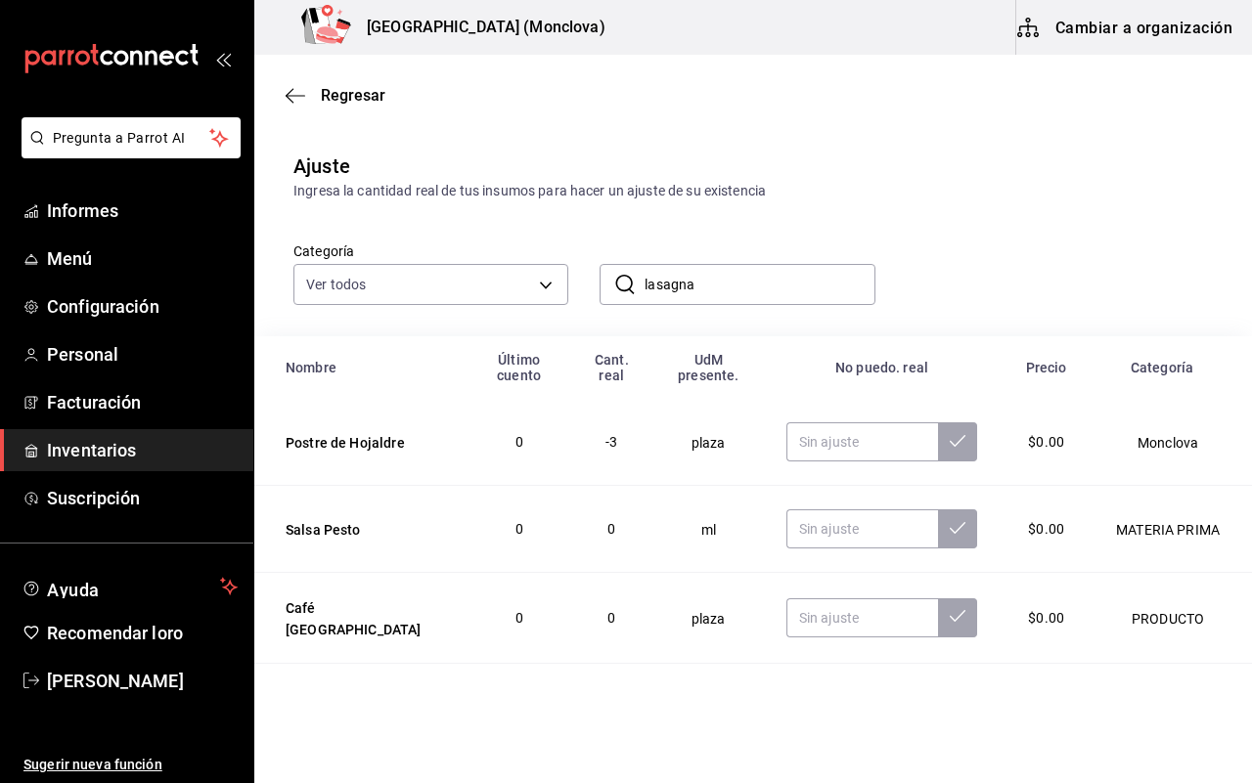
click at [768, 289] on input "lasagna" at bounding box center [759, 284] width 230 height 39
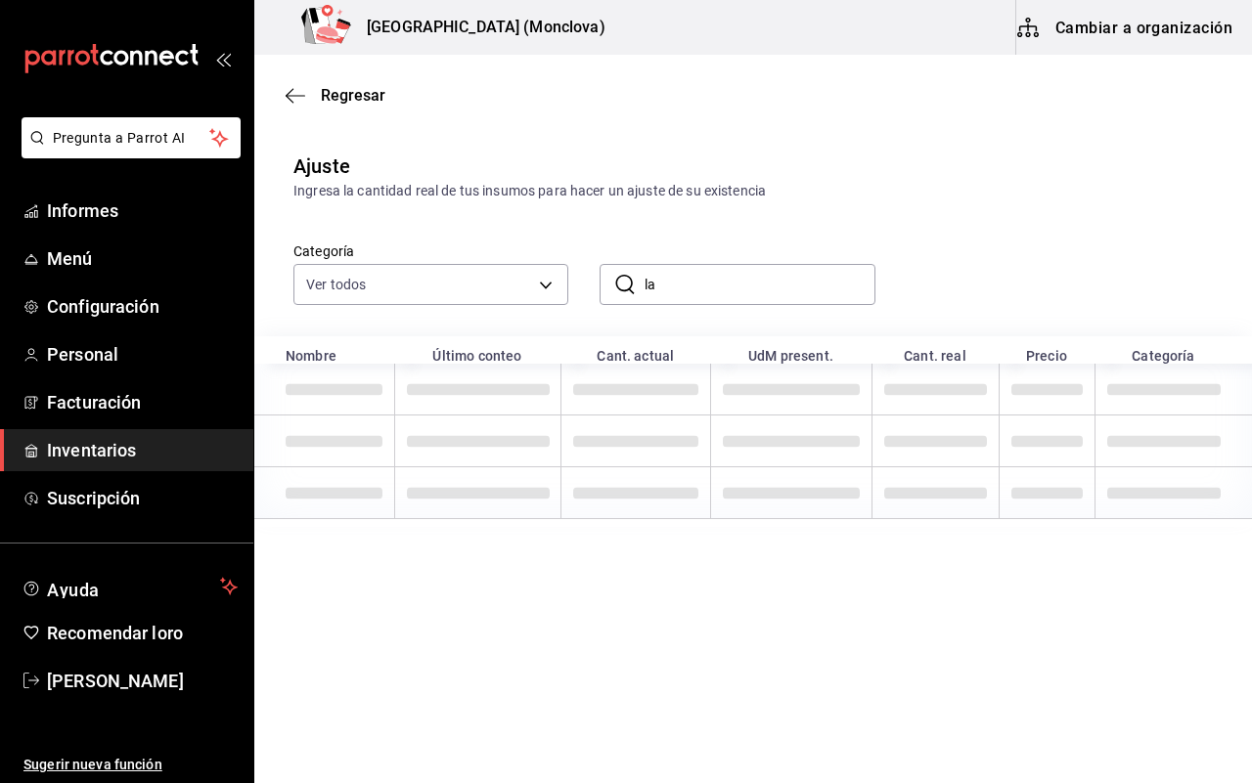
type input "l"
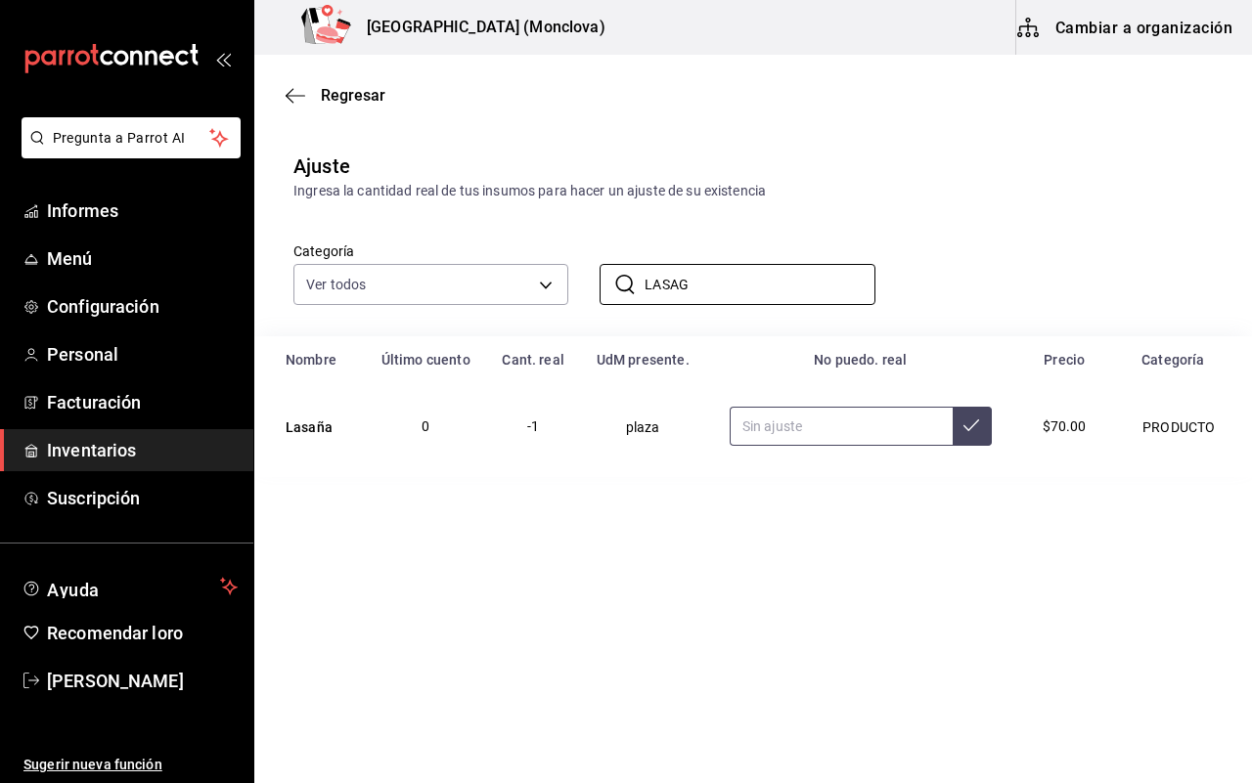
type input "LASAG"
click at [870, 423] on input "text" at bounding box center [840, 426] width 223 height 39
type input "5.00"
click at [329, 93] on font "Regresar" at bounding box center [353, 95] width 65 height 19
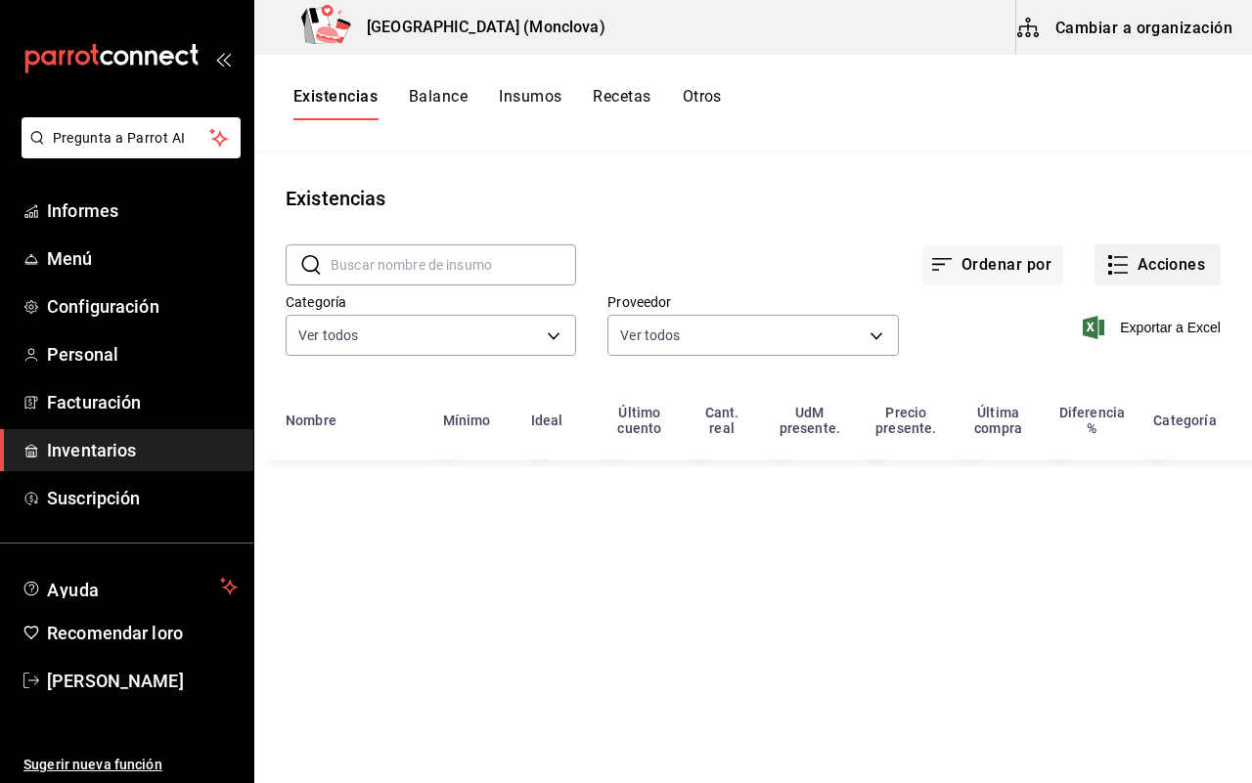
click at [1141, 272] on font "Acciones" at bounding box center [1171, 264] width 68 height 19
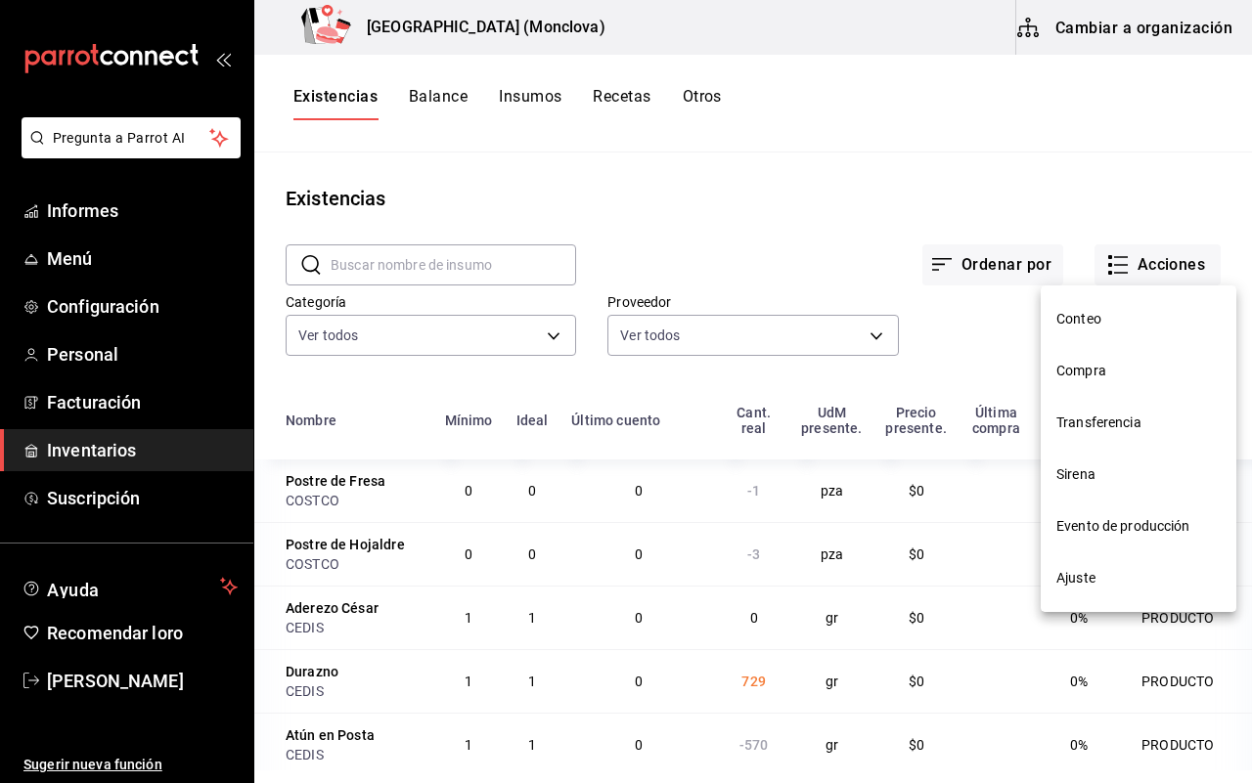
click at [1102, 584] on span "Ajuste" at bounding box center [1138, 578] width 164 height 21
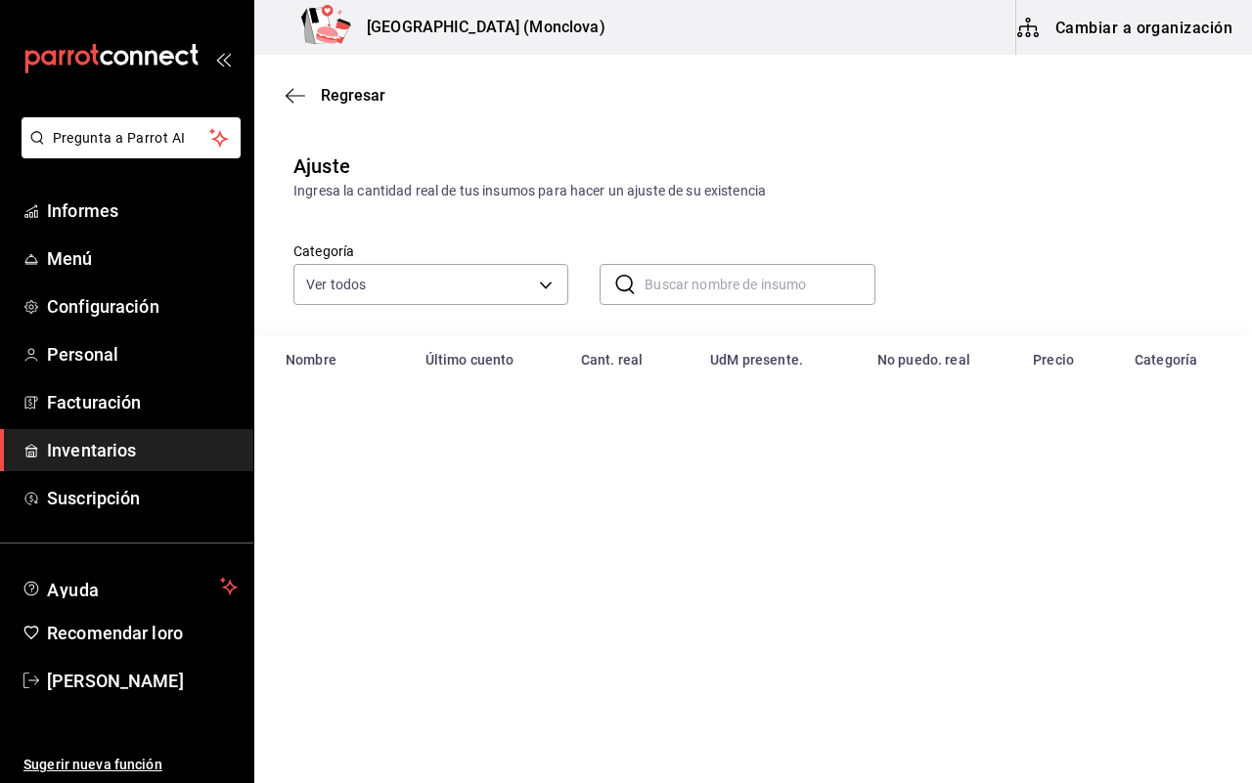
click at [729, 295] on input "text" at bounding box center [759, 284] width 230 height 39
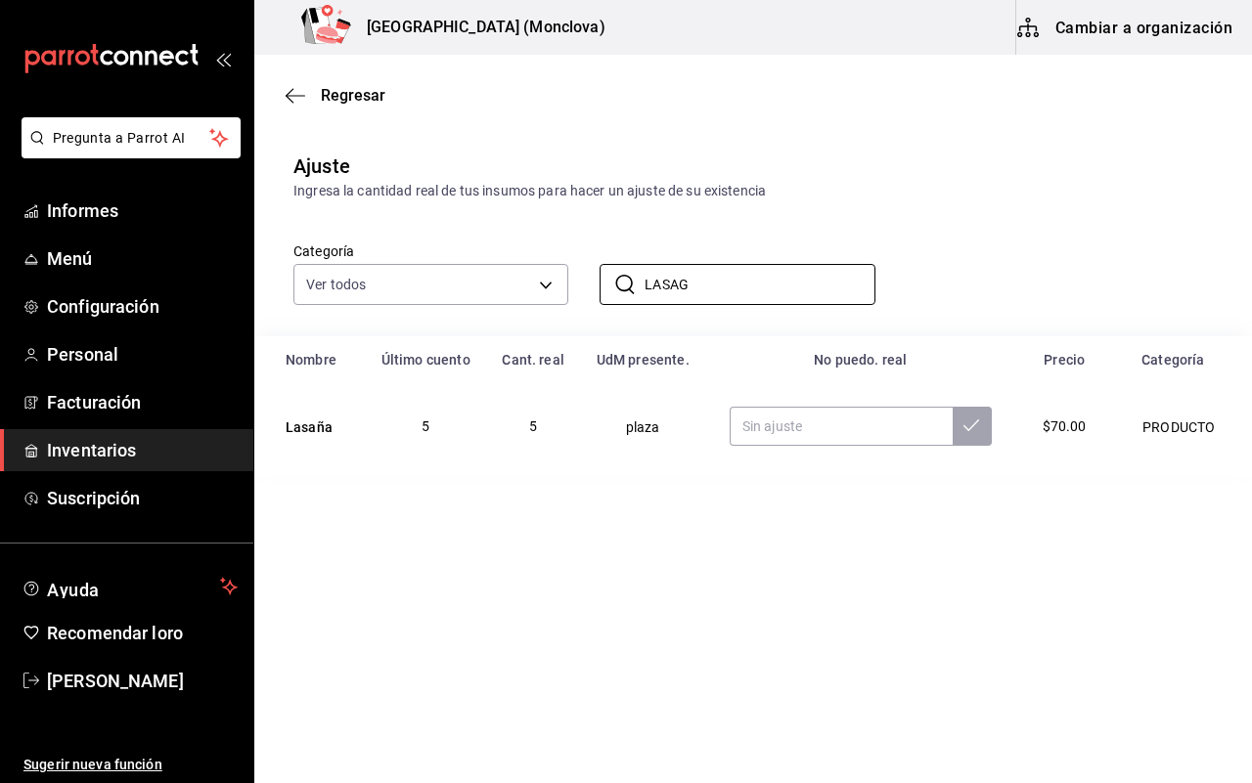
type input "LASAG"
click at [970, 286] on div "Categoría Ver todos 0862b564-0f4e-4838-96f7-a0cfb550234f,9e74ae74-5793-4c6d-bb7…" at bounding box center [721, 253] width 919 height 104
click at [860, 433] on input "text" at bounding box center [840, 426] width 223 height 39
type input "10.00"
click at [340, 95] on font "Regresar" at bounding box center [353, 95] width 65 height 19
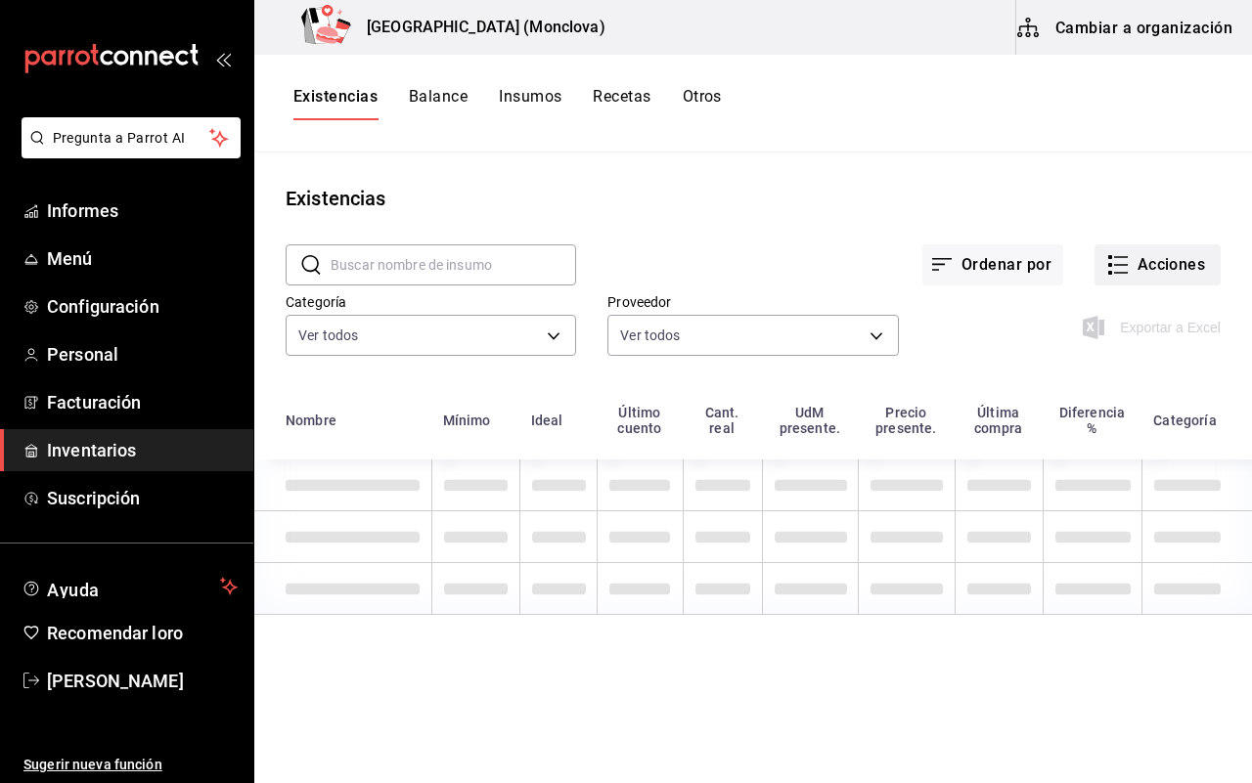
click at [1116, 260] on icon "button" at bounding box center [1117, 264] width 23 height 23
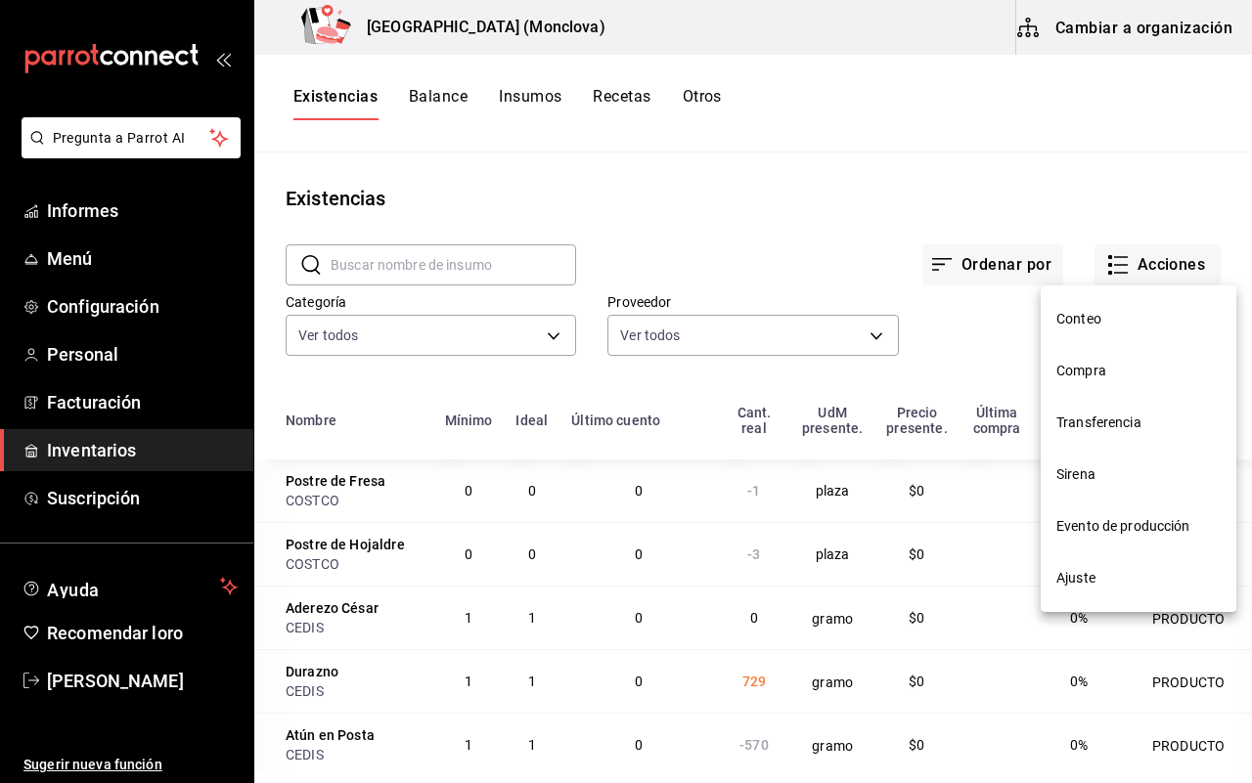
click at [1092, 552] on li "Ajuste" at bounding box center [1138, 578] width 196 height 52
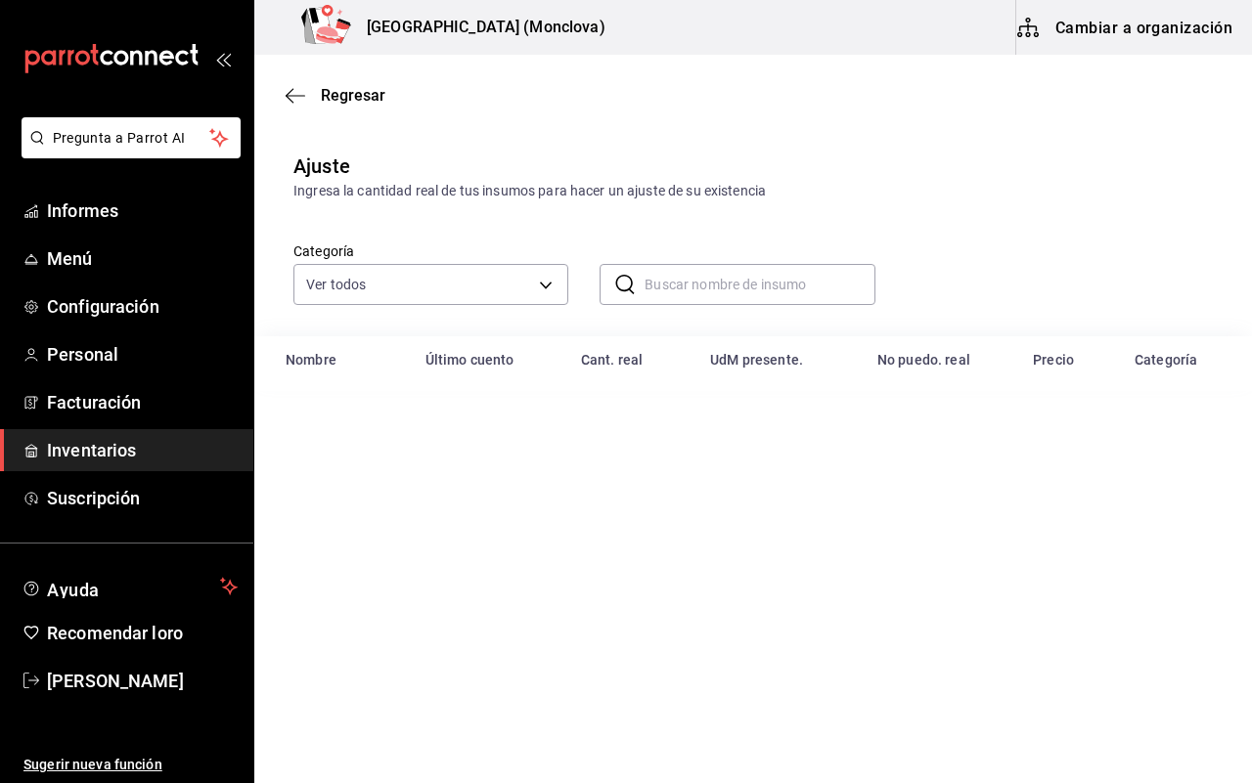
click at [655, 285] on input "text" at bounding box center [759, 284] width 230 height 39
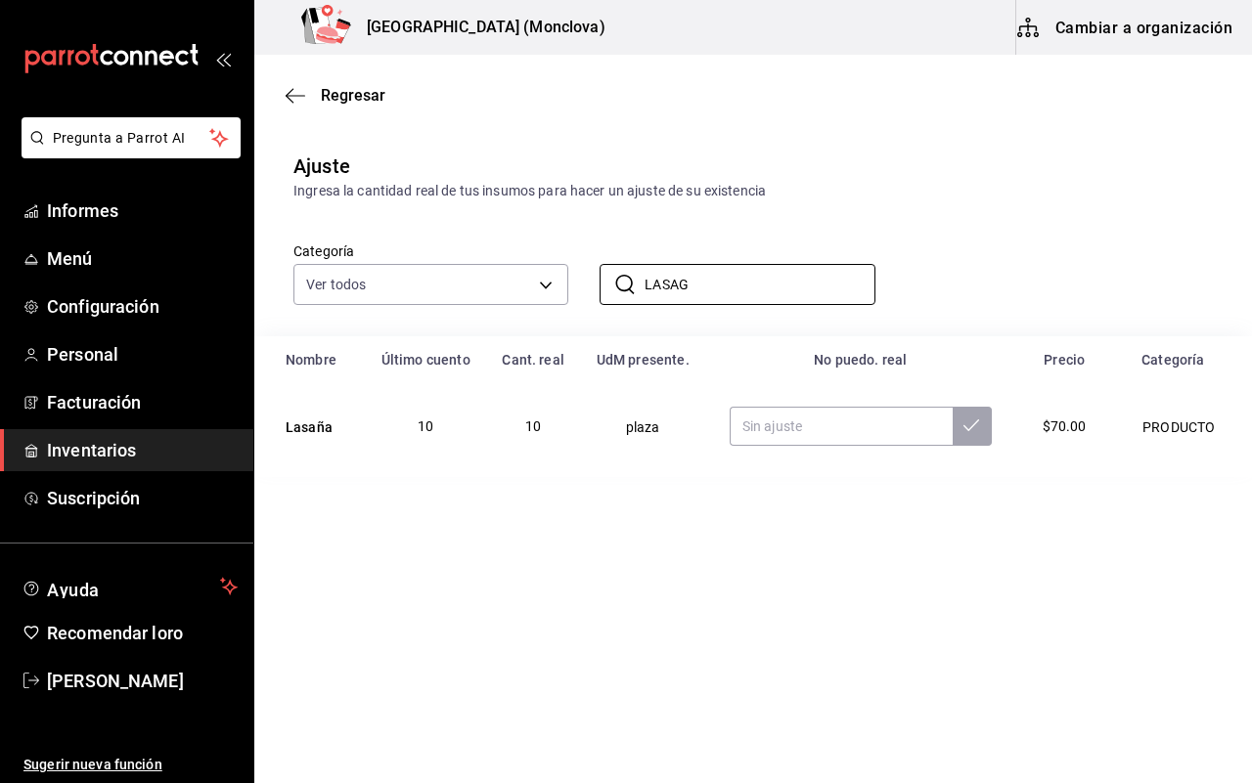
type input "LASAG"
click at [823, 504] on main "Regresar Ajuste Ingresa la cantidad real de tus insumos para hacer un ajuste de…" at bounding box center [752, 364] width 997 height 618
click at [878, 422] on input "text" at bounding box center [840, 426] width 223 height 39
type input "30.00"
click at [360, 96] on font "Regresar" at bounding box center [353, 95] width 65 height 19
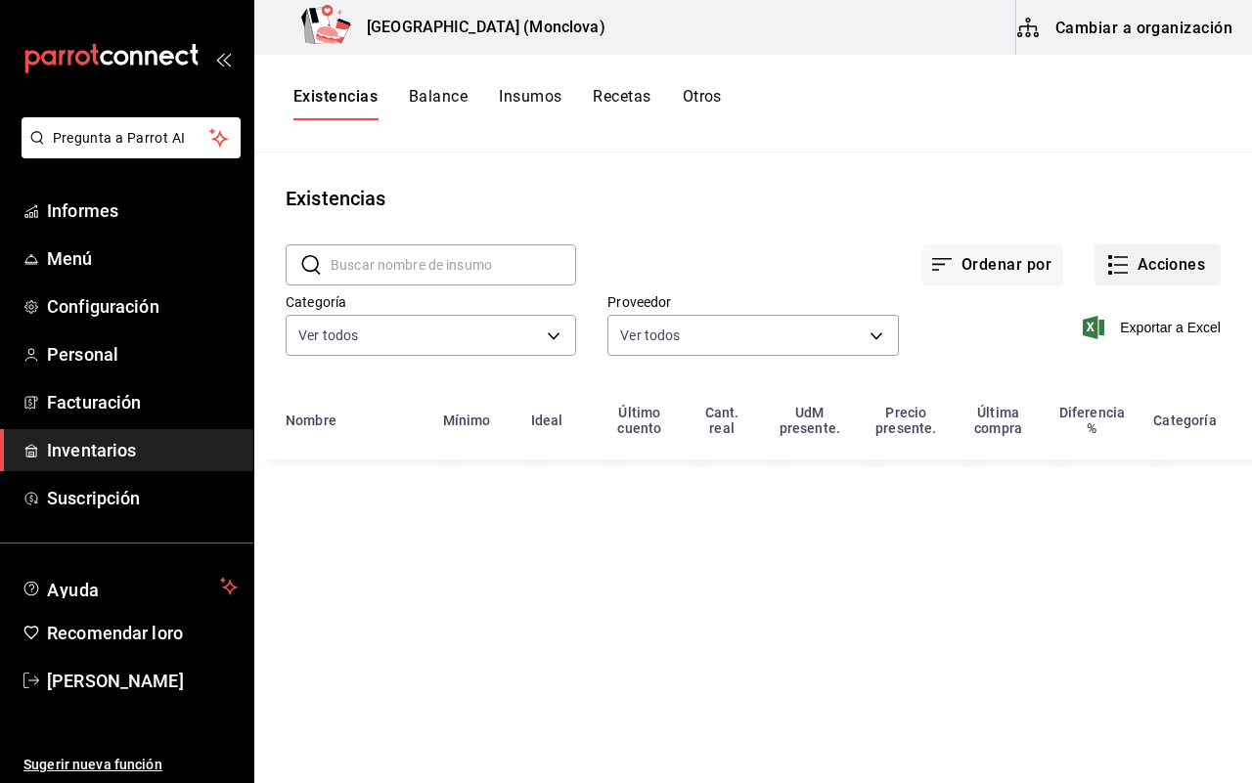
click at [1155, 277] on button "Acciones" at bounding box center [1157, 264] width 126 height 41
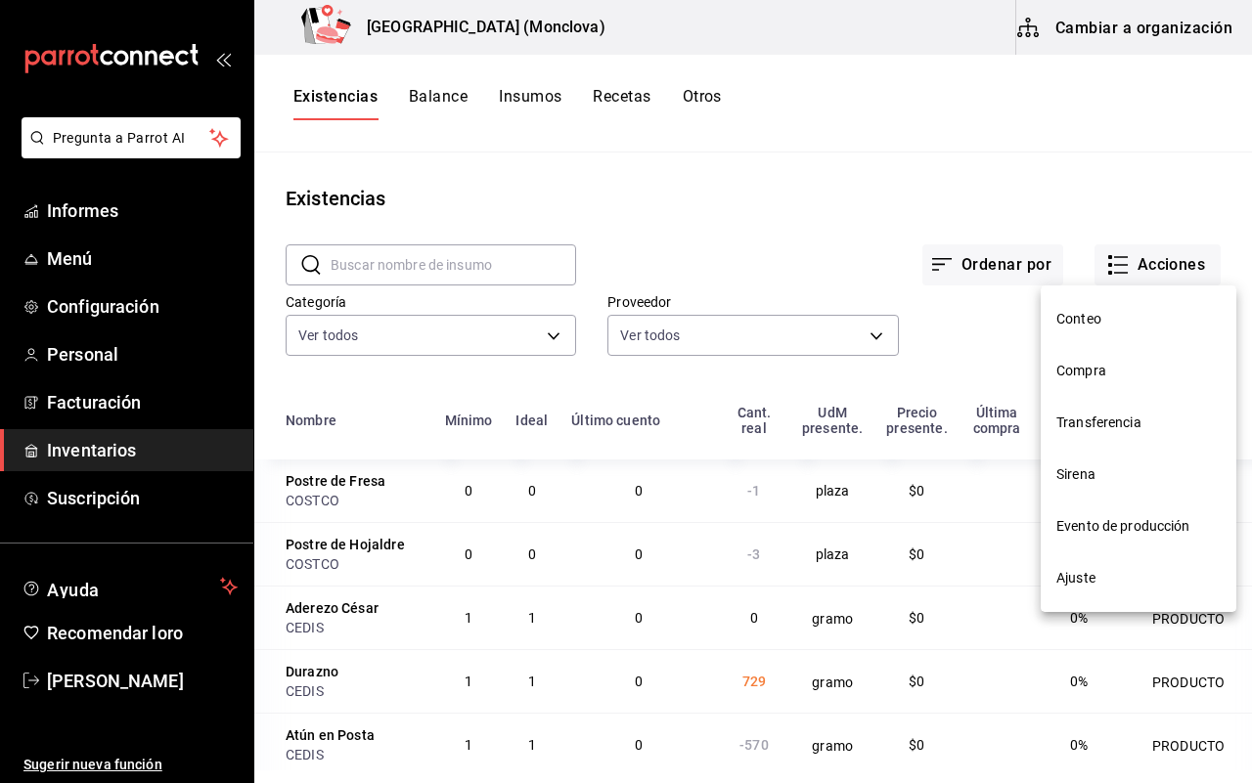
click at [1118, 587] on span "Ajuste" at bounding box center [1138, 578] width 164 height 21
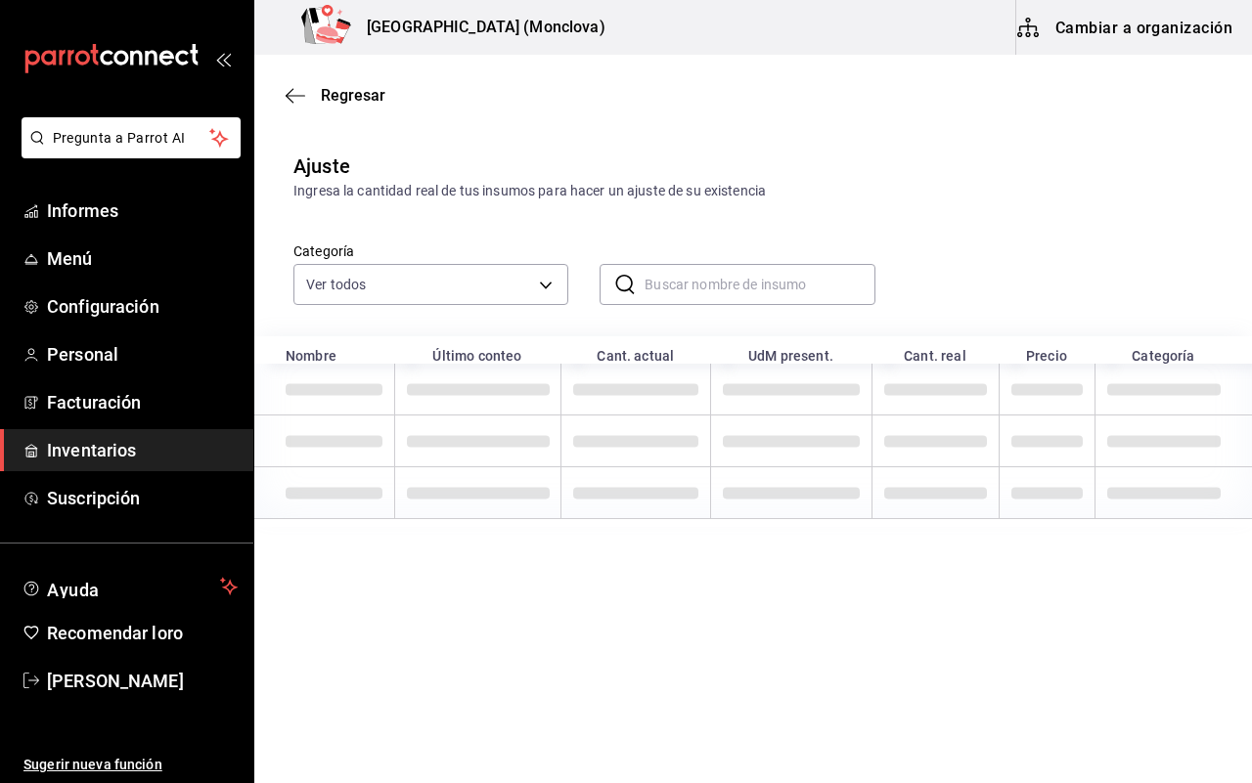
click at [746, 291] on input "text" at bounding box center [759, 284] width 230 height 39
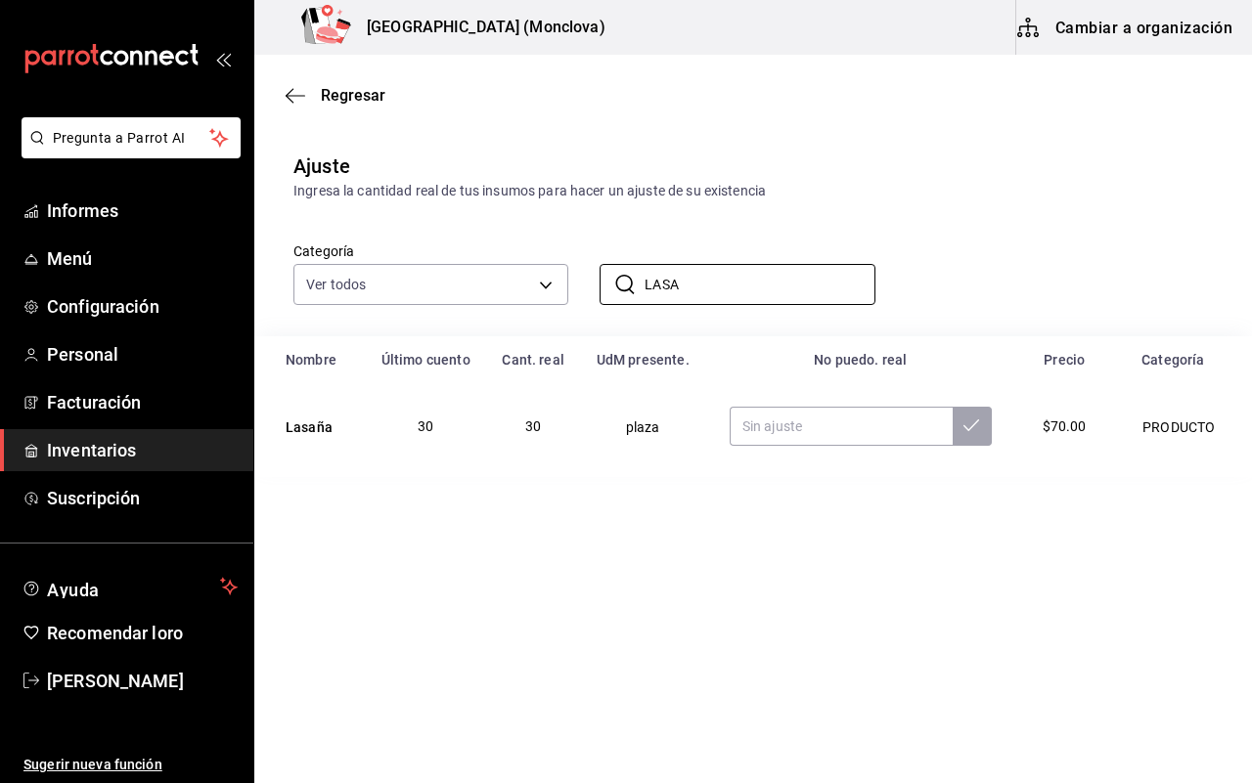
type input "LASA"
click at [711, 496] on main "Regresar Ajuste Ingresa la cantidad real de tus insumos para hacer un ajuste de…" at bounding box center [752, 364] width 997 height 618
click at [798, 428] on input "text" at bounding box center [840, 426] width 223 height 39
type input "50.00"
click at [369, 96] on font "Regresar" at bounding box center [353, 95] width 65 height 19
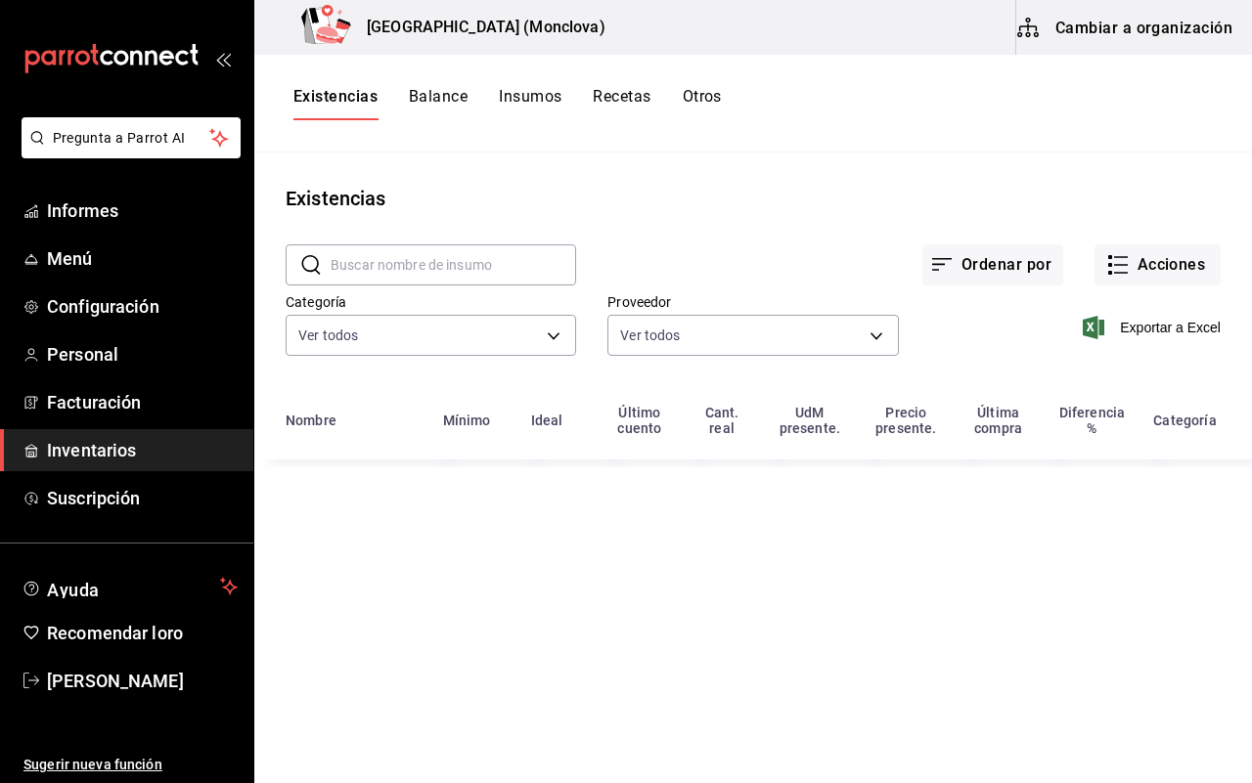
click at [1027, 324] on div "Exportar a Excel" at bounding box center [1060, 312] width 322 height 100
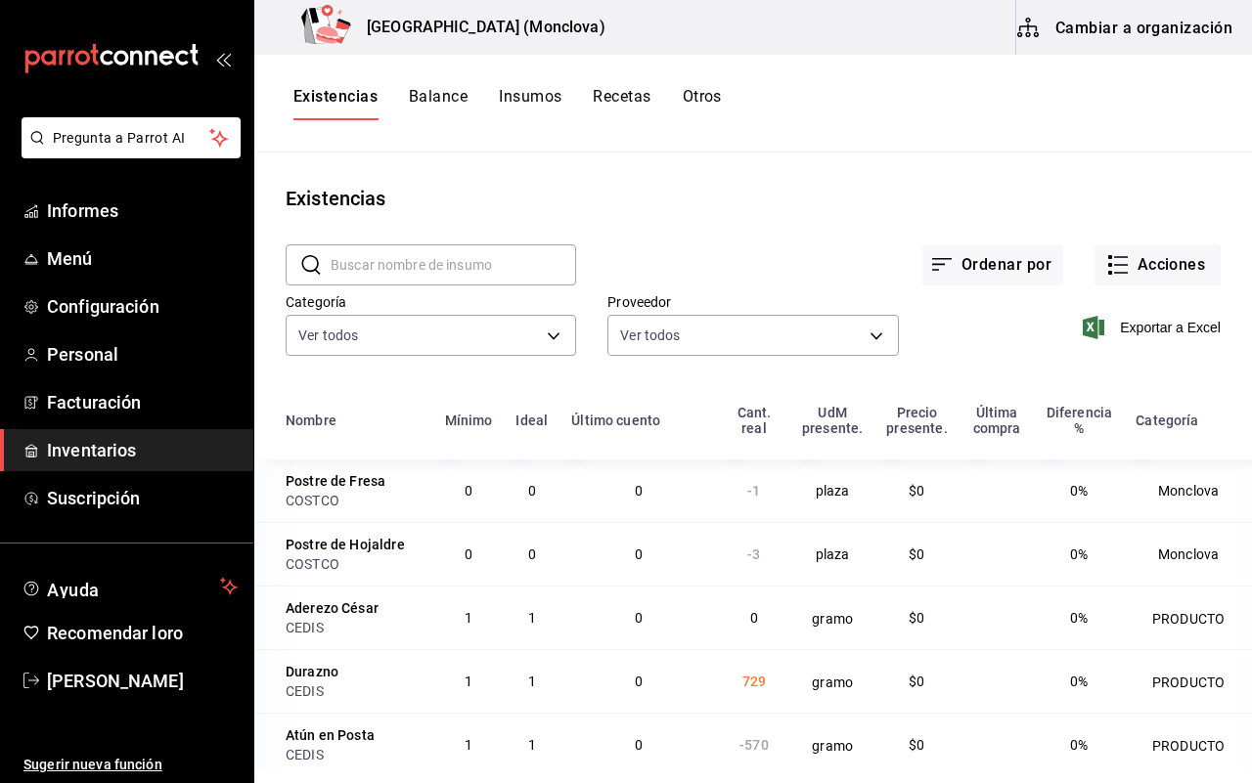
drag, startPoint x: 961, startPoint y: 320, endPoint x: 993, endPoint y: 309, distance: 34.0
click at [979, 316] on div "Exportar a Excel" at bounding box center [1060, 312] width 322 height 100
click at [1105, 281] on button "Acciones" at bounding box center [1157, 264] width 126 height 41
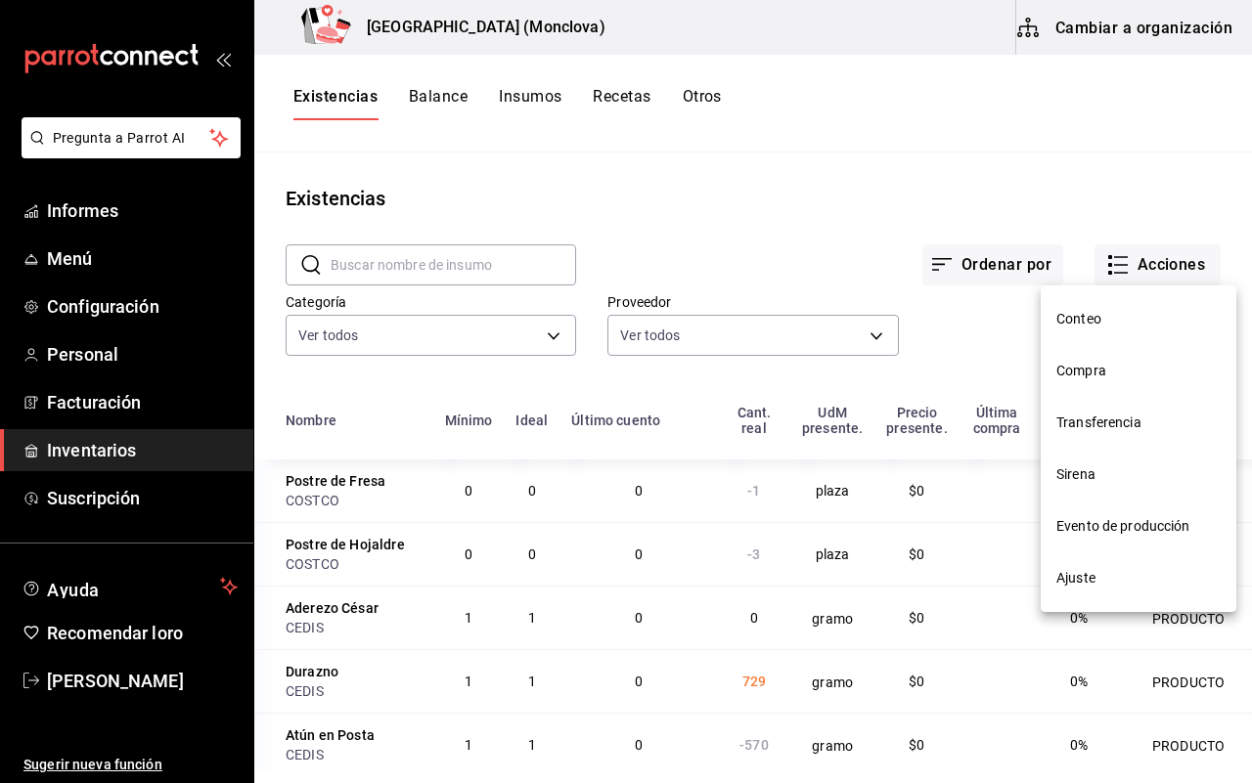
click at [1097, 592] on li "Ajuste" at bounding box center [1138, 578] width 196 height 52
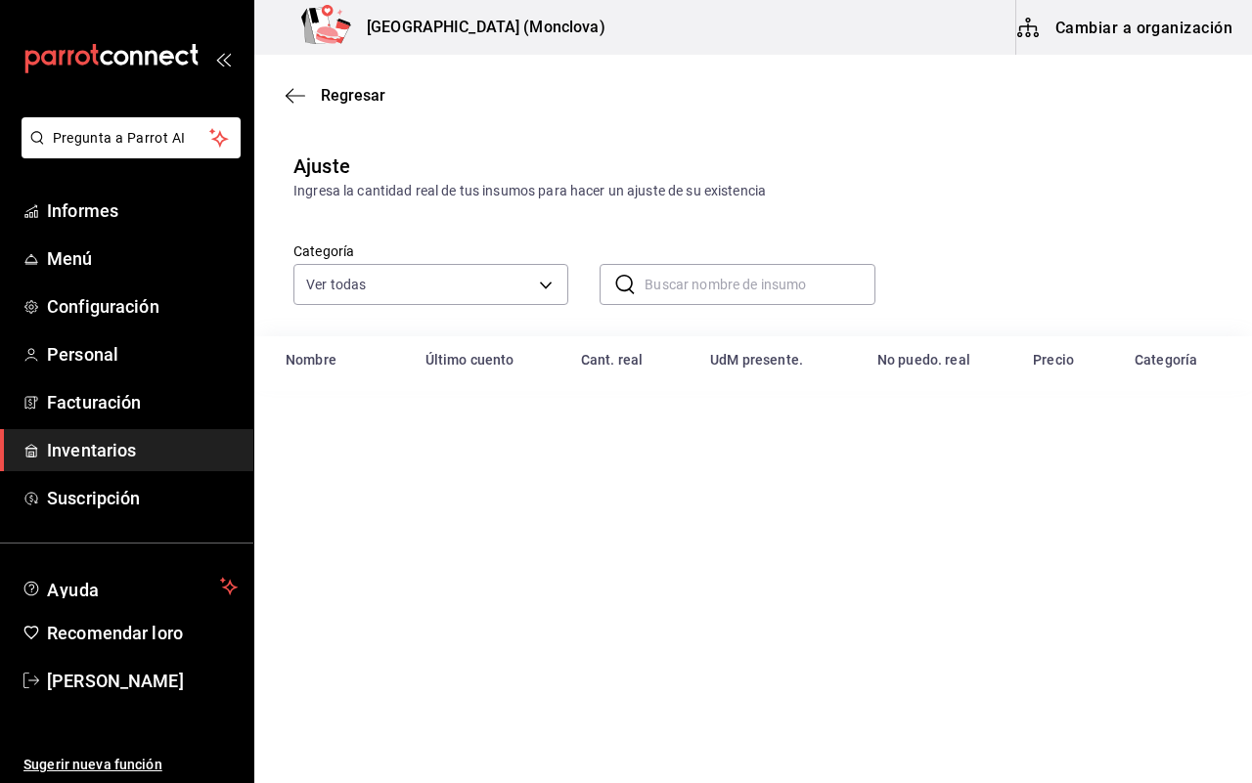
click at [734, 291] on input "text" at bounding box center [759, 284] width 230 height 39
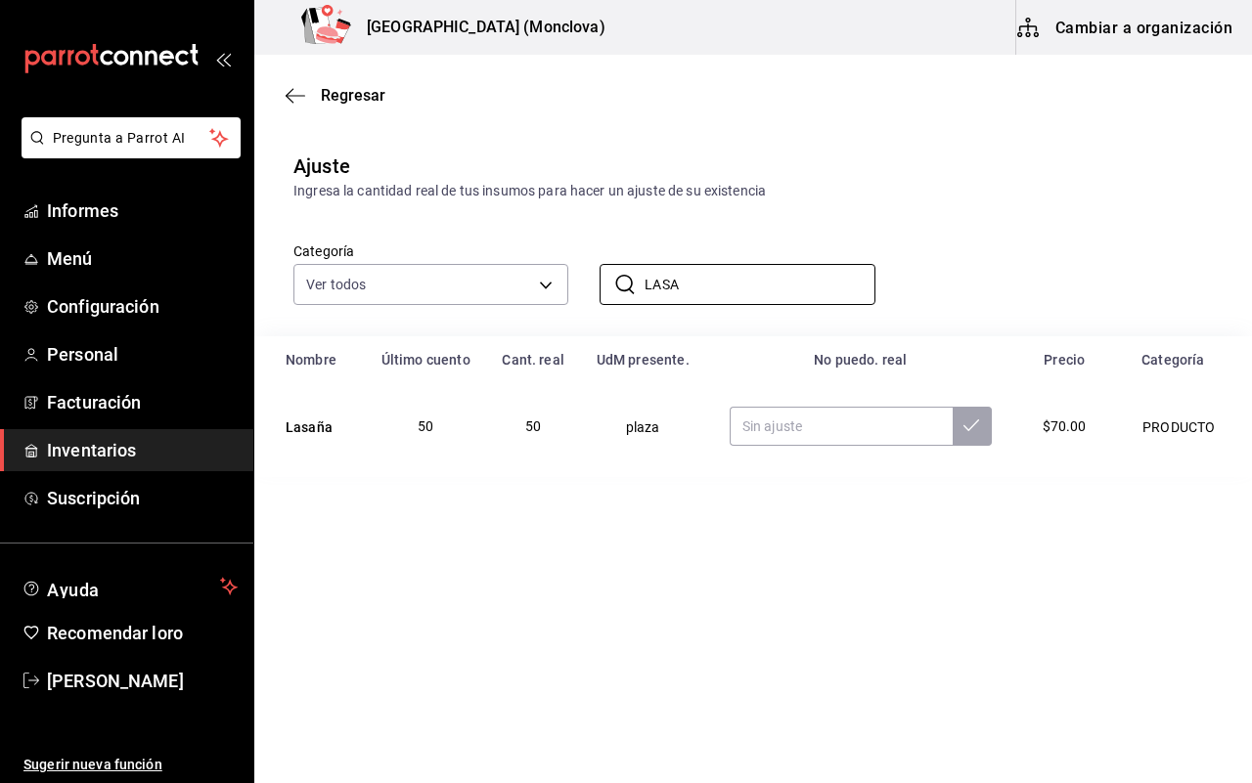
type input "LASA"
click at [646, 539] on main "Regresar Ajuste Ingresa la cantidad real de tus insumos para hacer un ajuste de…" at bounding box center [752, 364] width 997 height 618
click at [892, 423] on input "text" at bounding box center [840, 426] width 223 height 39
type input "79.00"
click at [793, 573] on main "Regresar Ajuste Ingresa la cantidad real de tus insumos para hacer un ajuste de…" at bounding box center [752, 364] width 997 height 618
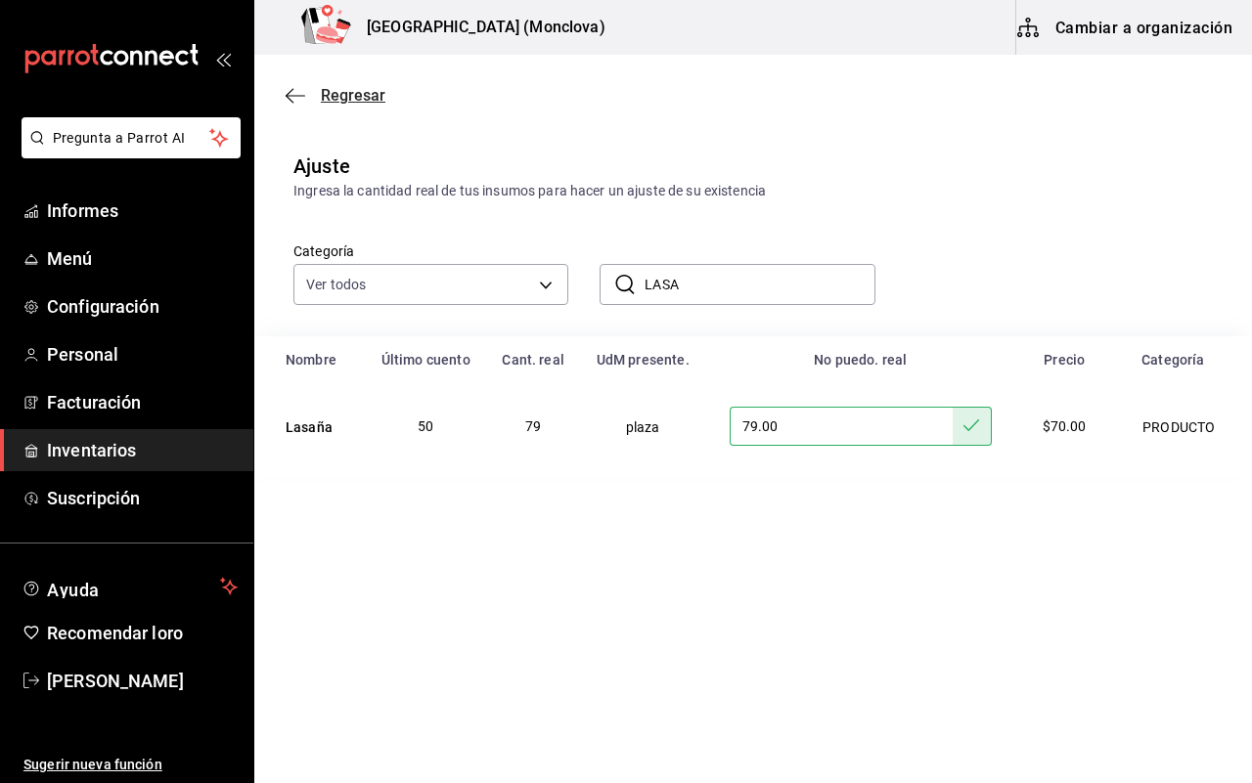
click at [365, 86] on font "Regresar" at bounding box center [353, 95] width 65 height 19
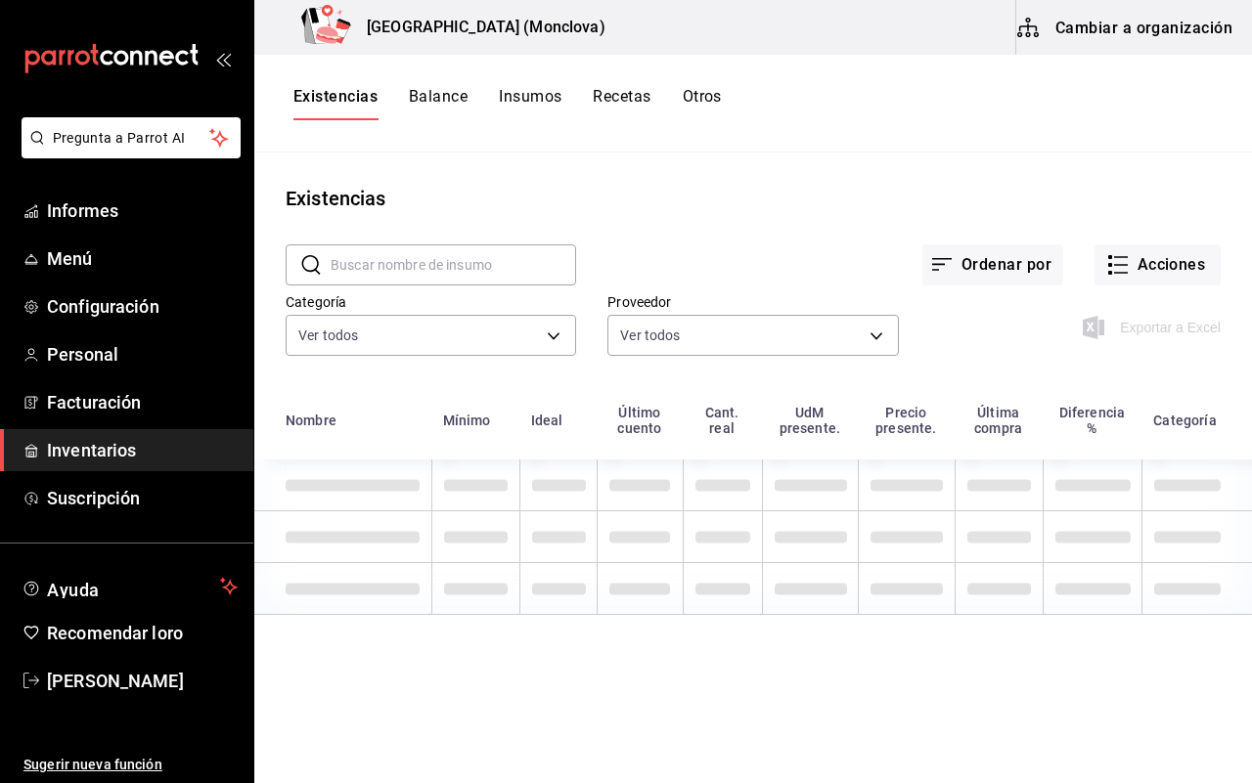
click at [863, 276] on div "Proveedor Ver todos 20dab52d-5566-43c6-9ccf-f51c7596d89a,da2fa7ef-c352-4884-b15…" at bounding box center [737, 312] width 322 height 100
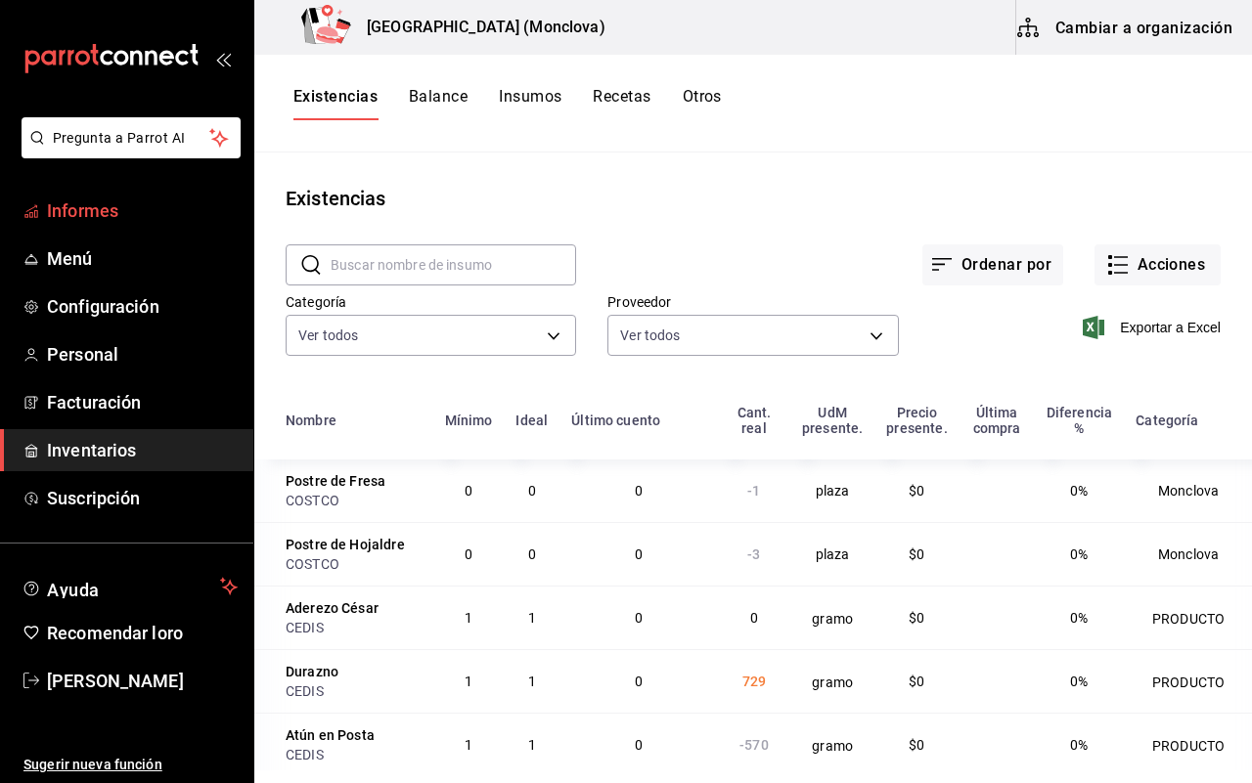
click at [59, 193] on link "Informes" at bounding box center [126, 211] width 253 height 42
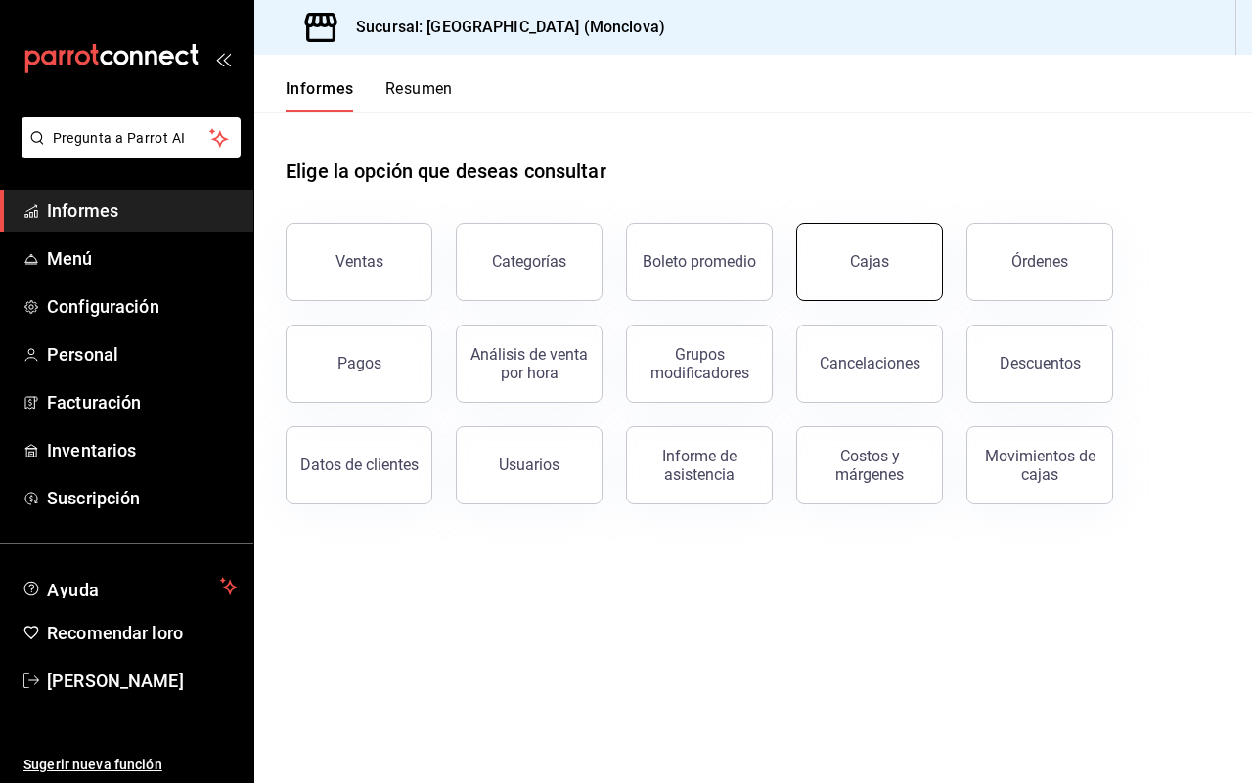
click at [853, 272] on button "Cajas" at bounding box center [869, 262] width 147 height 78
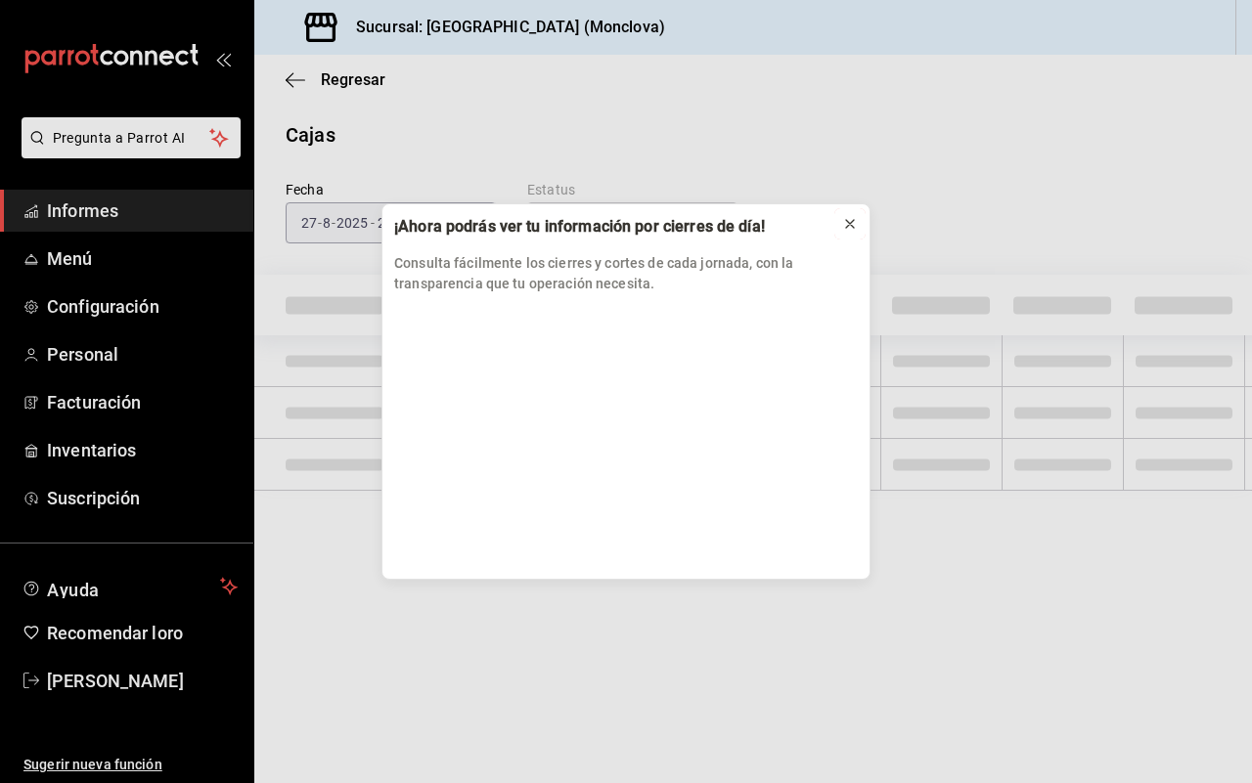
click at [852, 228] on icon at bounding box center [850, 224] width 16 height 16
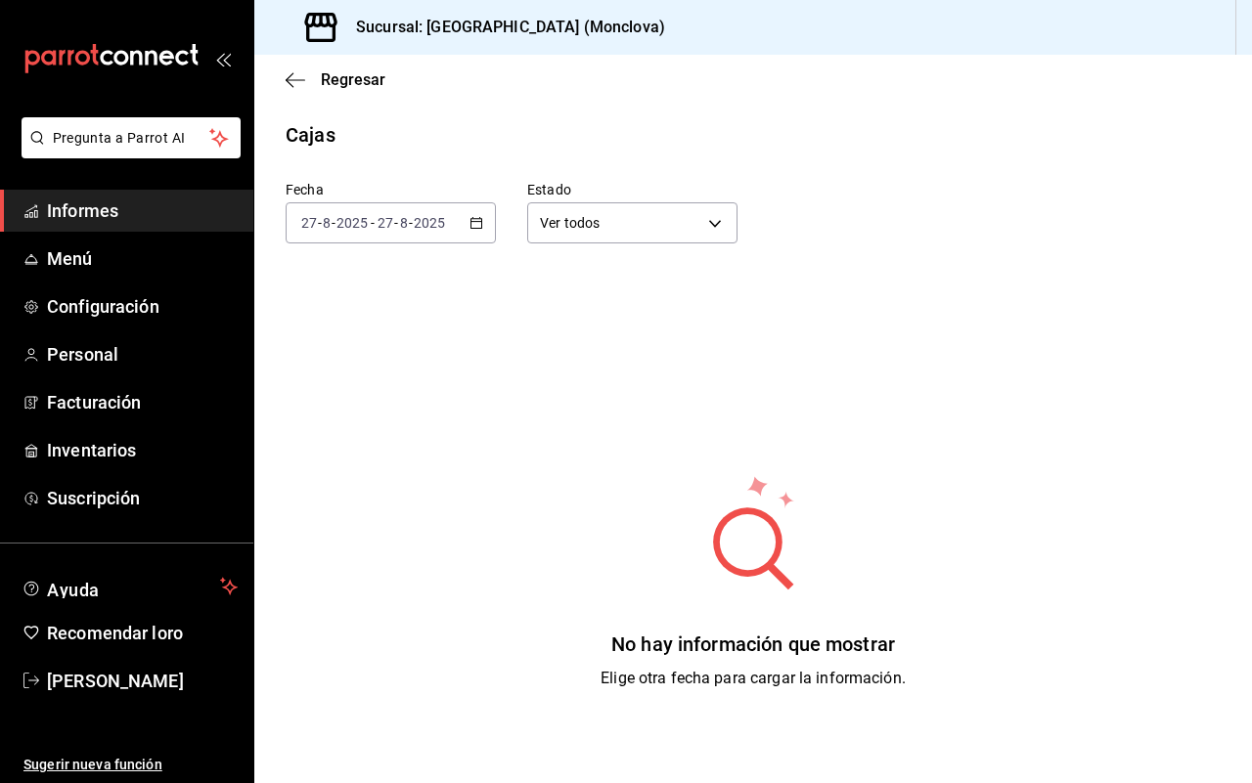
click at [481, 213] on div "2025-08-27 27 - 8 - 2025 - 2025-08-27 27 - 8 - 2025" at bounding box center [391, 222] width 210 height 41
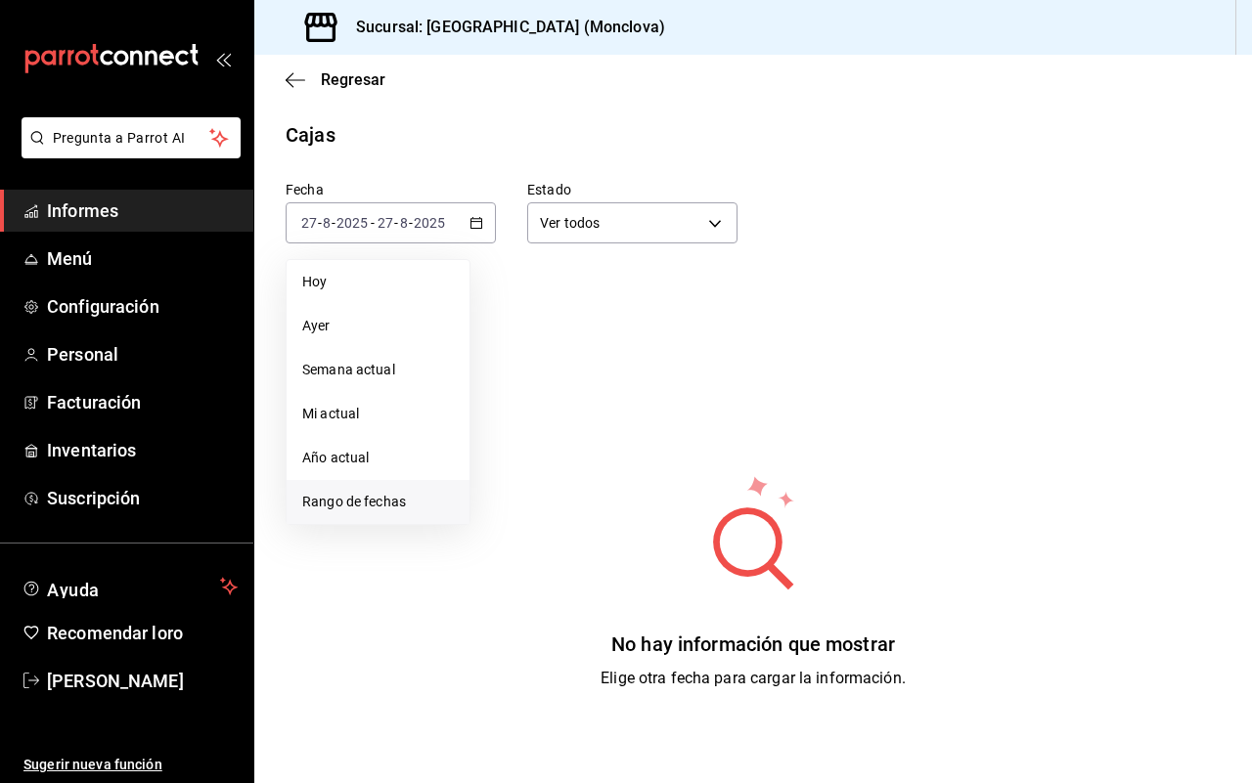
click at [422, 489] on li "Rango de fechas" at bounding box center [377, 502] width 183 height 44
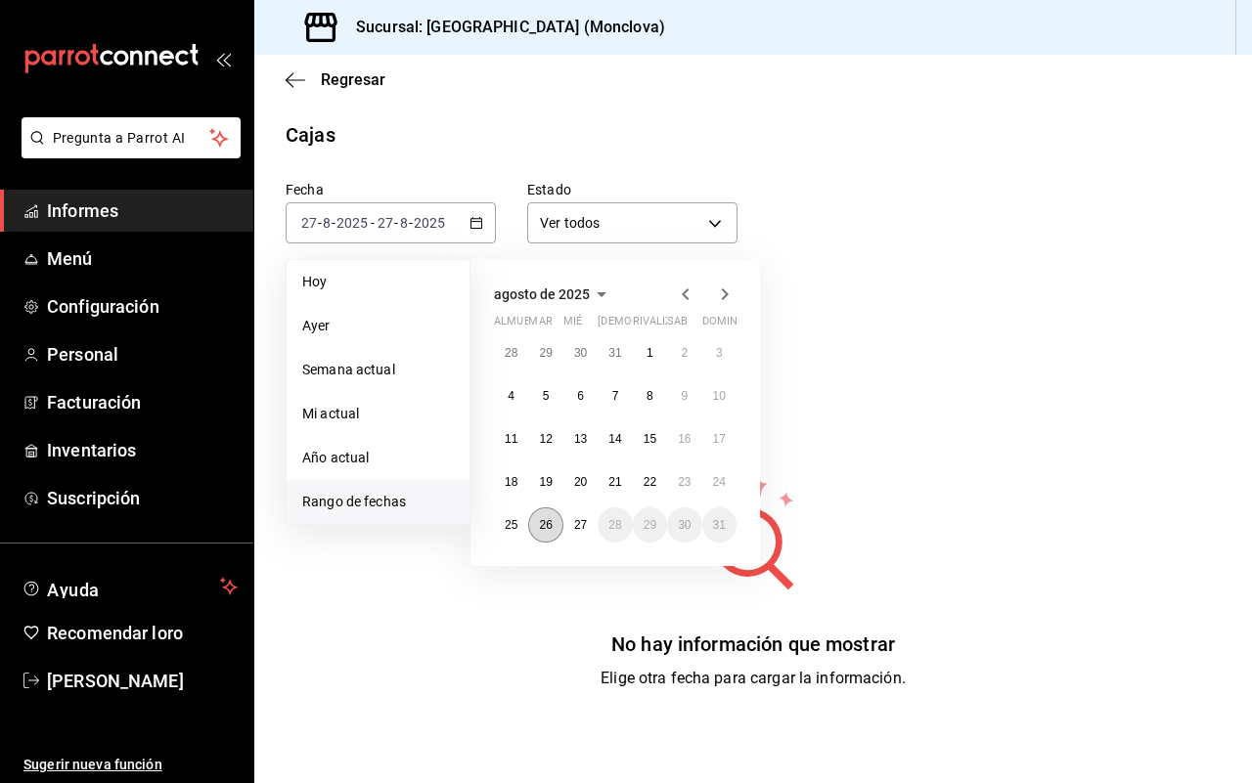
click at [554, 520] on button "26" at bounding box center [545, 524] width 34 height 35
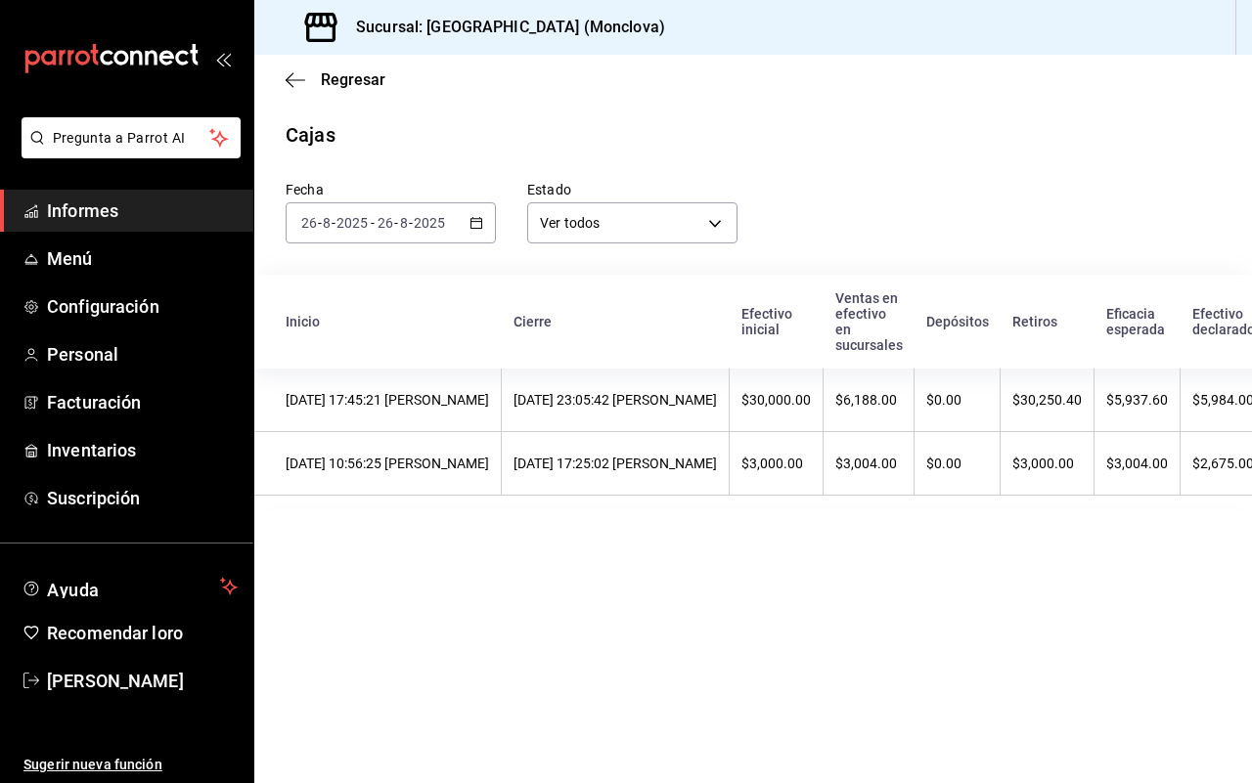
click at [789, 596] on main "Regresar Cajas Fecha 2025-08-26 26 - 8 - 2025 - 2025-08-26 26 - 8 - 2025 Estado…" at bounding box center [752, 419] width 997 height 728
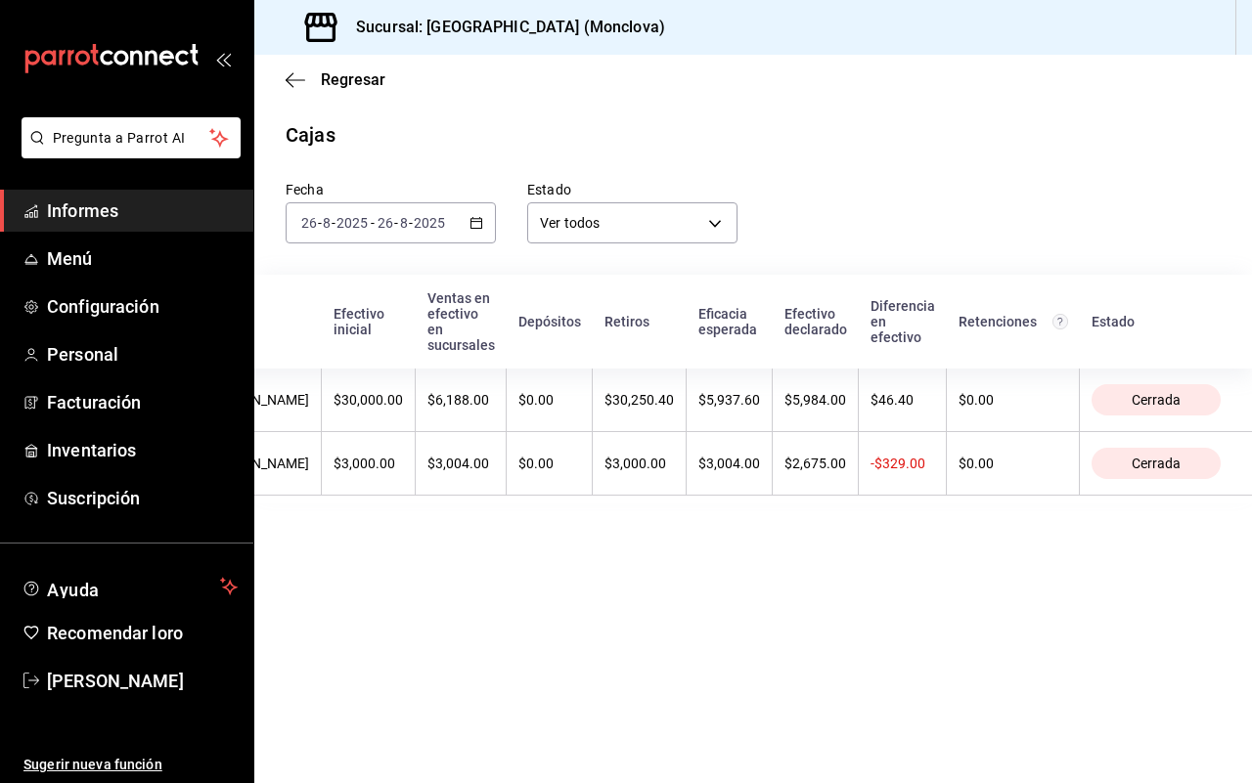
scroll to position [0, 637]
click at [79, 447] on font "Inventarios" at bounding box center [91, 450] width 89 height 21
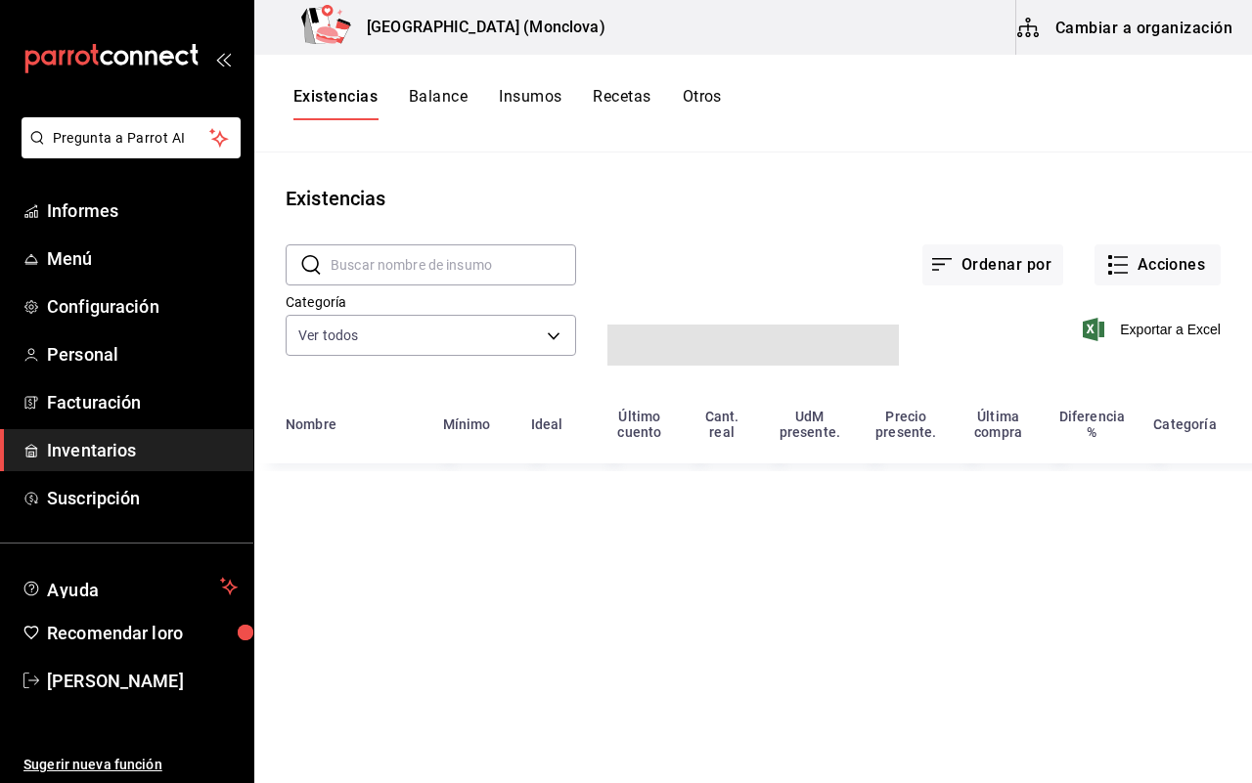
drag, startPoint x: 413, startPoint y: 269, endPoint x: 392, endPoint y: 266, distance: 20.7
click at [413, 269] on input "text" at bounding box center [452, 264] width 245 height 39
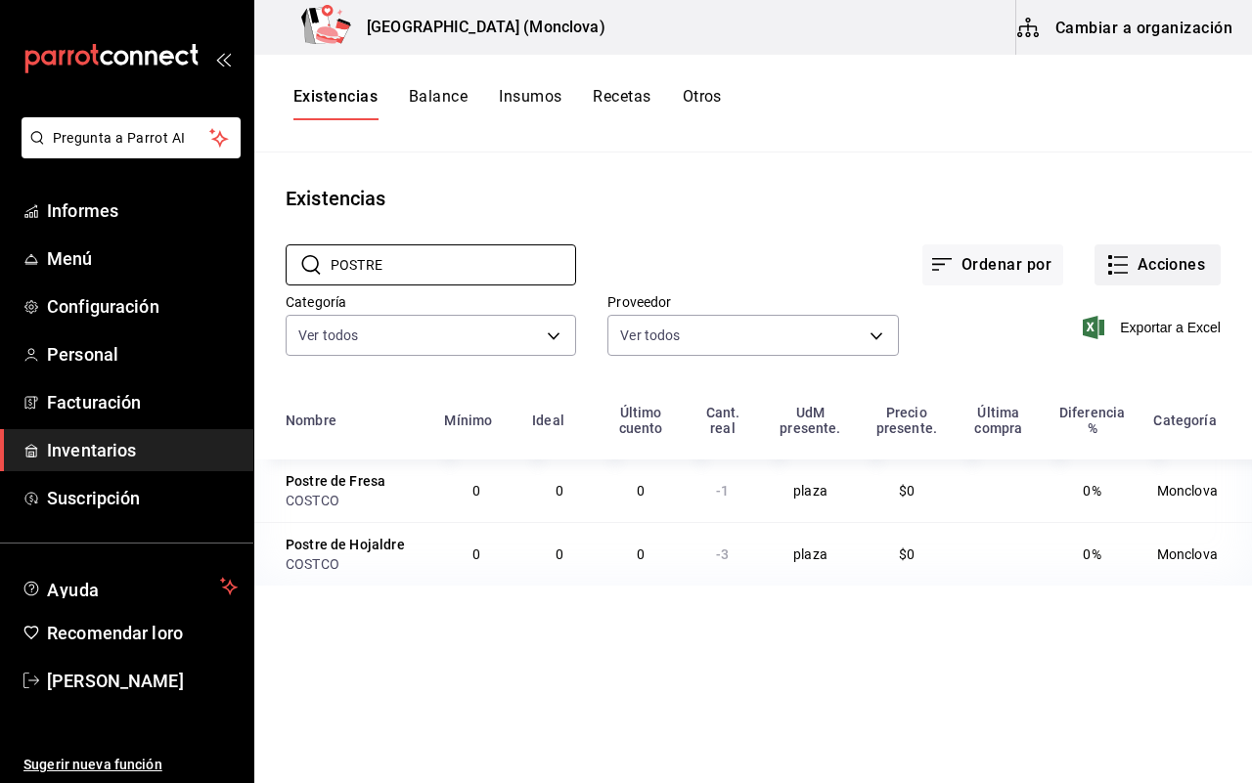
type input "POSTRE"
click at [1150, 271] on font "Acciones" at bounding box center [1171, 264] width 68 height 19
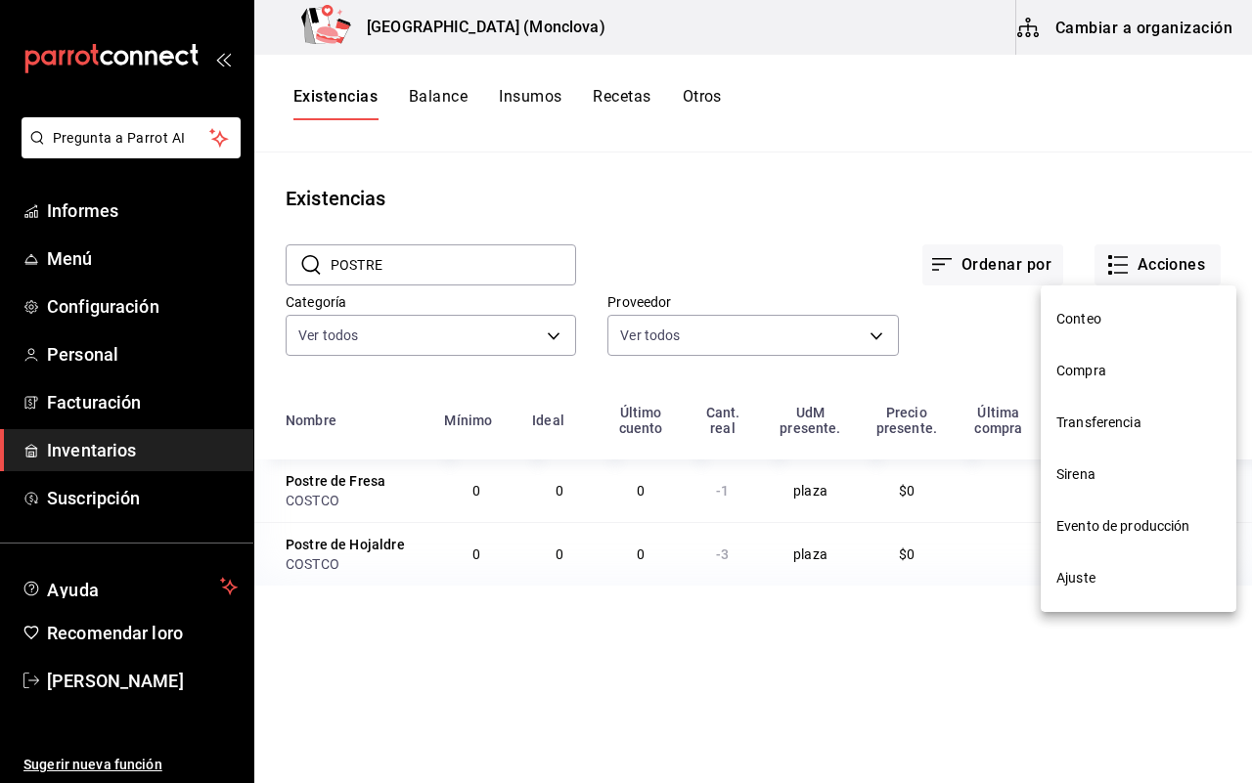
click at [1130, 564] on li "Ajuste" at bounding box center [1138, 578] width 196 height 52
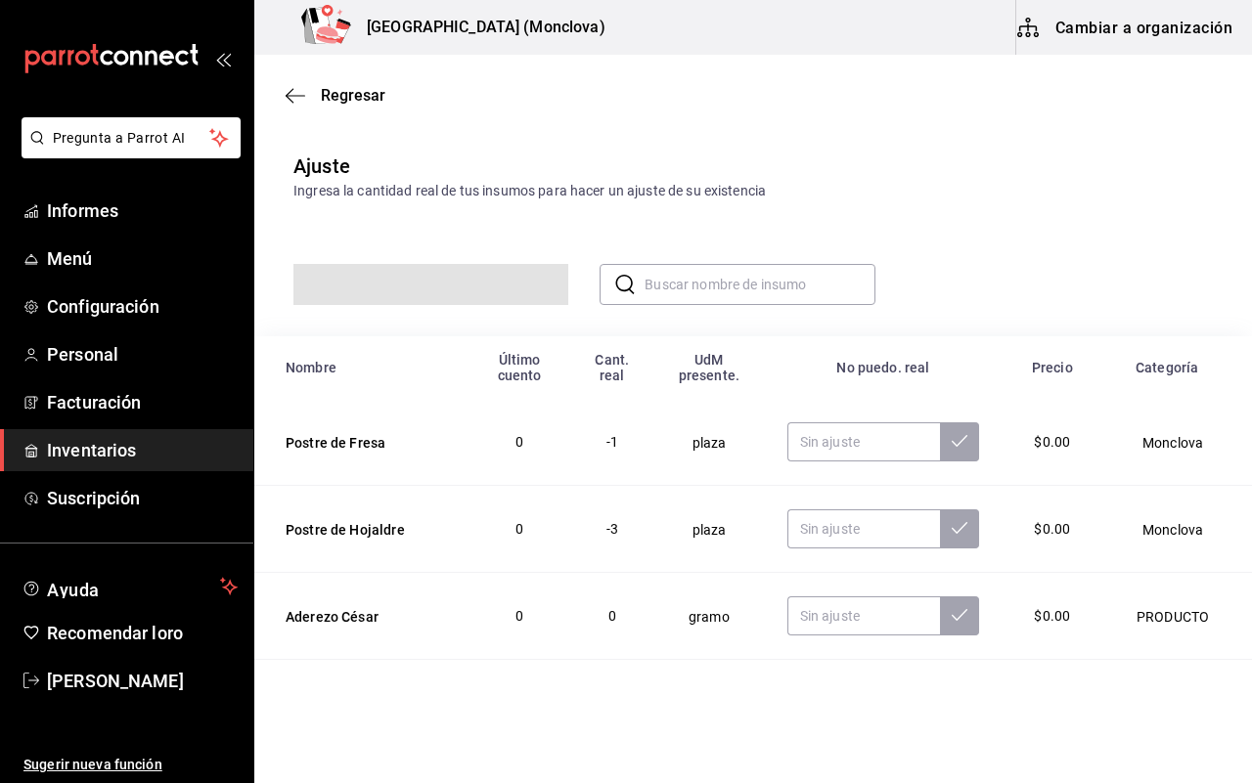
click at [684, 290] on input "text" at bounding box center [759, 284] width 230 height 39
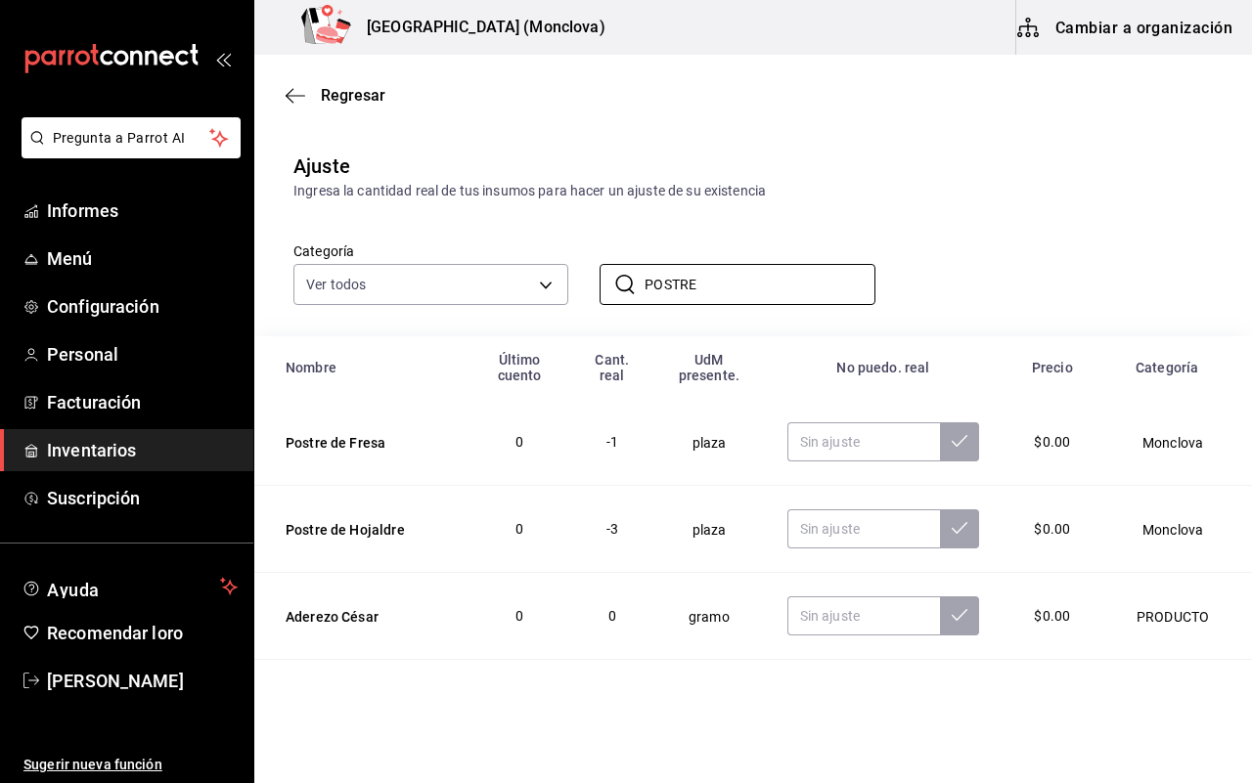
type input "POSTRE"
click at [827, 443] on td at bounding box center [884, 442] width 240 height 87
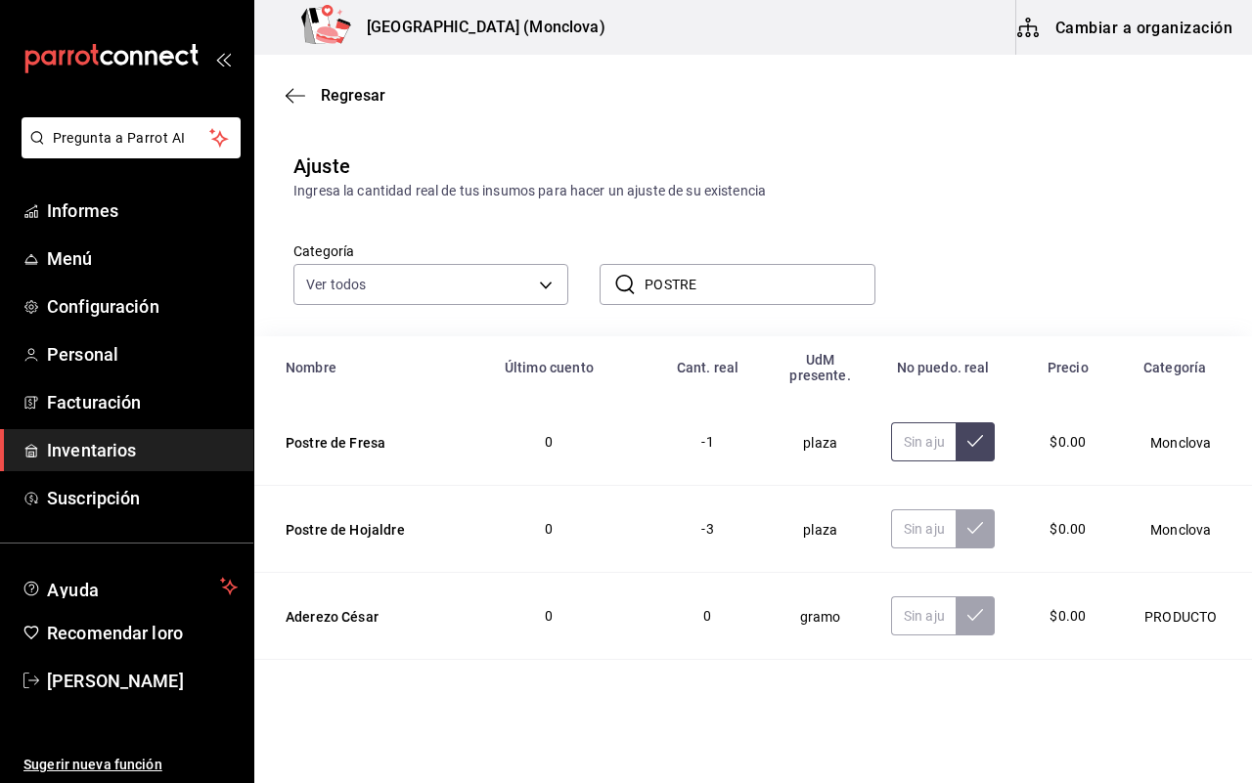
click at [893, 461] on input "text" at bounding box center [923, 441] width 65 height 39
type input "6.00"
click at [902, 533] on input "text" at bounding box center [923, 528] width 65 height 39
type input "2.00"
click at [726, 288] on input "POSTRE" at bounding box center [759, 284] width 230 height 39
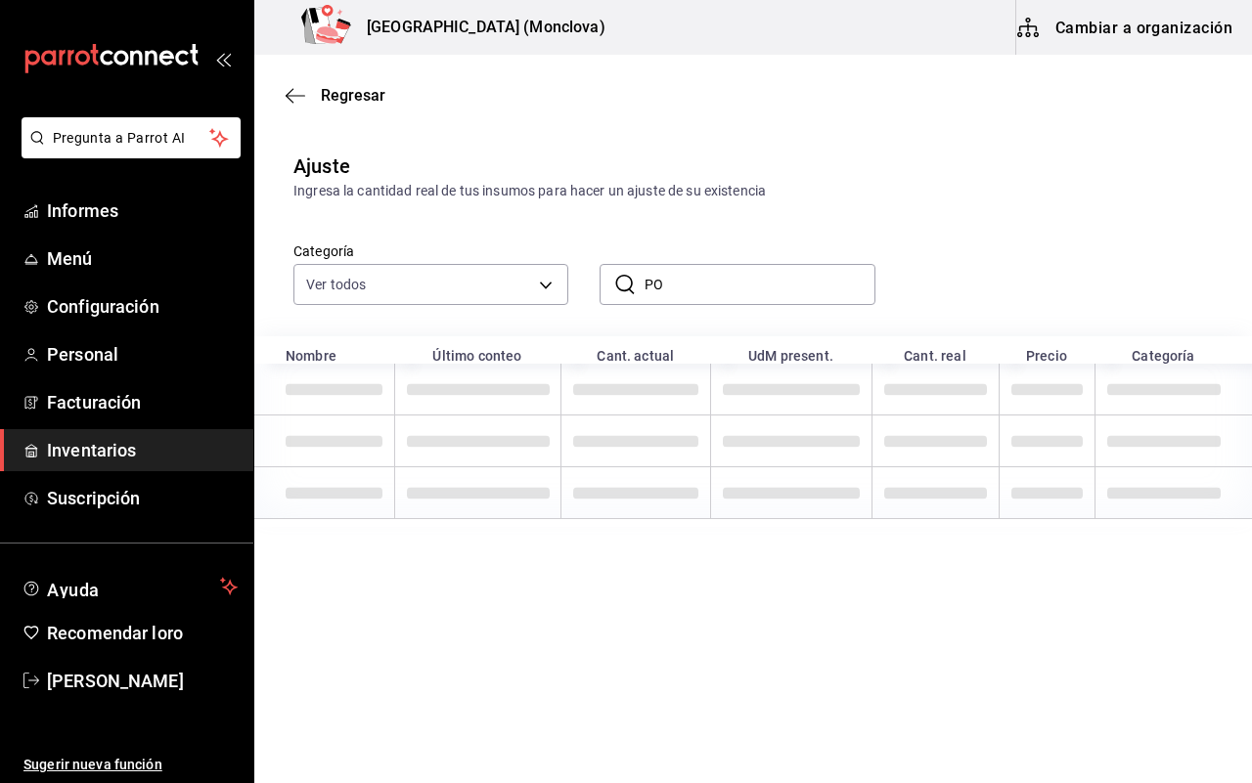
type input "P"
type input "T"
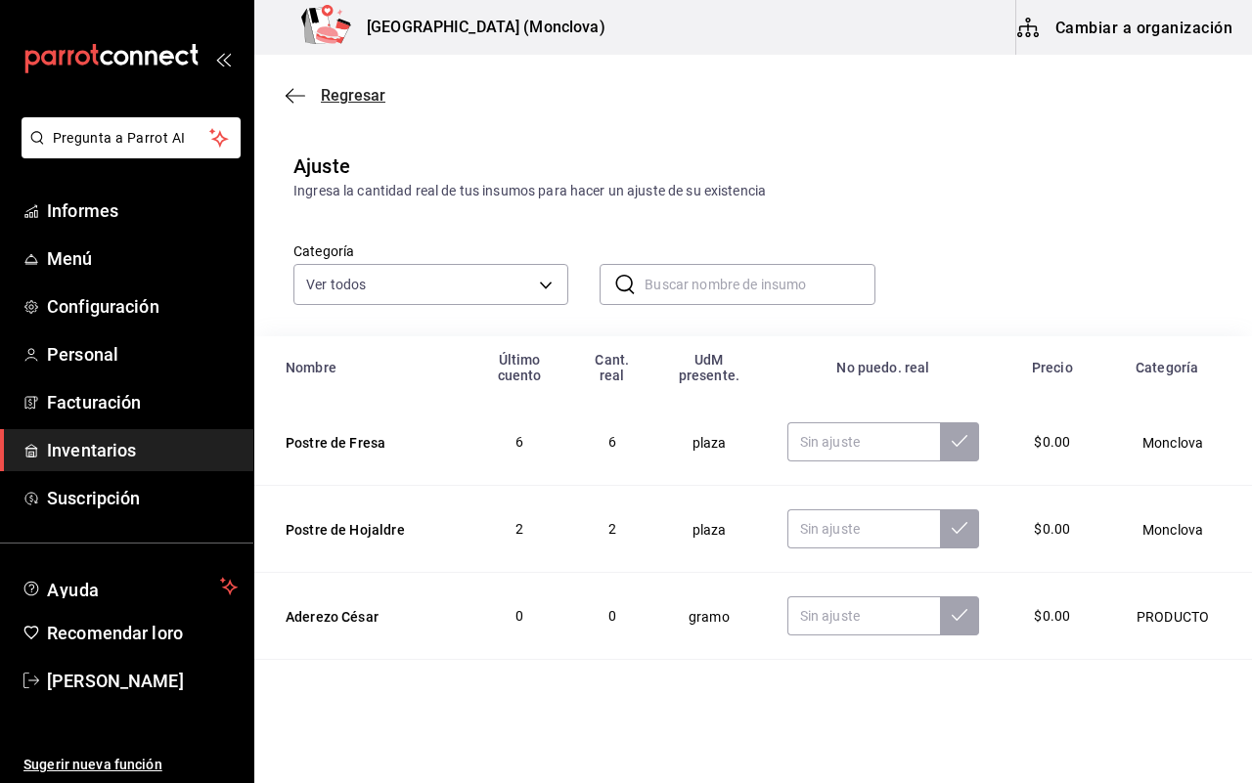
click at [364, 91] on font "Regresar" at bounding box center [353, 95] width 65 height 19
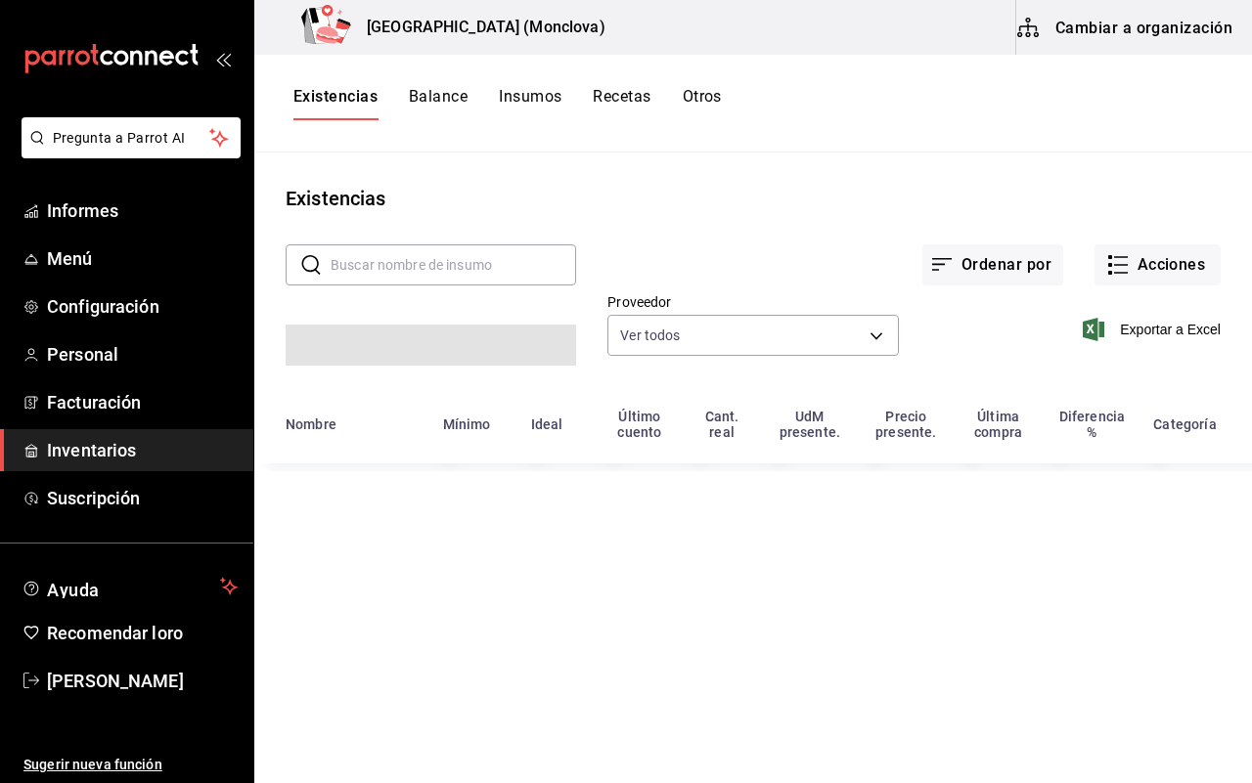
click at [355, 260] on input "text" at bounding box center [452, 264] width 245 height 39
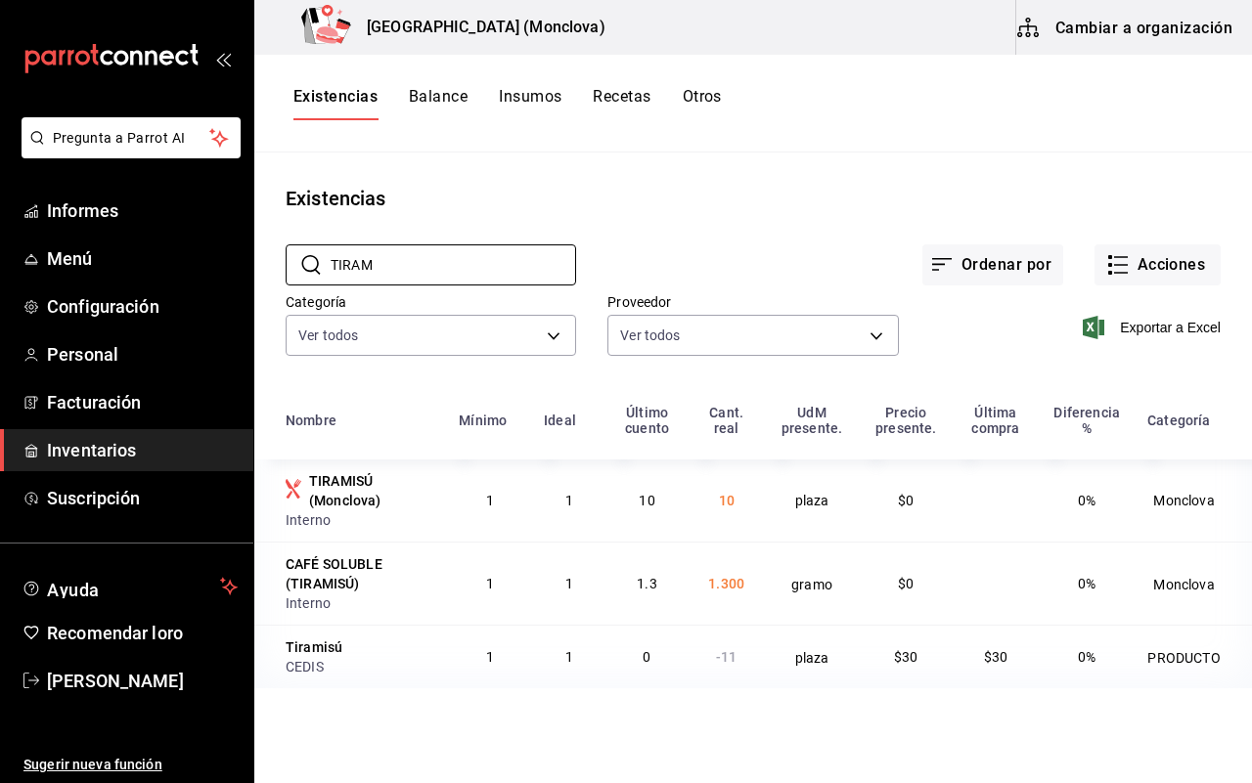
type input "TIRAM"
drag, startPoint x: 303, startPoint y: 648, endPoint x: 355, endPoint y: 646, distance: 51.9
click at [362, 647] on div "Tiramisú" at bounding box center [361, 647] width 150 height 20
copy font "Tiramisú"
click at [1161, 262] on font "Acciones" at bounding box center [1171, 264] width 68 height 19
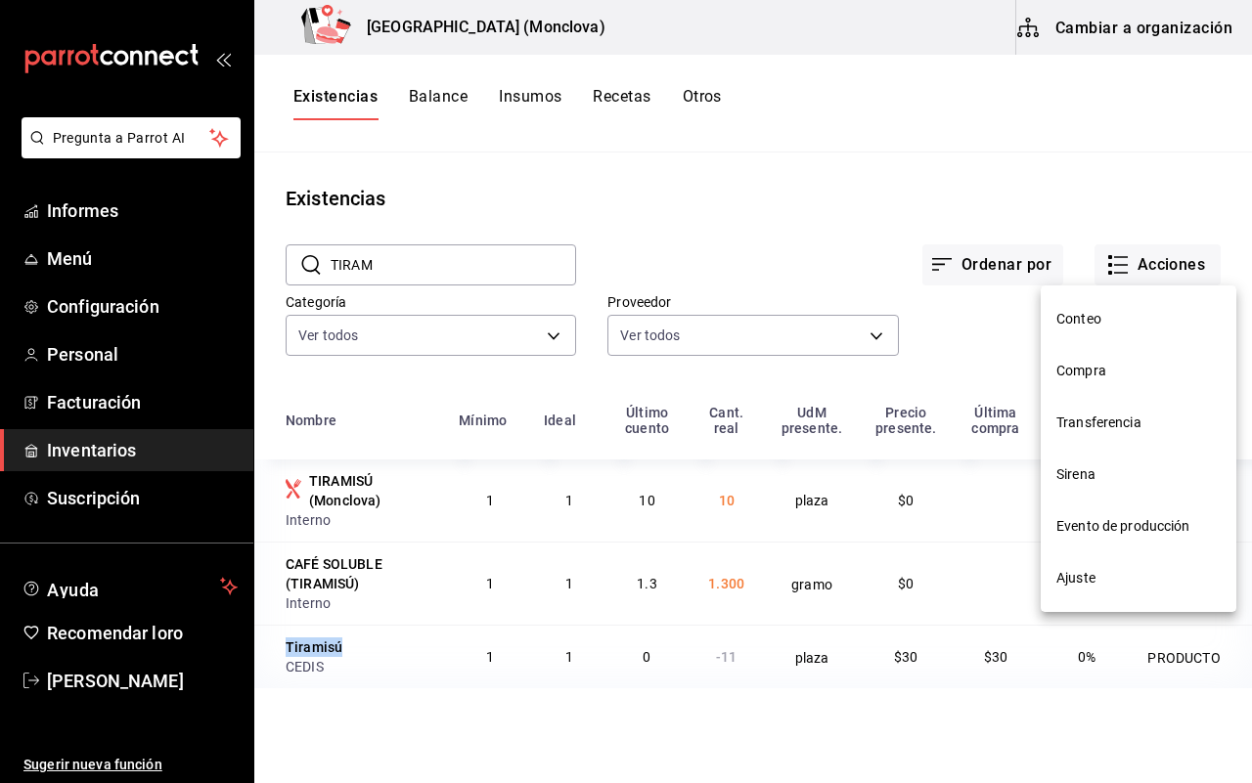
click at [1113, 601] on li "Ajuste" at bounding box center [1138, 578] width 196 height 52
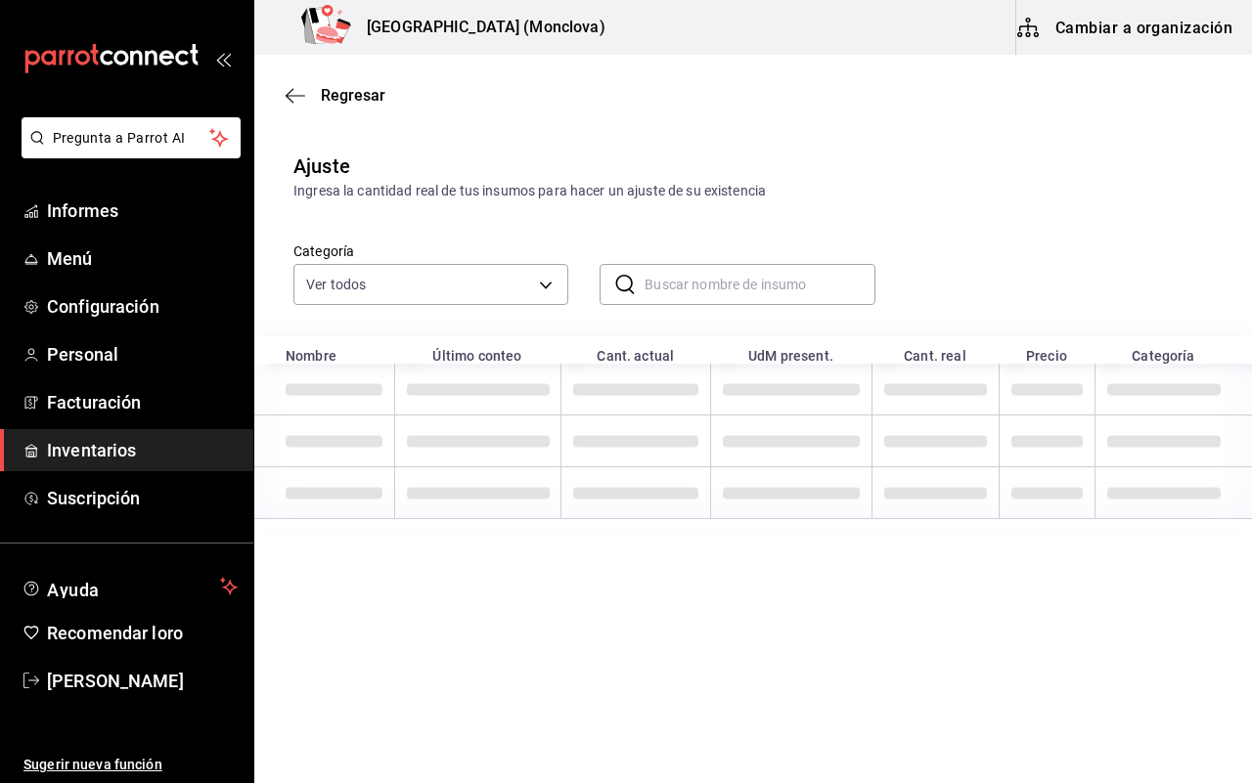
click at [716, 269] on input "text" at bounding box center [759, 284] width 230 height 39
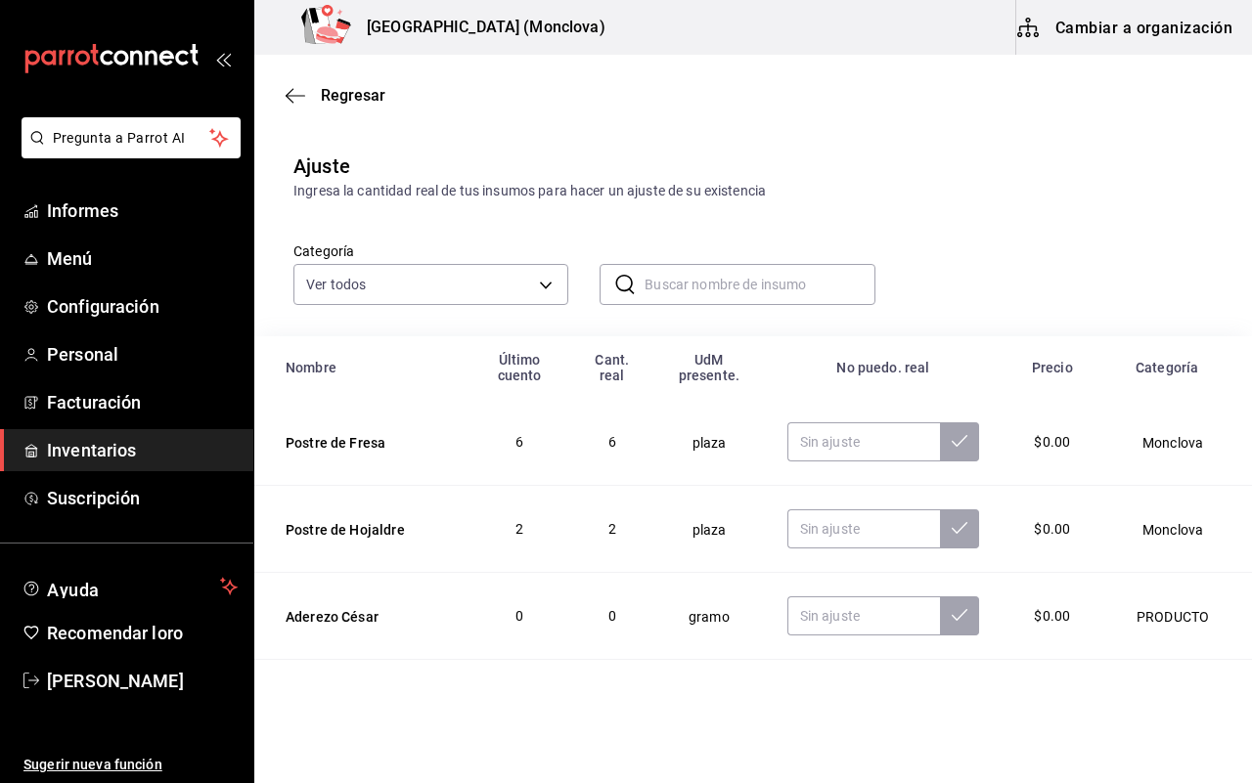
paste input "Tiramisú"
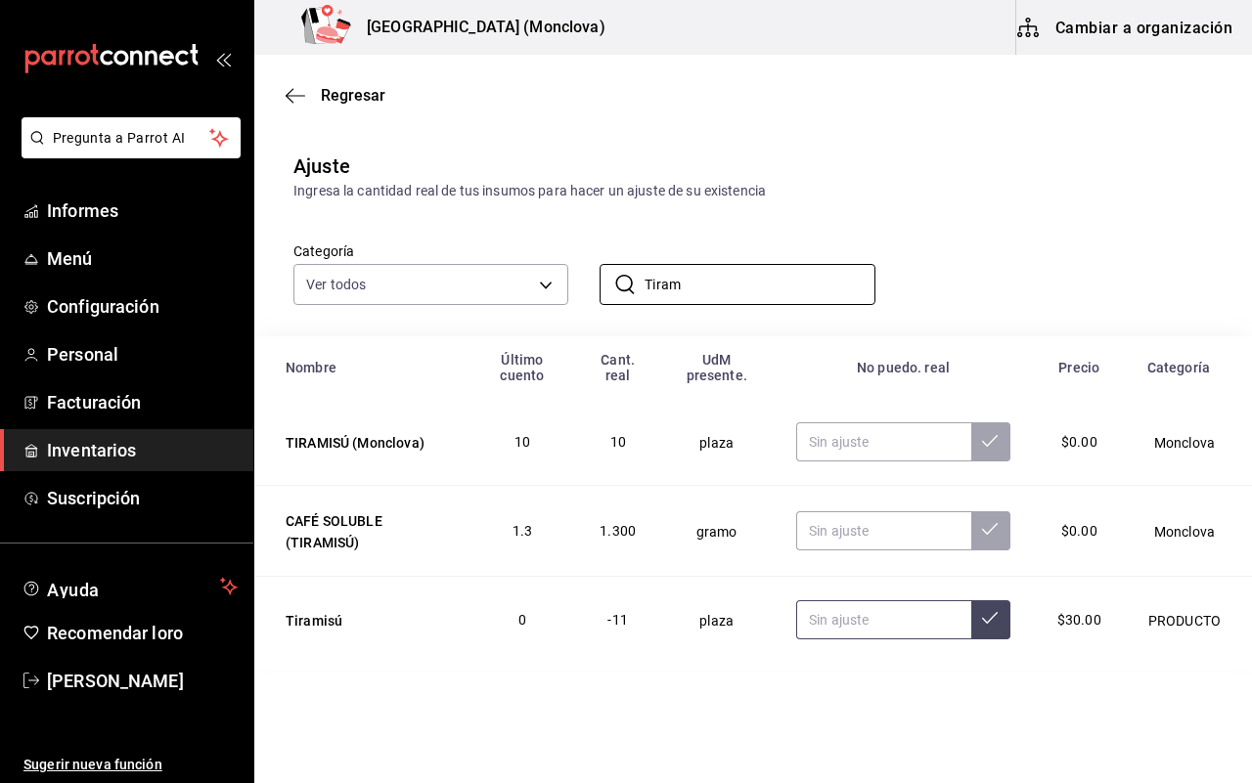
type input "Tiram"
click at [882, 624] on input "text" at bounding box center [883, 619] width 175 height 39
type input "17.00"
click at [906, 451] on input "text" at bounding box center [883, 441] width 175 height 39
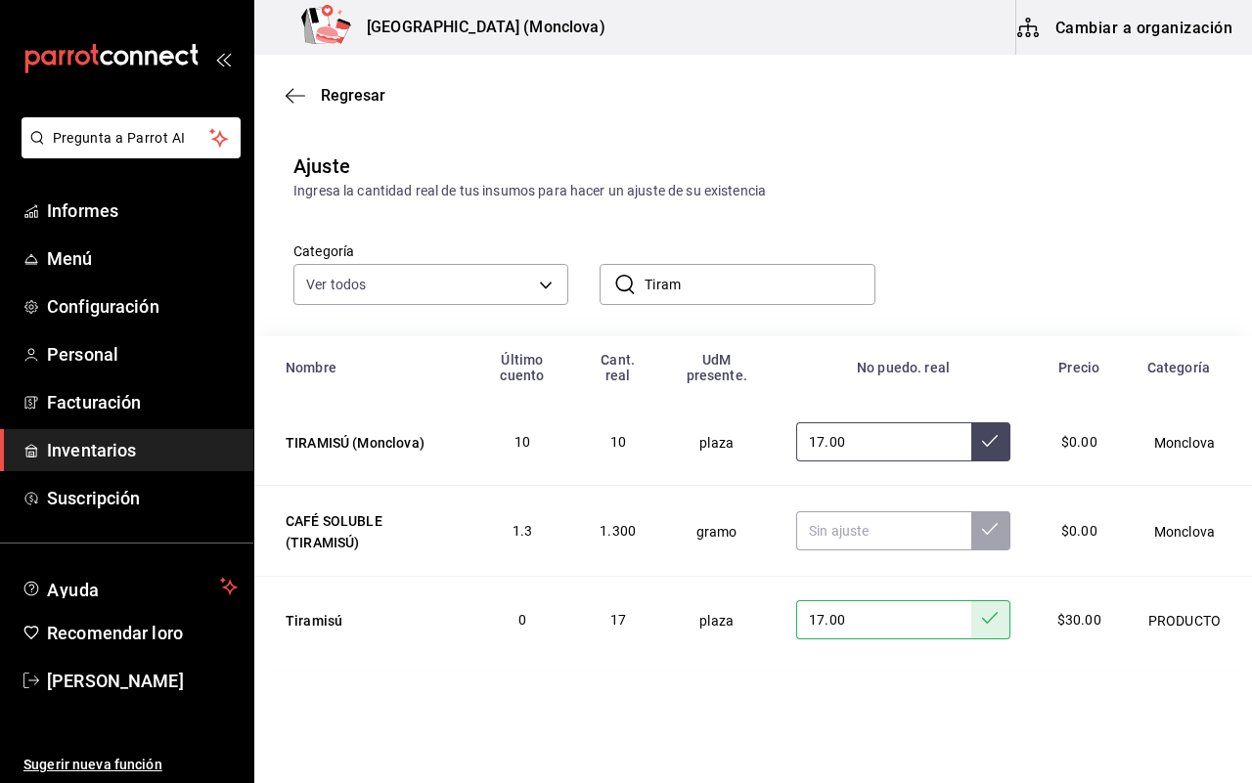
type input "17.00"
click at [712, 293] on input "Tiram" at bounding box center [759, 284] width 230 height 39
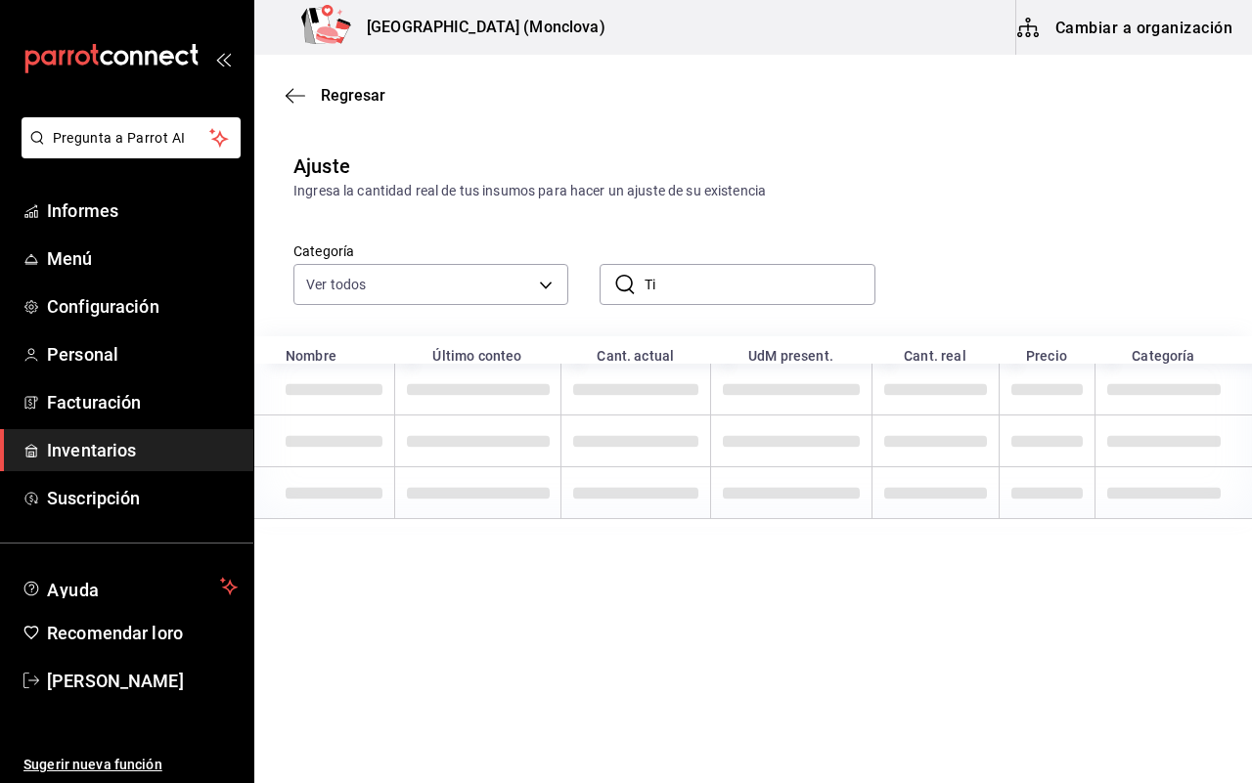
type input "T"
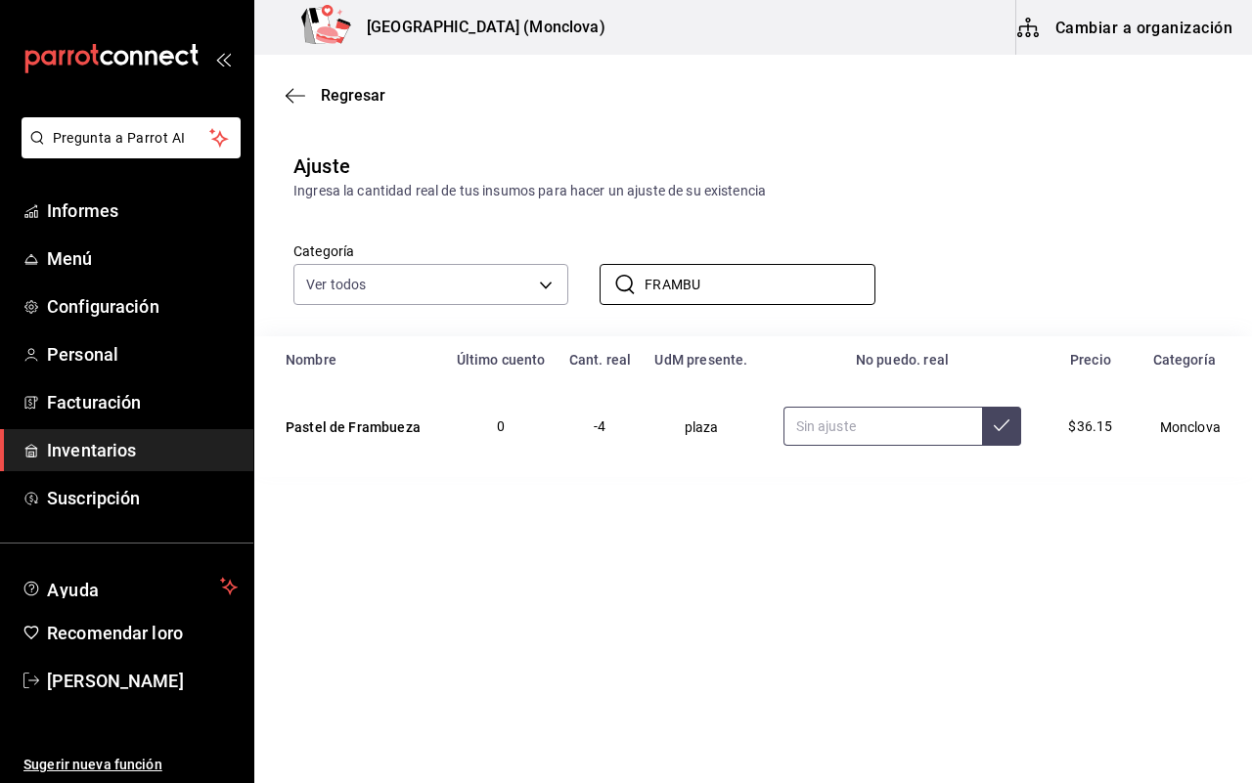
type input "FRAMBU"
click at [914, 432] on input "text" at bounding box center [882, 426] width 199 height 39
click at [912, 431] on input "12.00" at bounding box center [882, 426] width 199 height 39
type input "1.00"
type input "2.00"
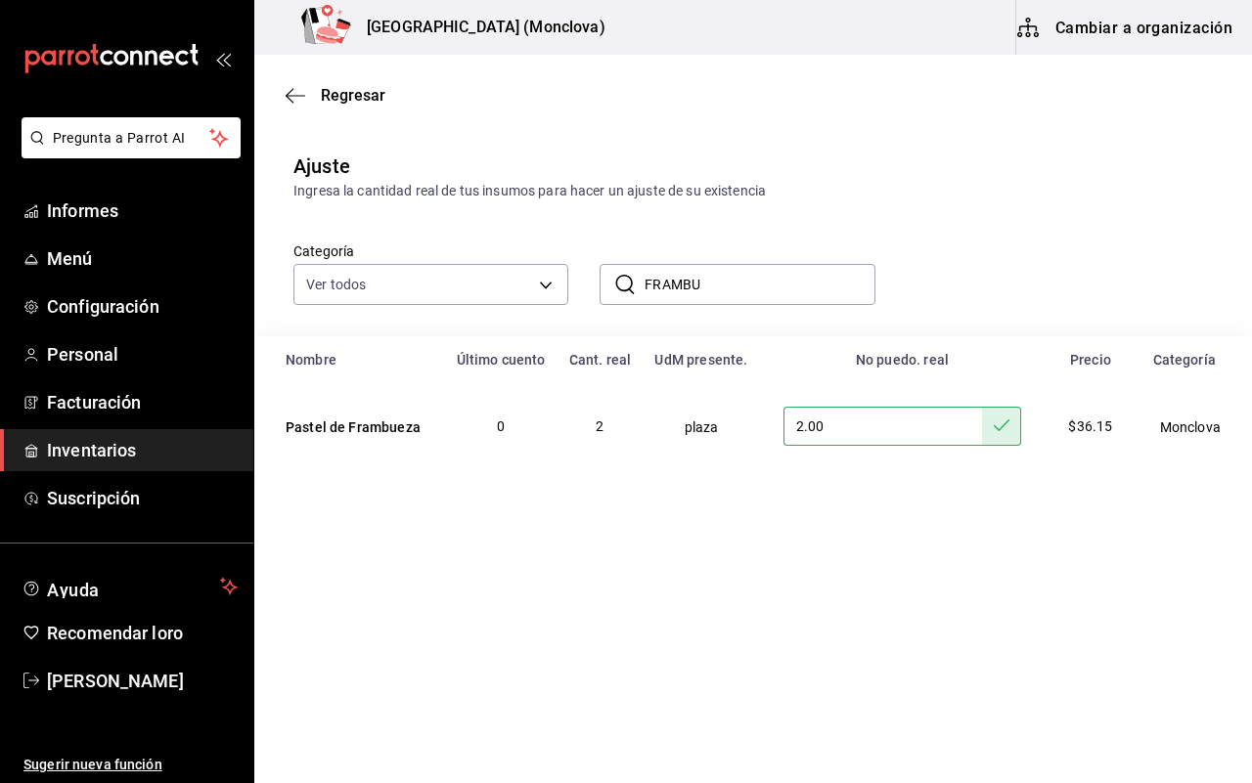
click at [779, 286] on input "FRAMBU" at bounding box center [759, 284] width 230 height 39
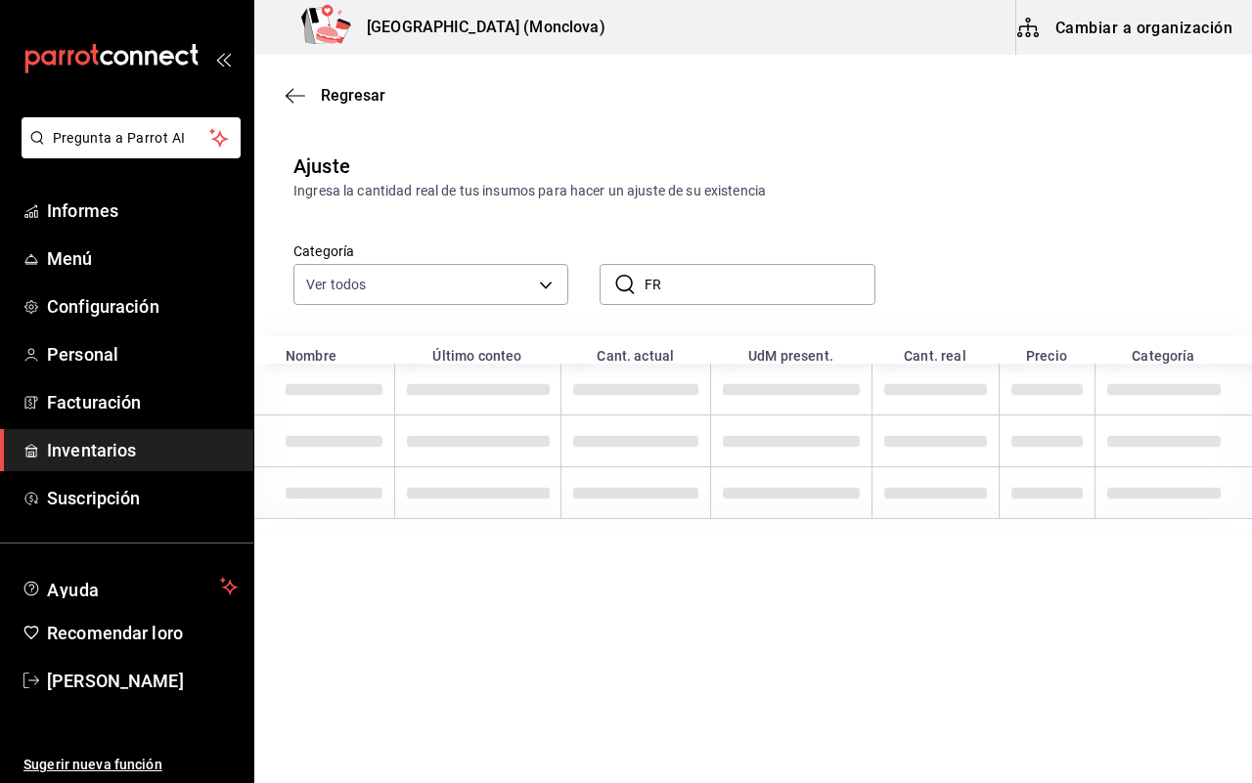
type input "F"
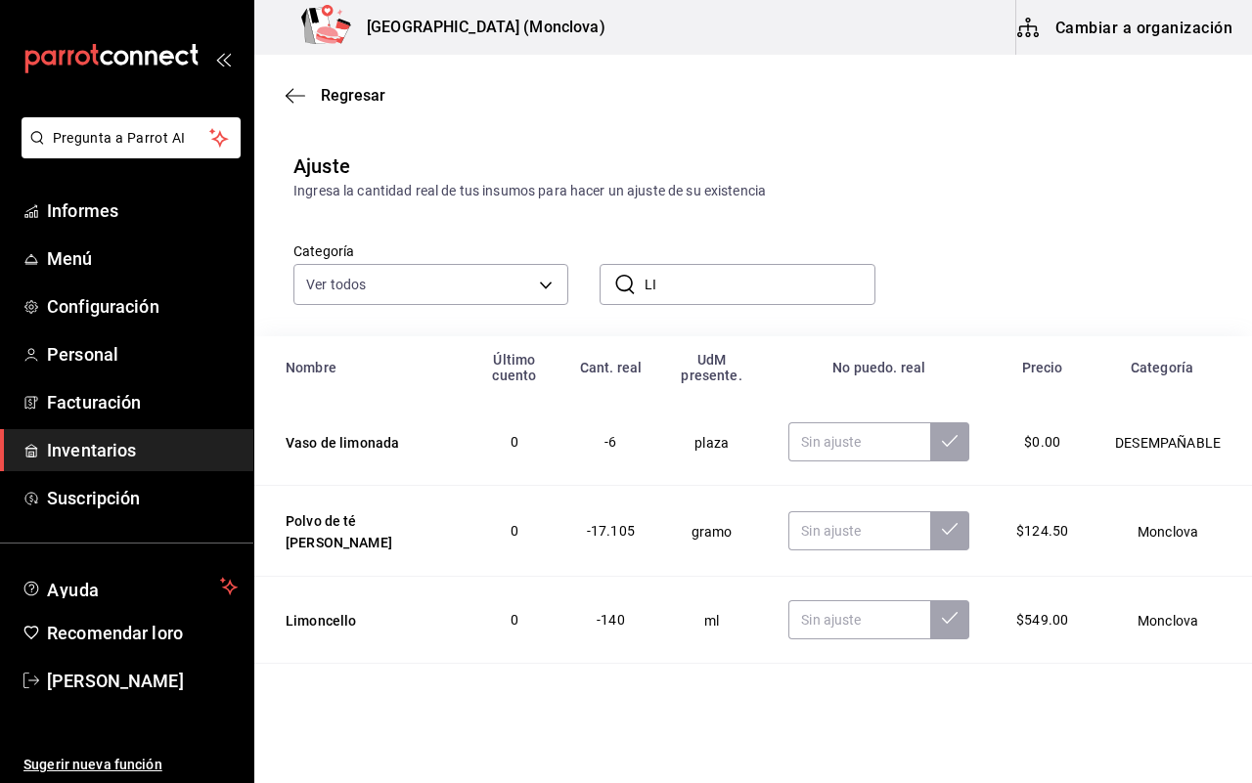
type input "L"
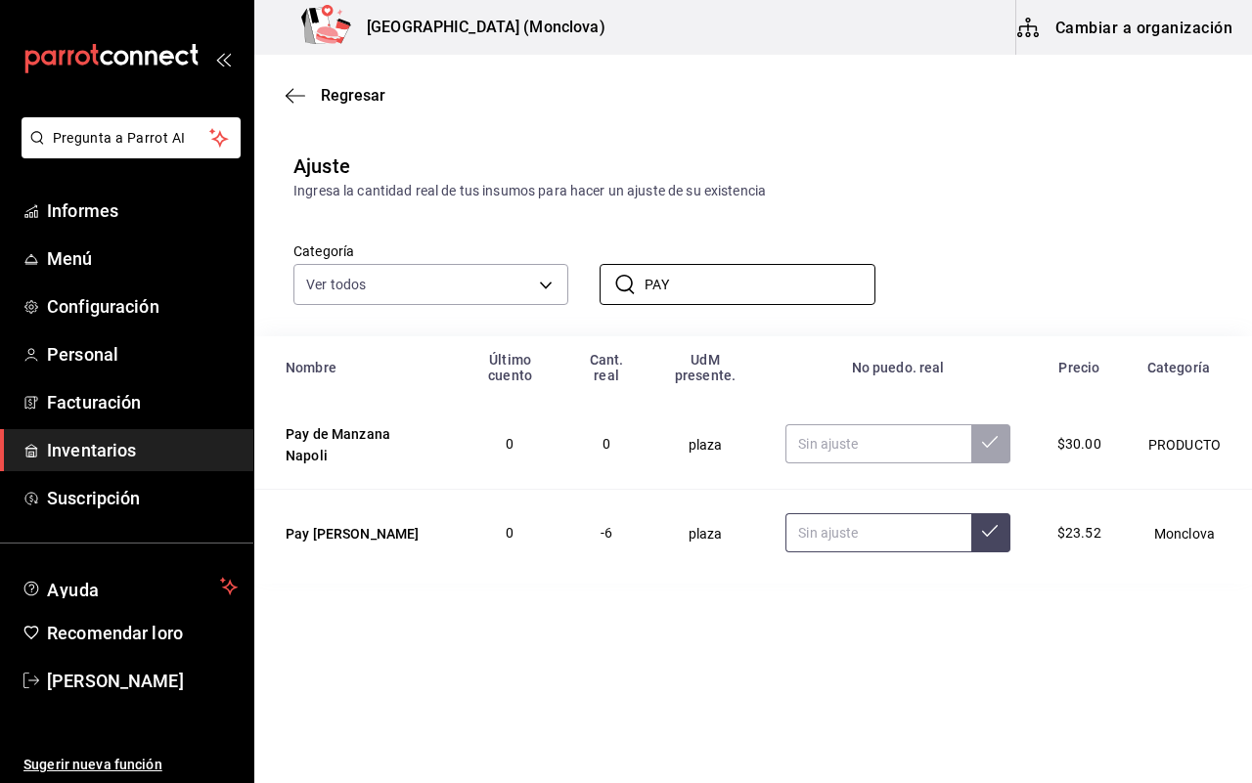
type input "PAY"
click at [832, 544] on input "text" at bounding box center [878, 532] width 186 height 39
type input "6.00"
click at [710, 294] on input "PAY" at bounding box center [759, 284] width 230 height 39
type input "P"
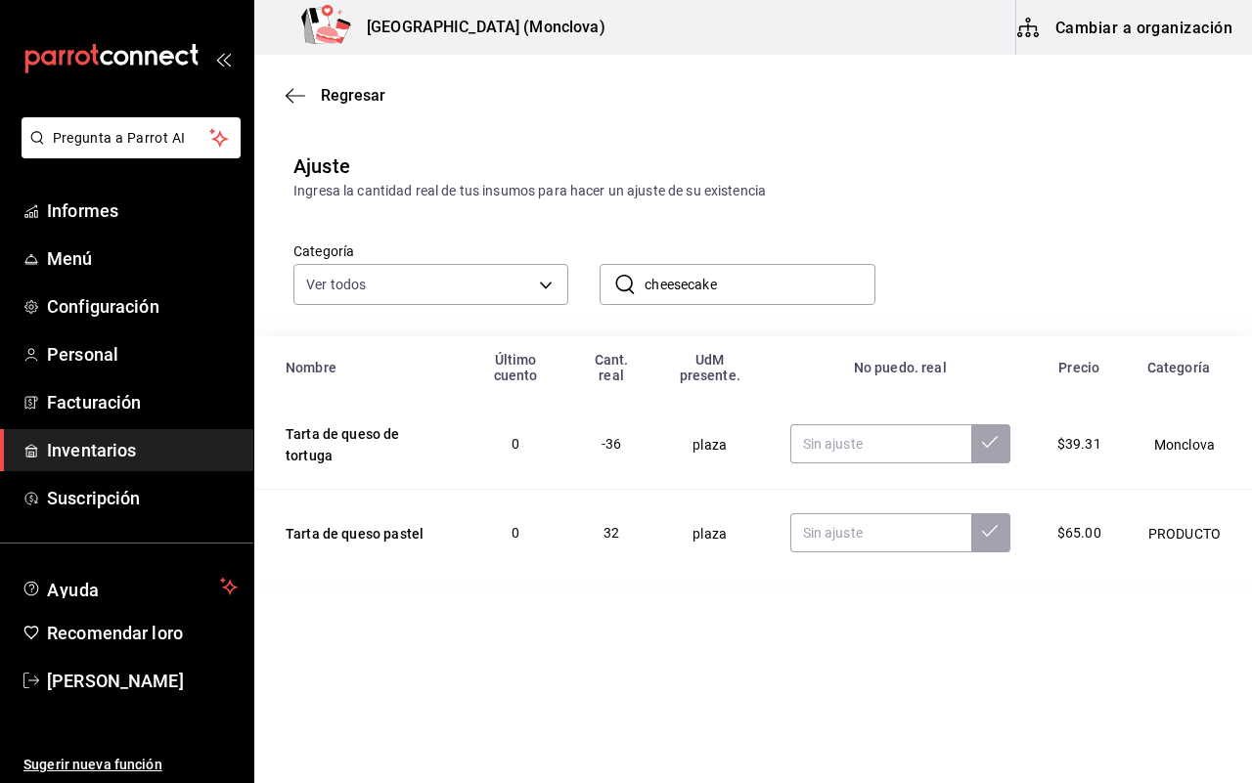
click at [761, 271] on input "cheesecake" at bounding box center [759, 284] width 230 height 39
click at [761, 275] on input "cheesecake" at bounding box center [759, 284] width 230 height 39
click at [711, 298] on input "cheesecake" at bounding box center [759, 284] width 230 height 39
click at [725, 286] on input "cheesecake" at bounding box center [759, 284] width 230 height 39
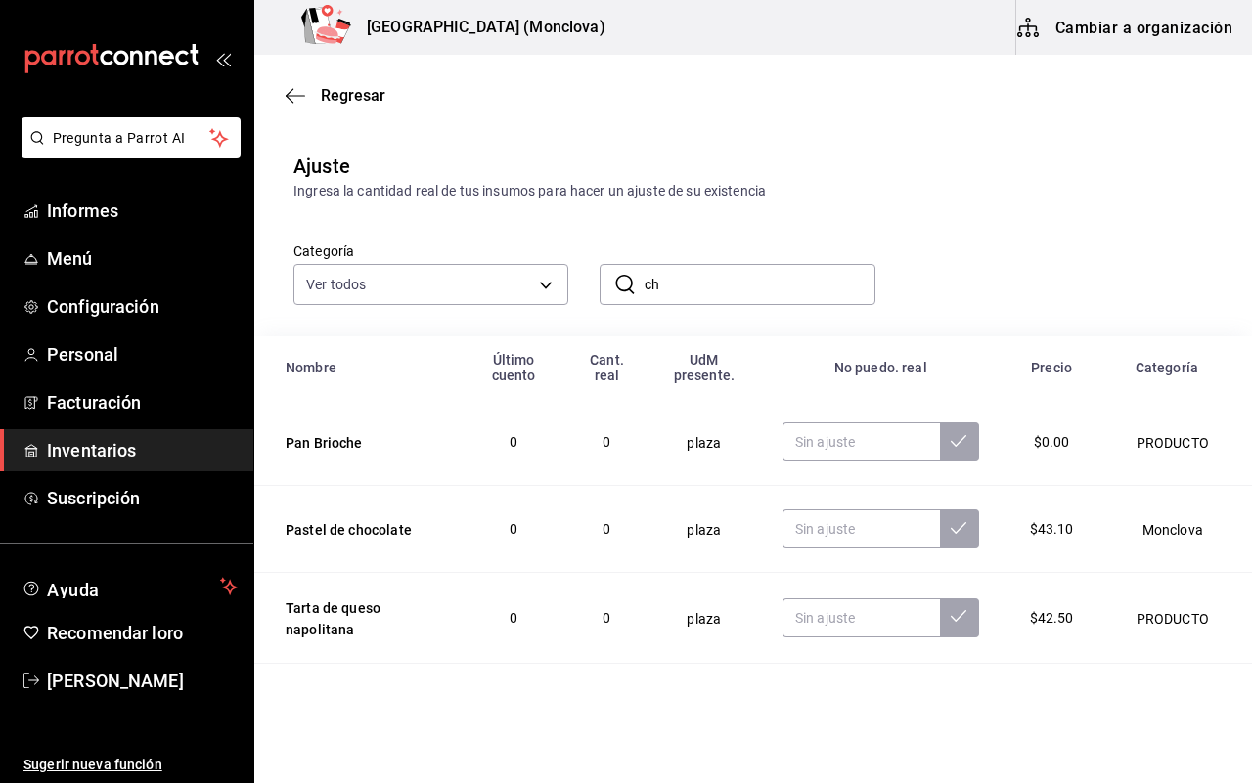
type input "c"
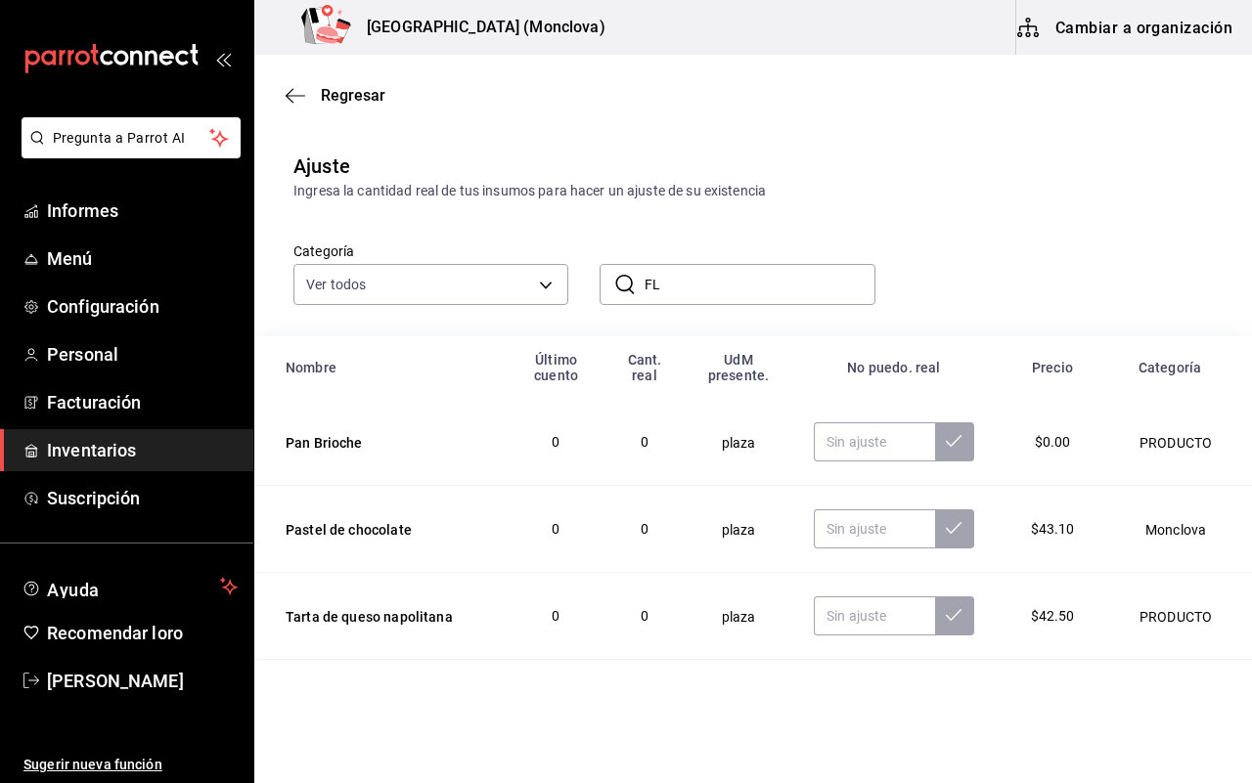
type input "F"
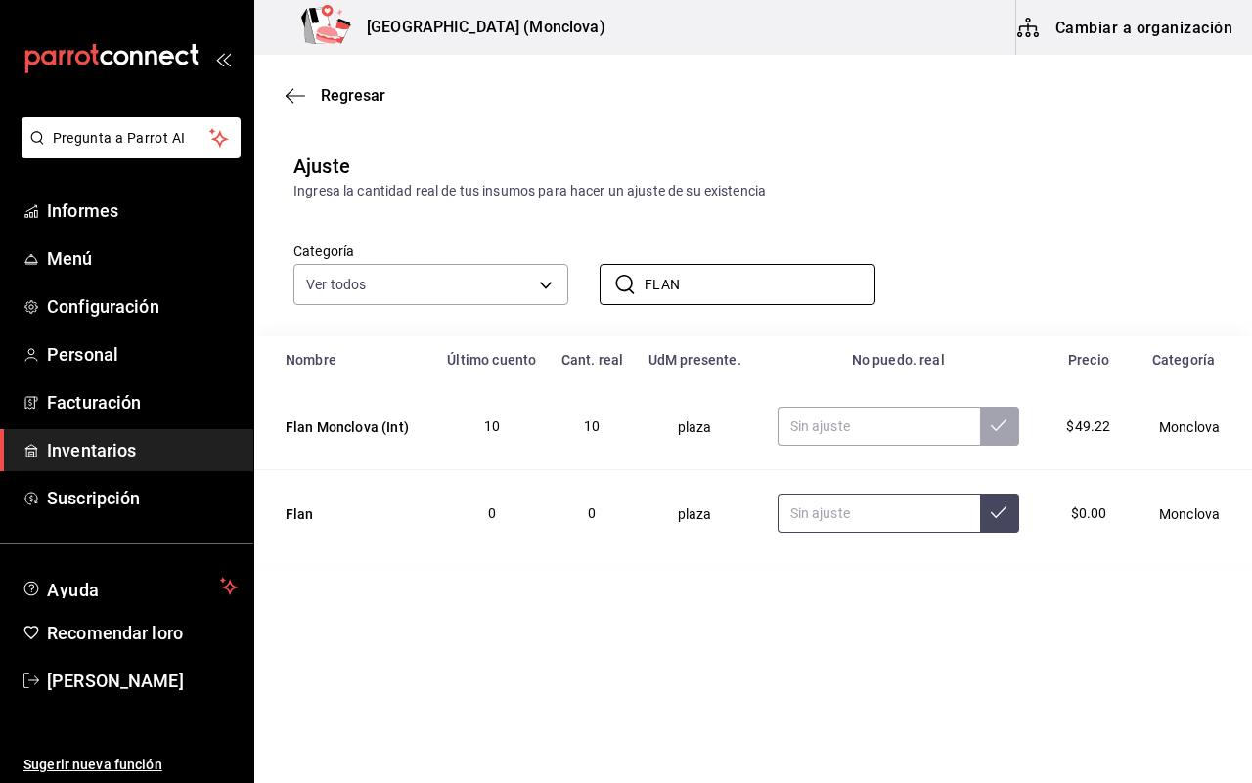
type input "FLAN"
click at [926, 525] on input "text" at bounding box center [878, 513] width 202 height 39
type input "7.00"
click at [876, 428] on input "text" at bounding box center [878, 426] width 202 height 39
type input "7.00"
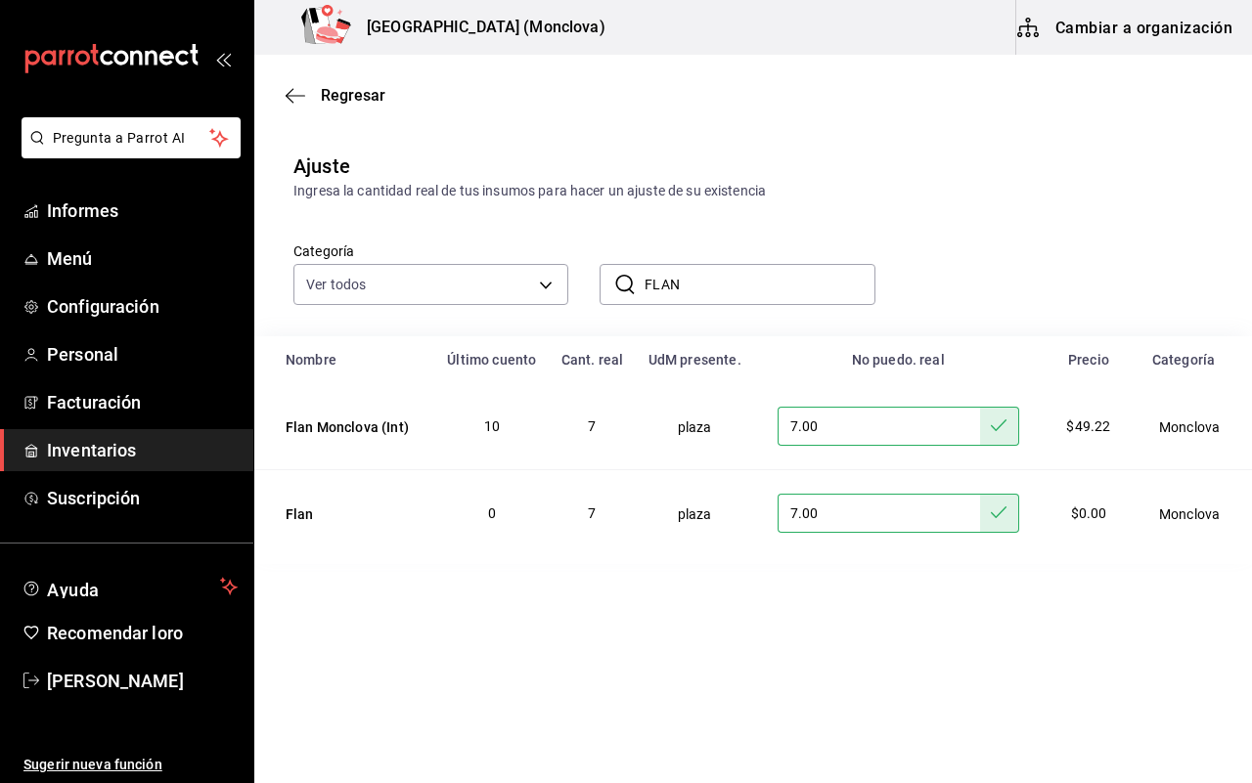
click at [766, 288] on input "FLAN" at bounding box center [759, 284] width 230 height 39
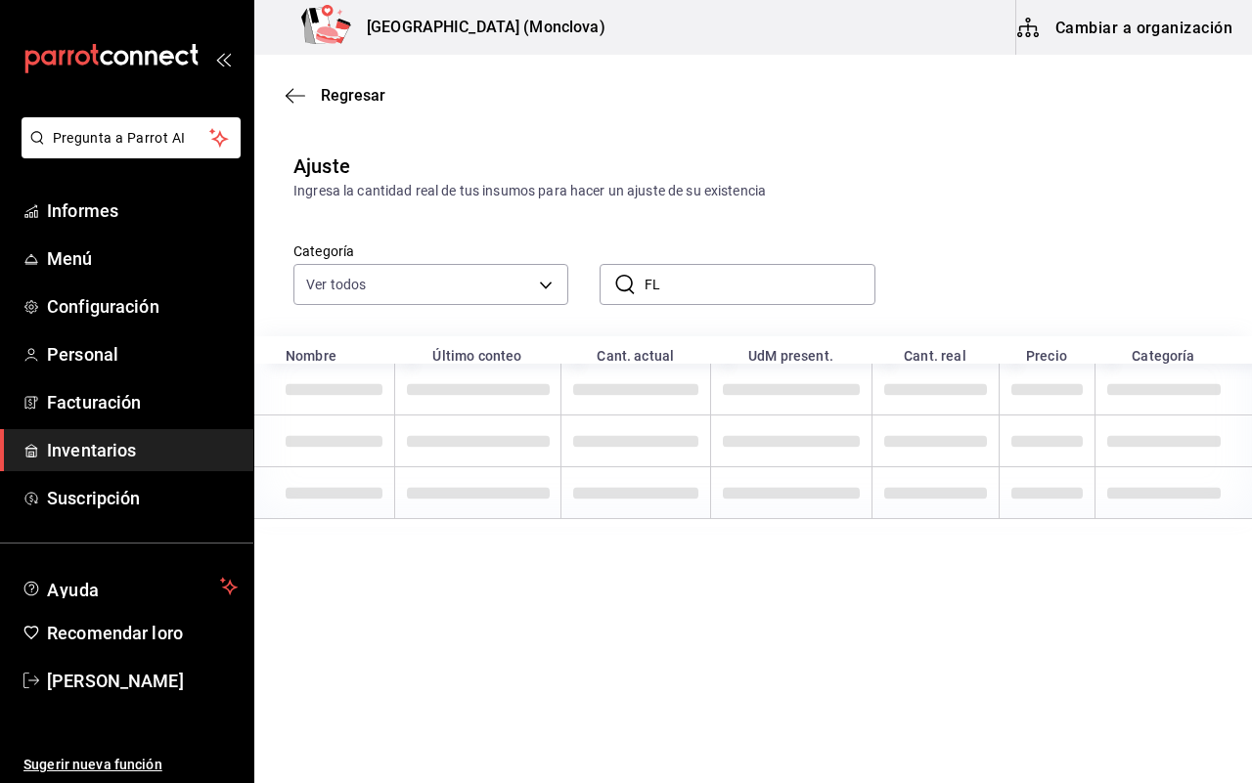
type input "F"
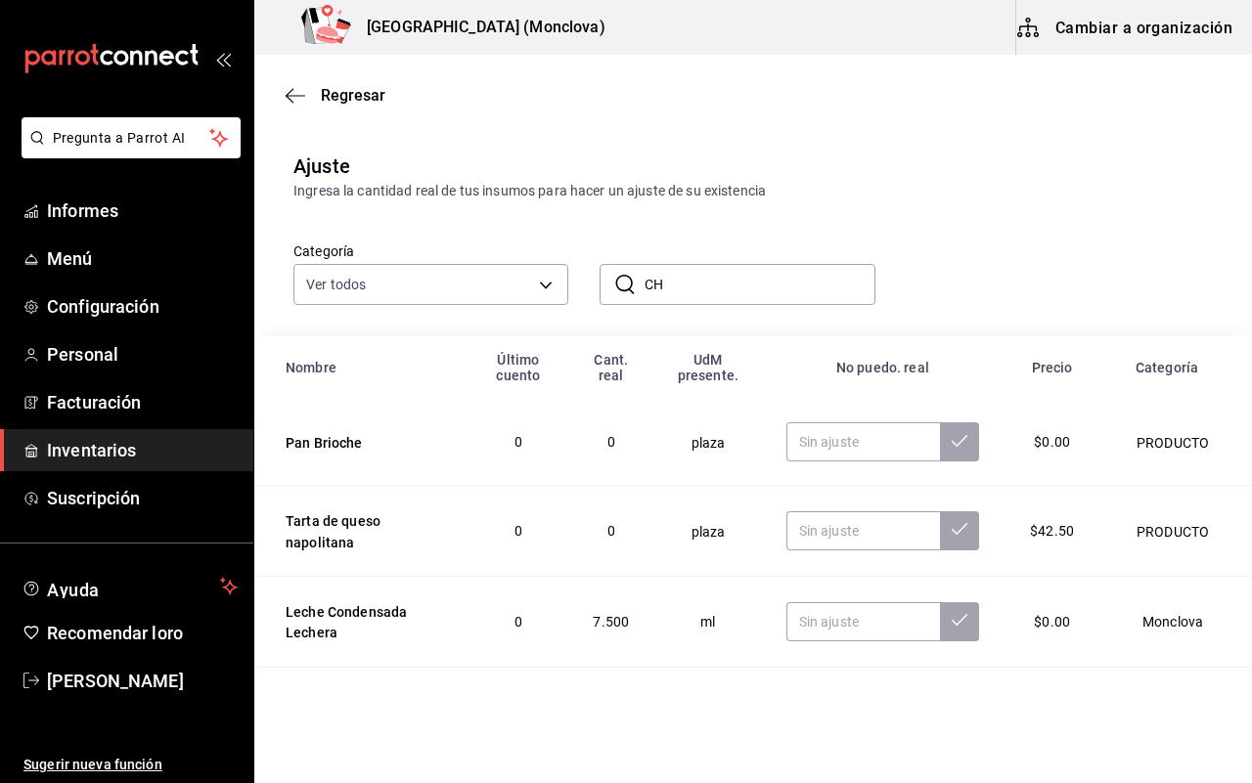
type input "C"
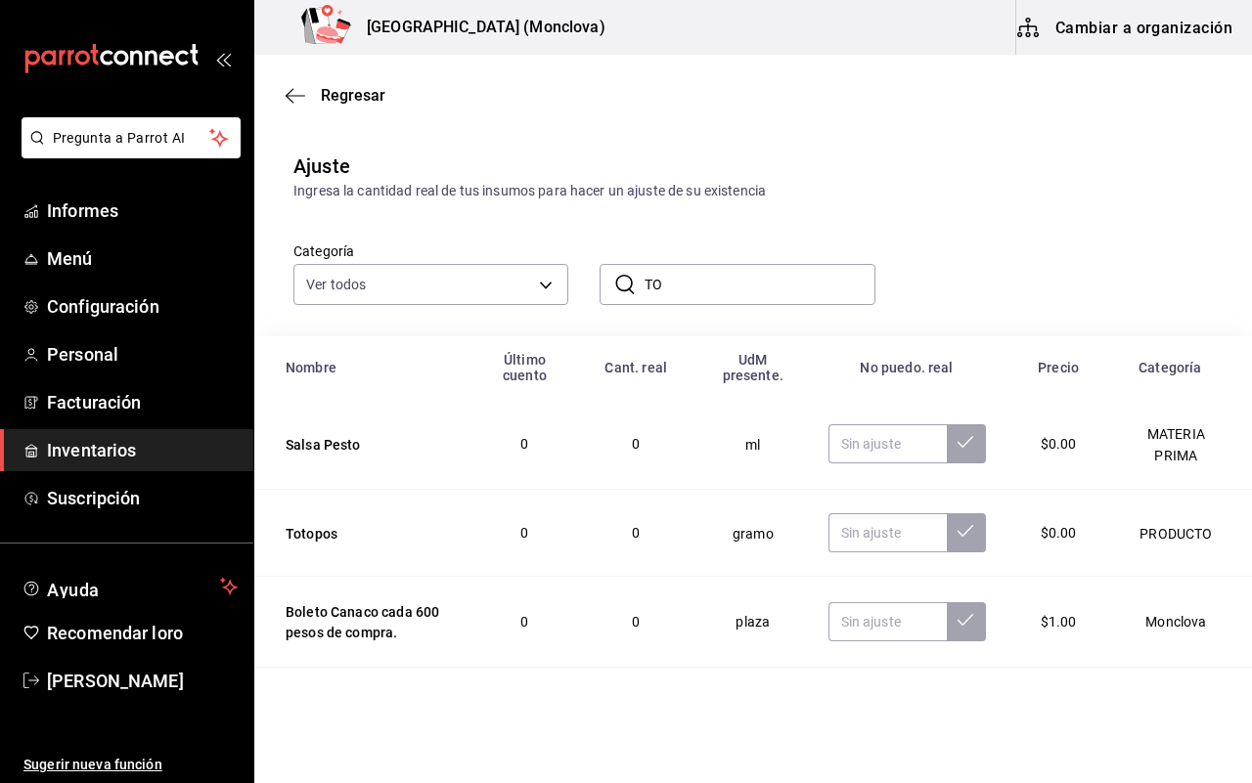
type input "T"
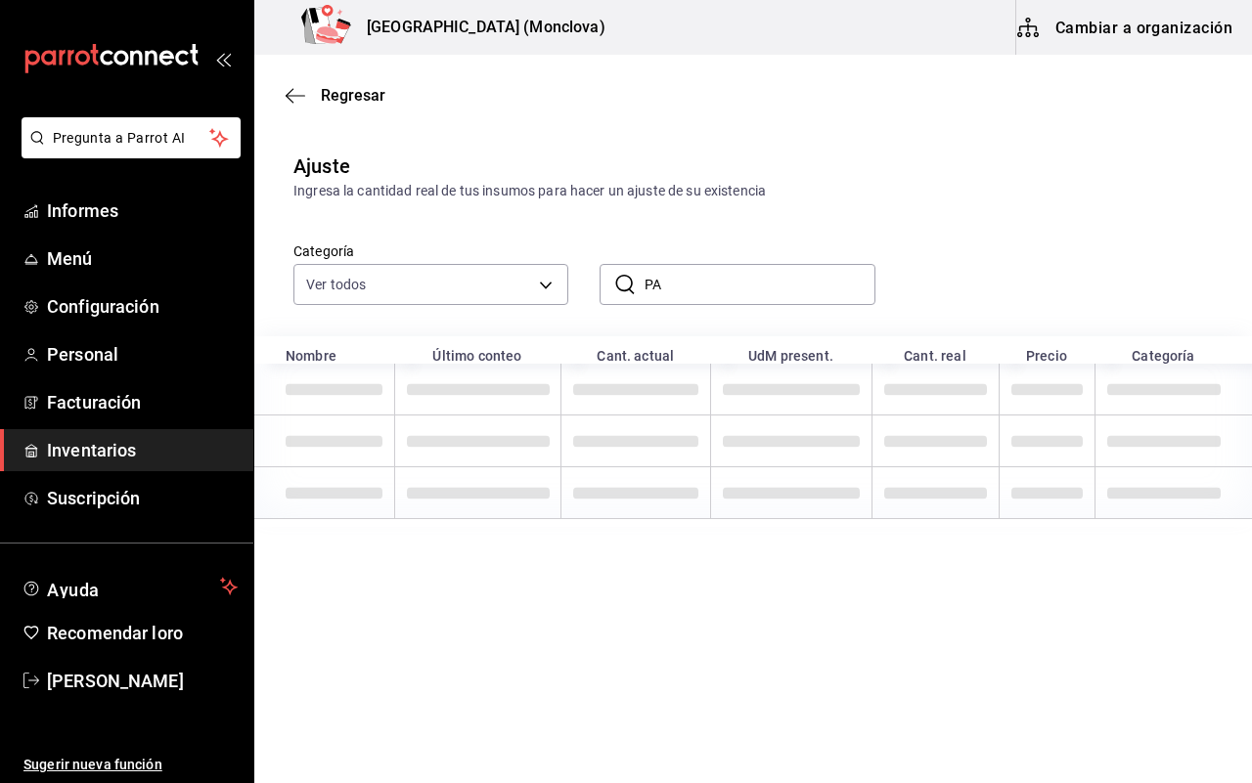
type input "P"
type input "C"
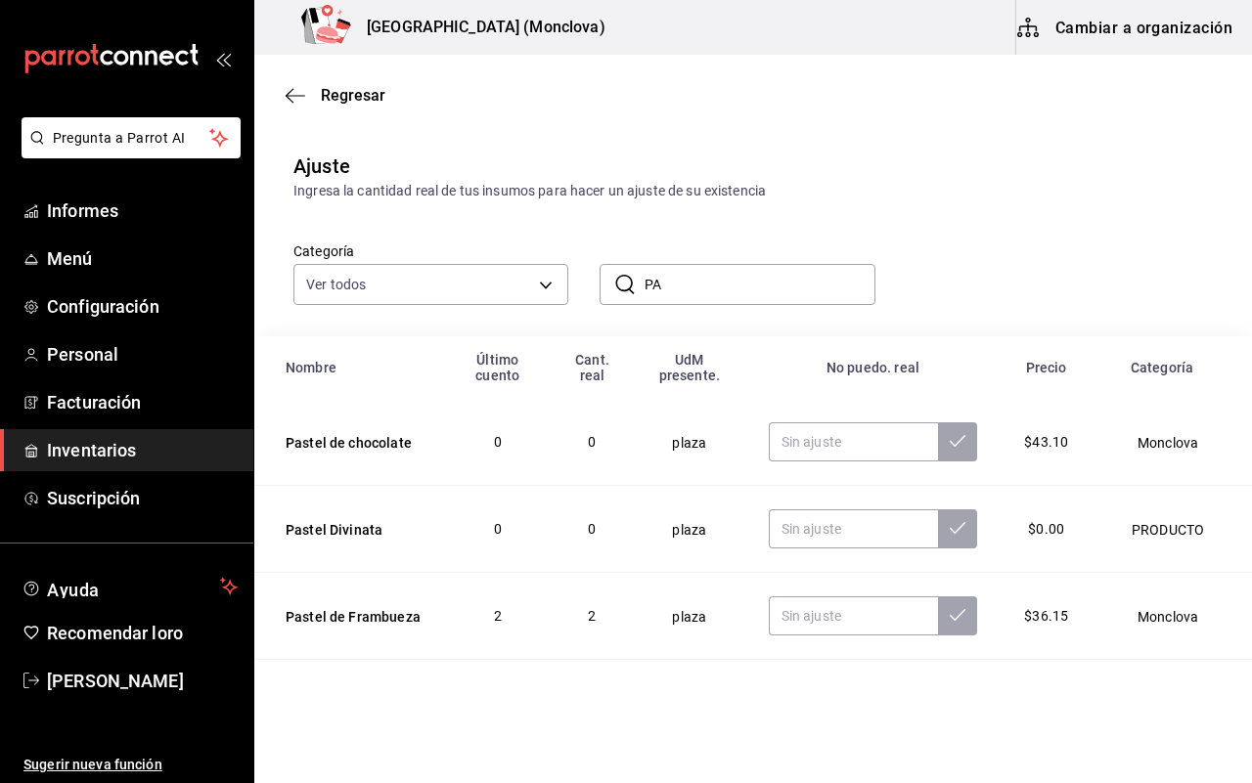
type input "P"
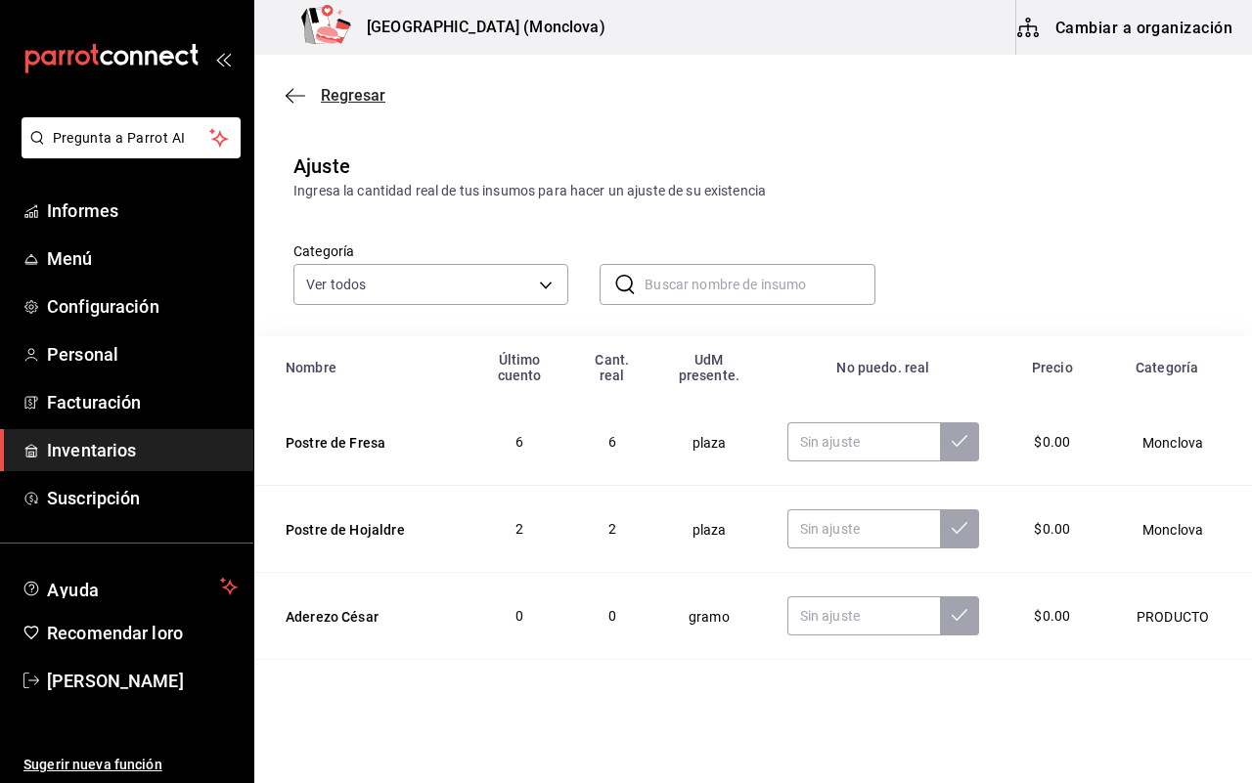
click at [340, 99] on font "Regresar" at bounding box center [353, 95] width 65 height 19
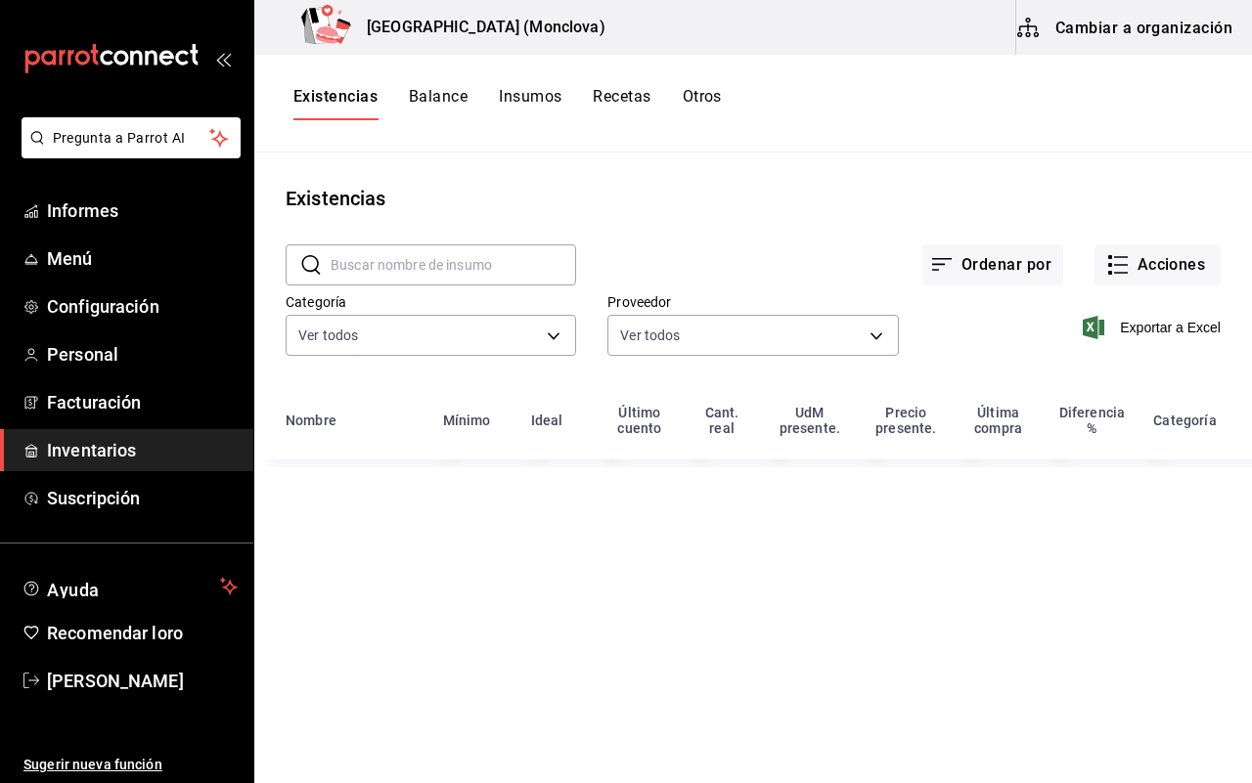
click at [368, 244] on div "​ ​" at bounding box center [431, 264] width 290 height 41
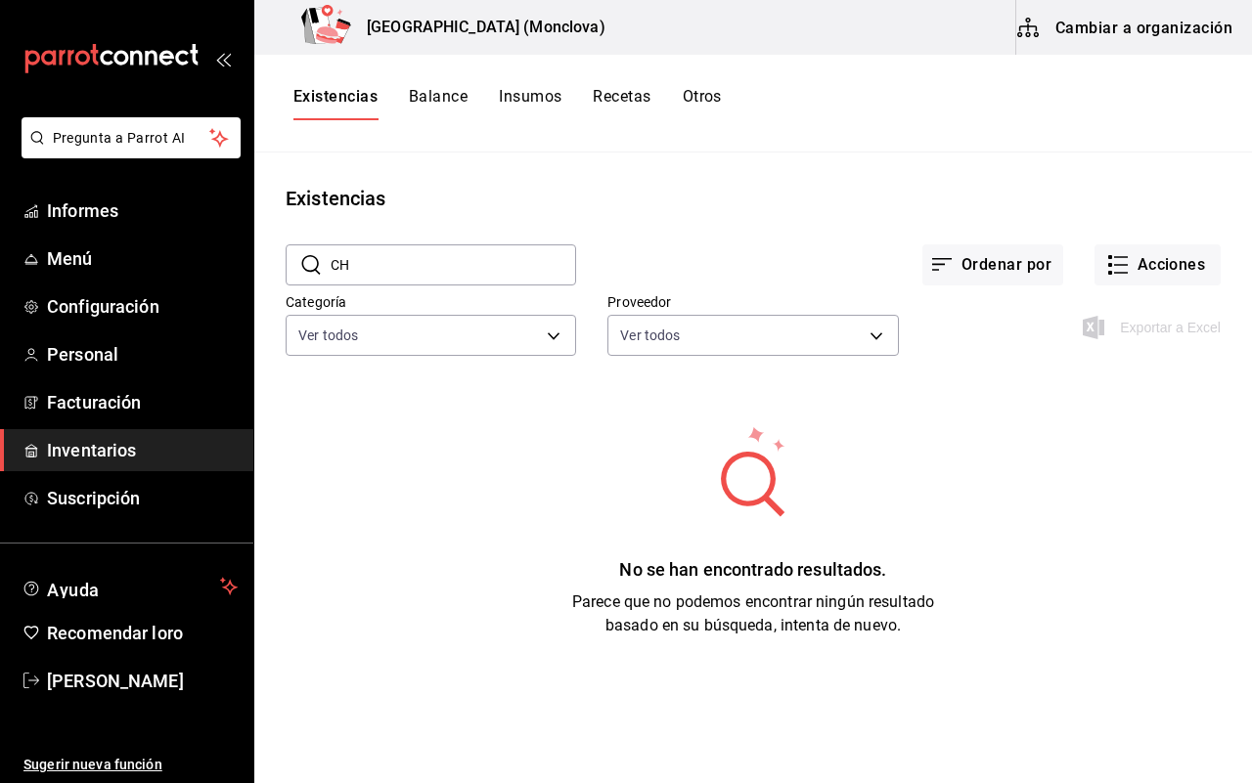
type input "C"
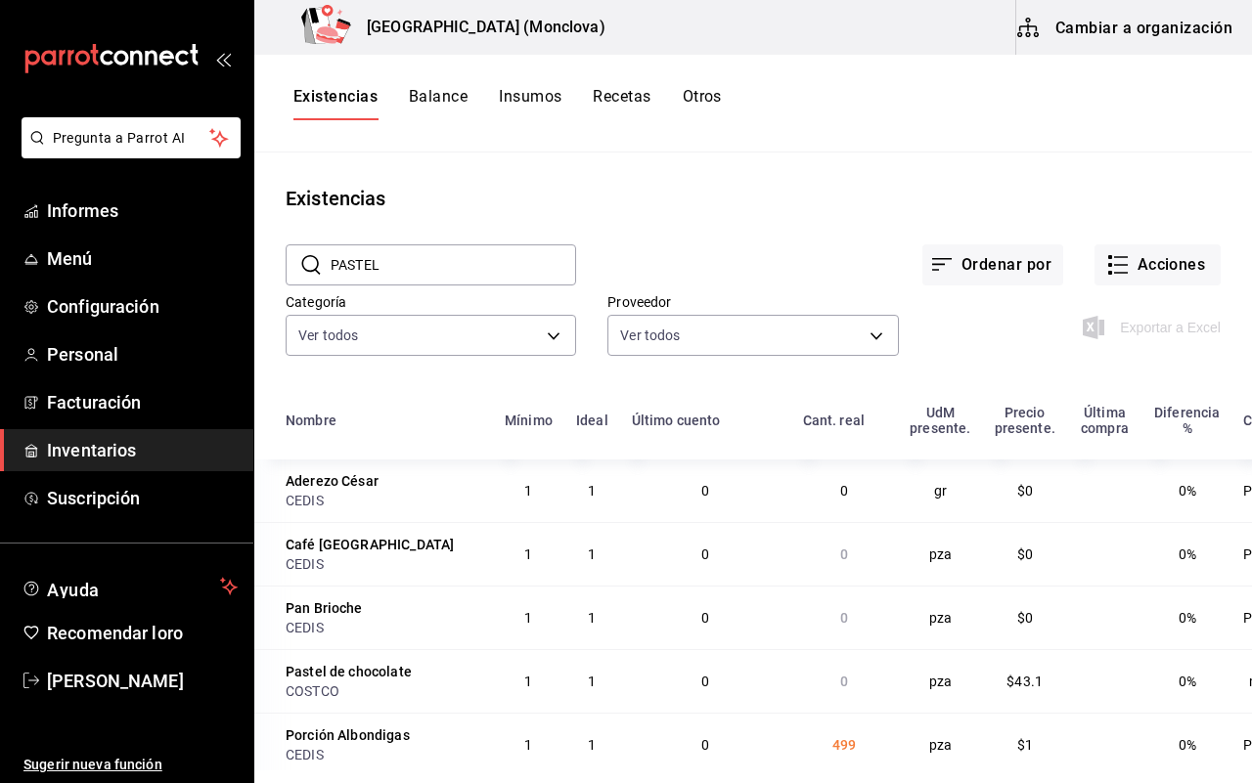
type input "PASTEL"
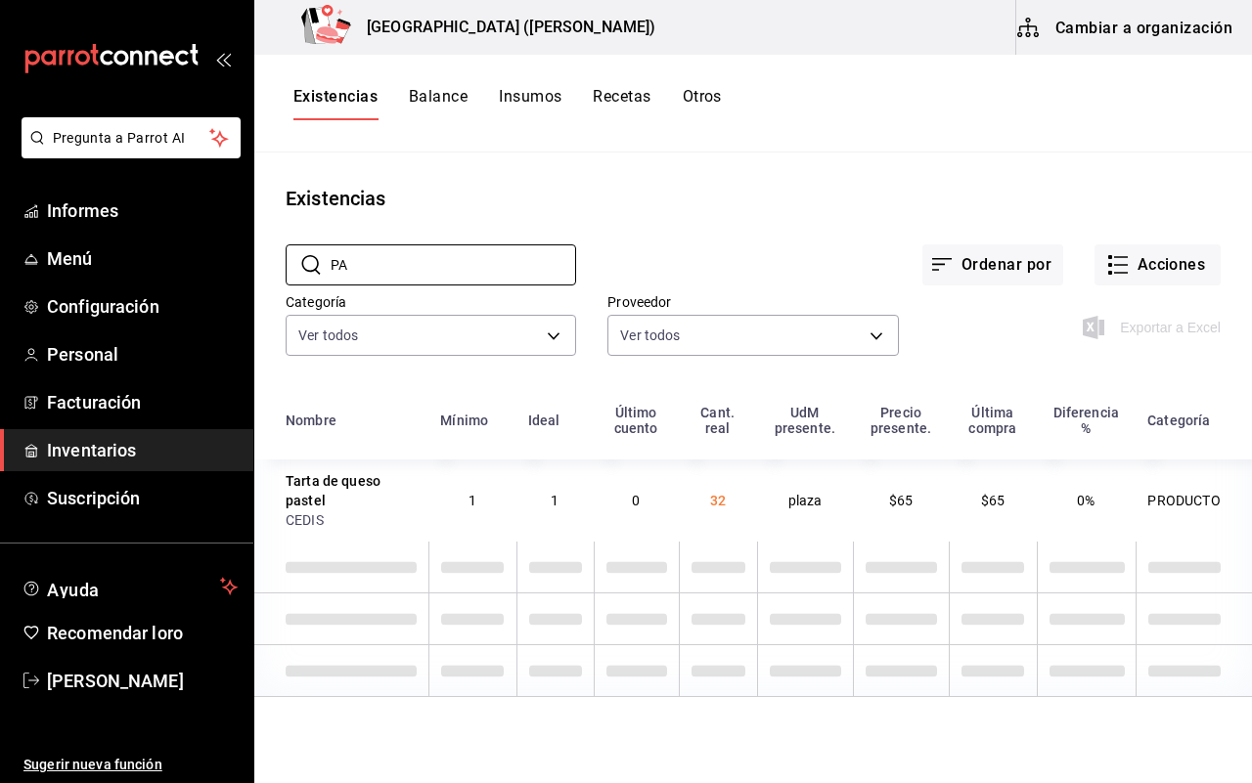
type input "P"
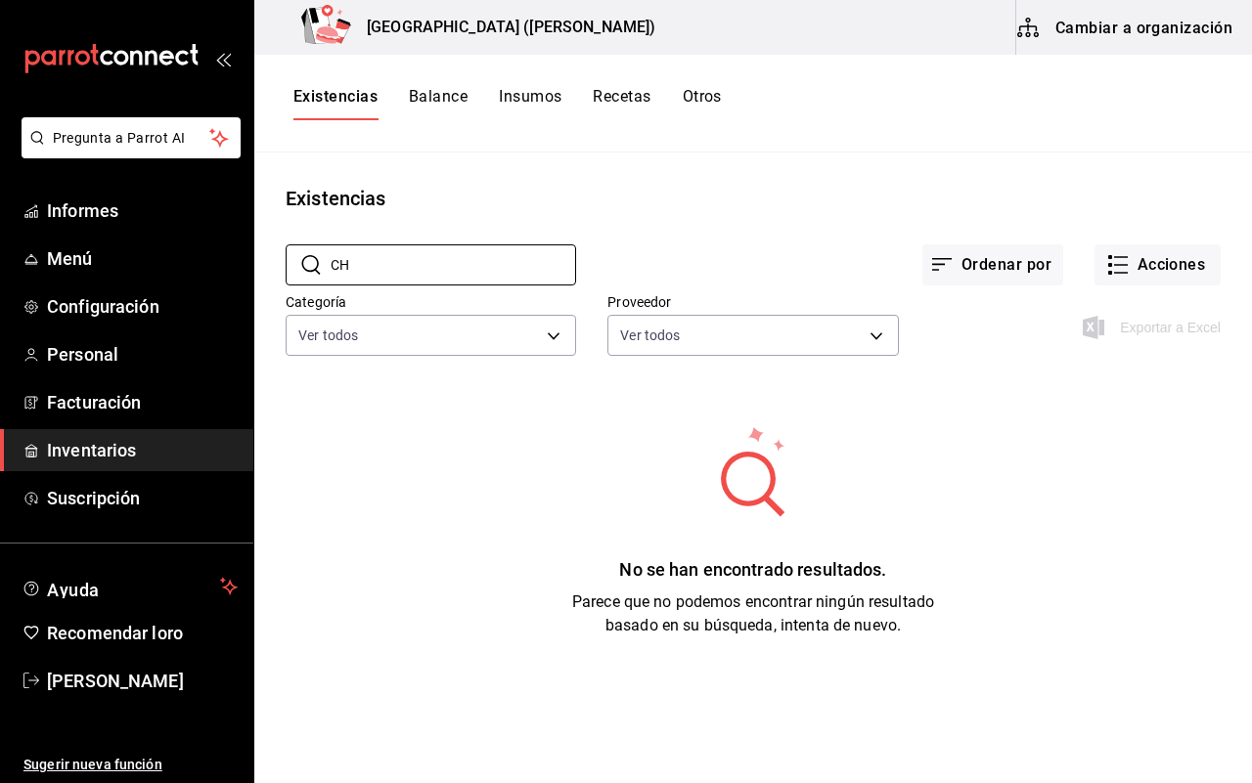
type input "C"
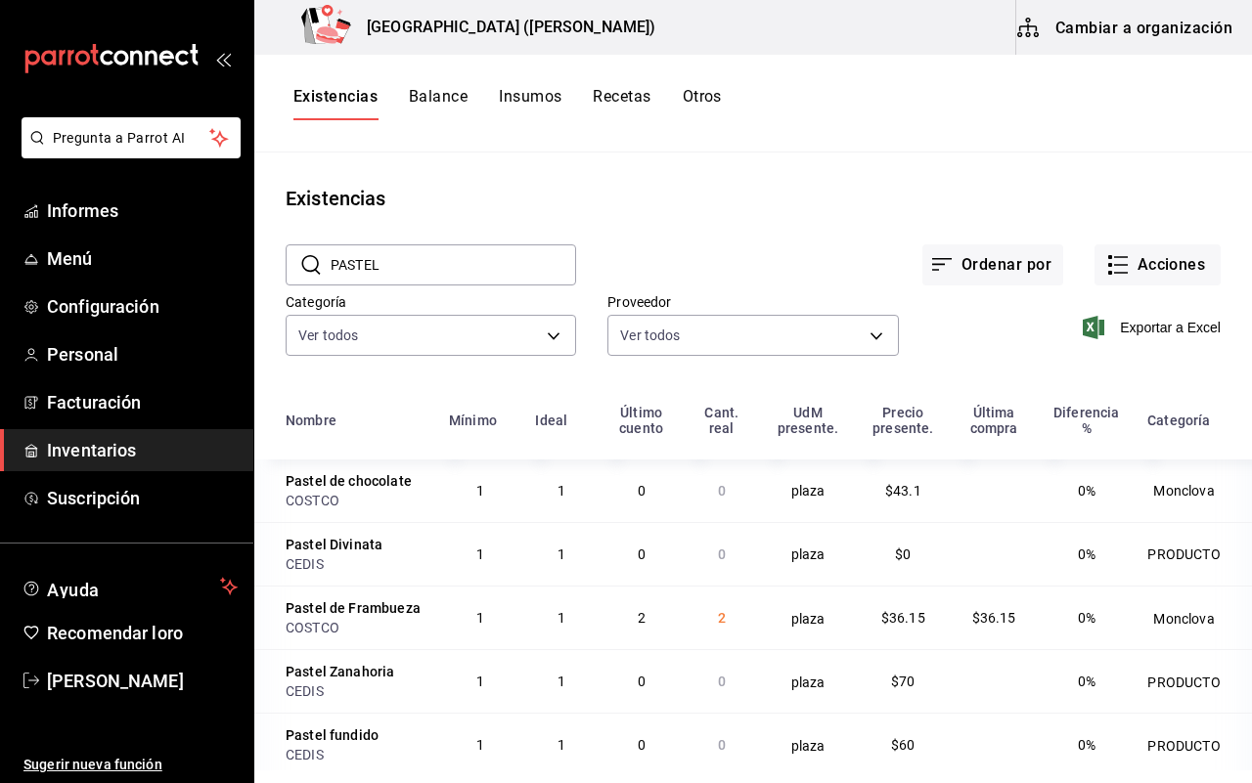
click at [422, 266] on input "PASTEL" at bounding box center [452, 264] width 245 height 39
type input "P"
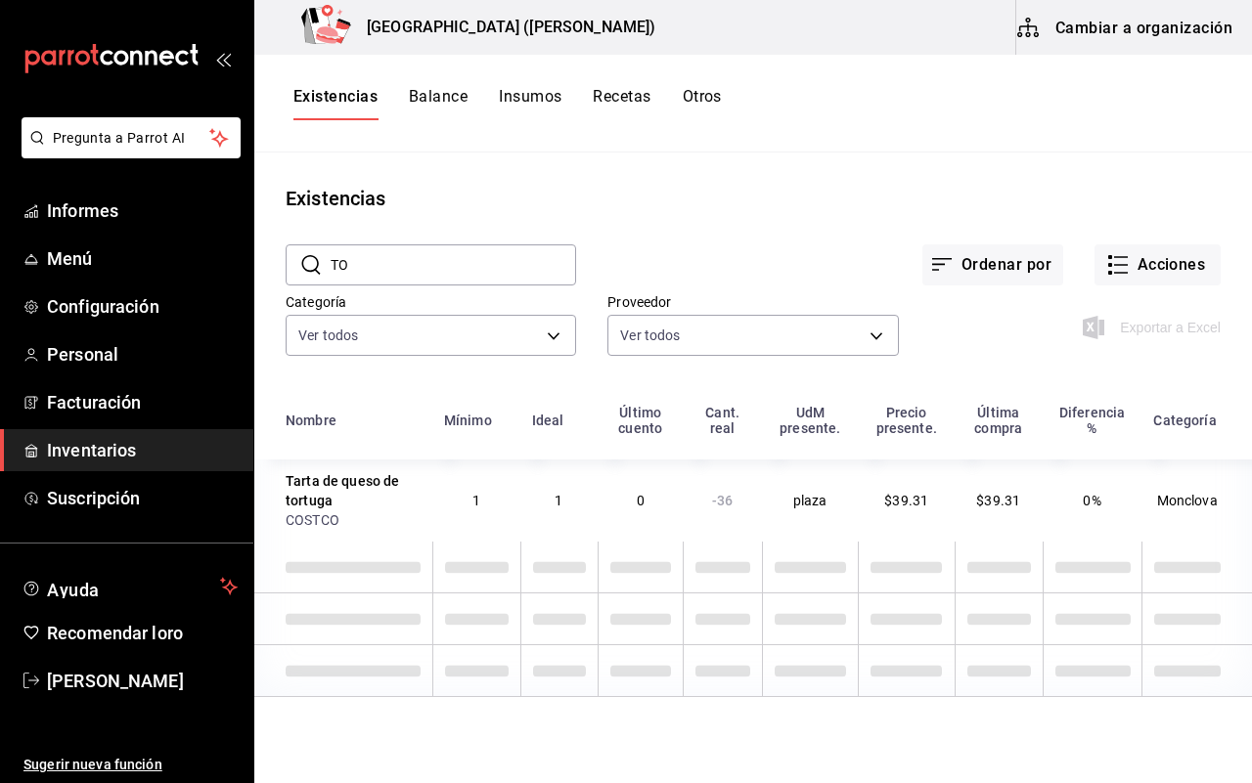
type input "T"
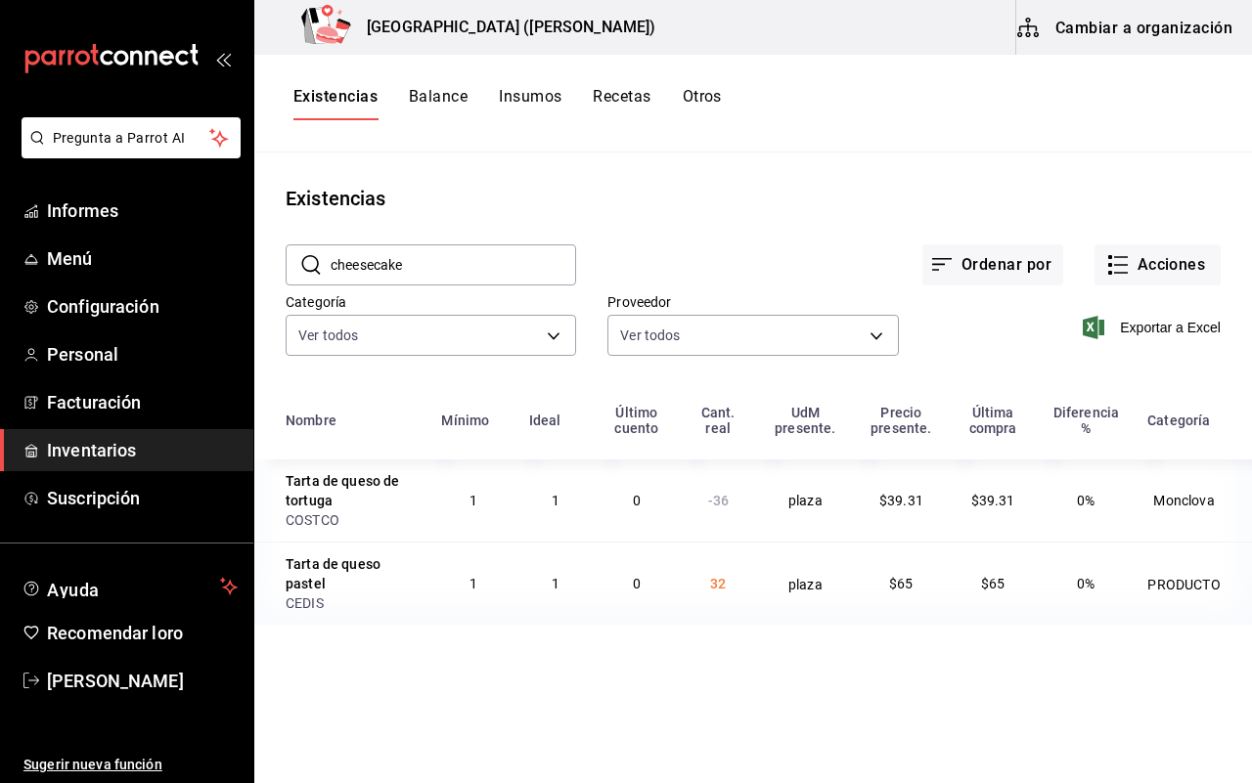
click at [485, 265] on input "cheesecake" at bounding box center [452, 264] width 245 height 39
click at [388, 265] on input "cheesecake" at bounding box center [452, 264] width 245 height 39
click at [412, 265] on input "cheesecake" at bounding box center [452, 264] width 245 height 39
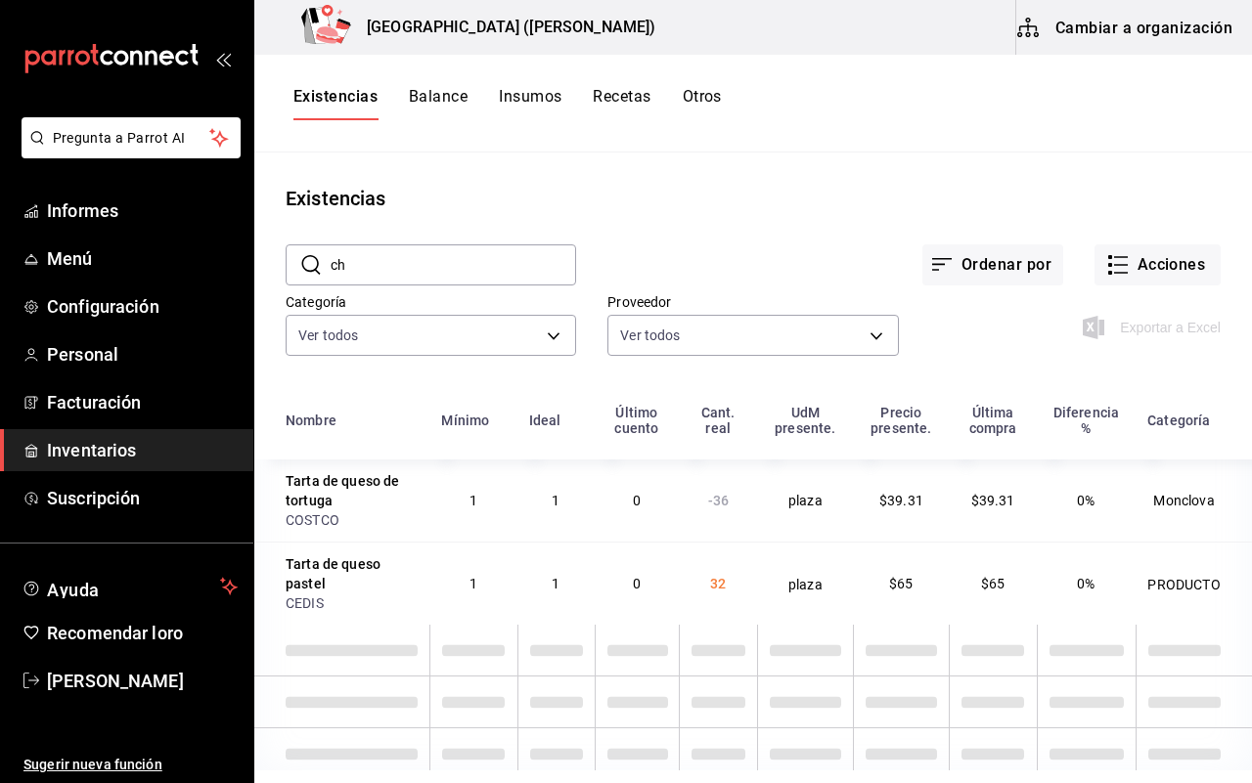
type input "c"
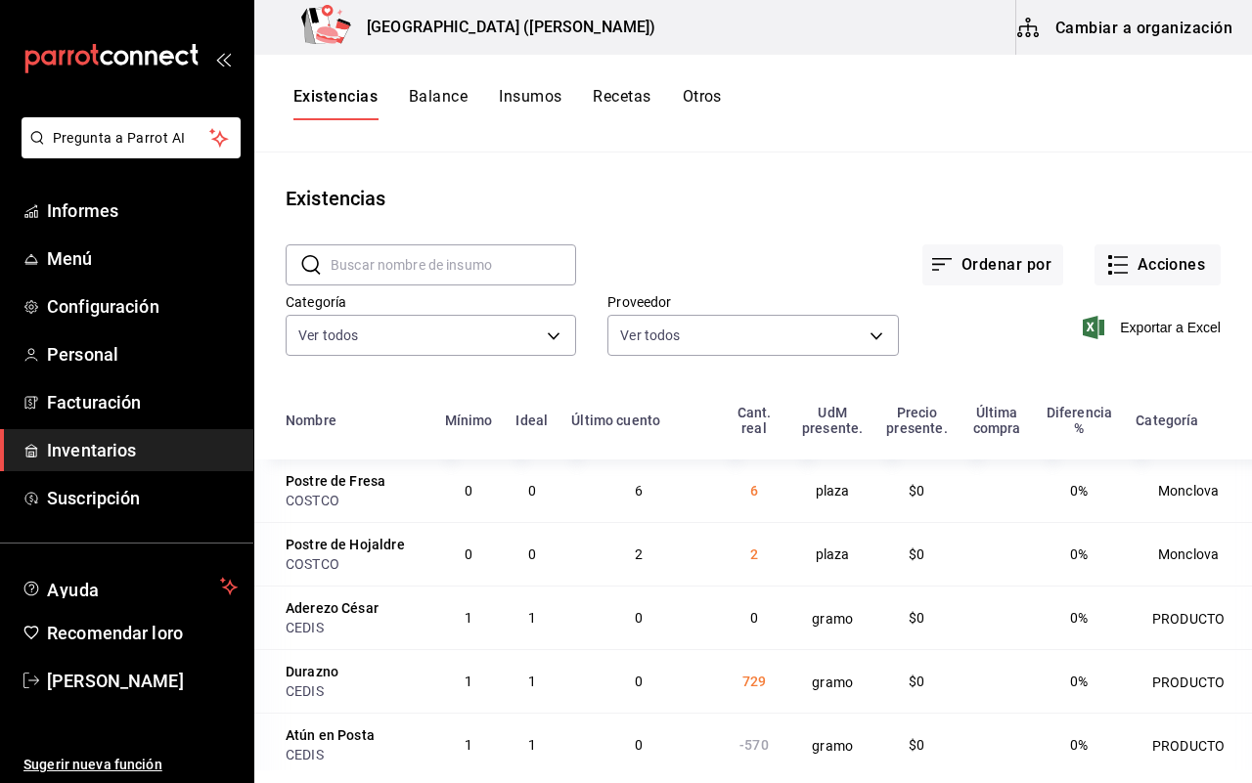
click at [412, 265] on input "text" at bounding box center [452, 264] width 245 height 39
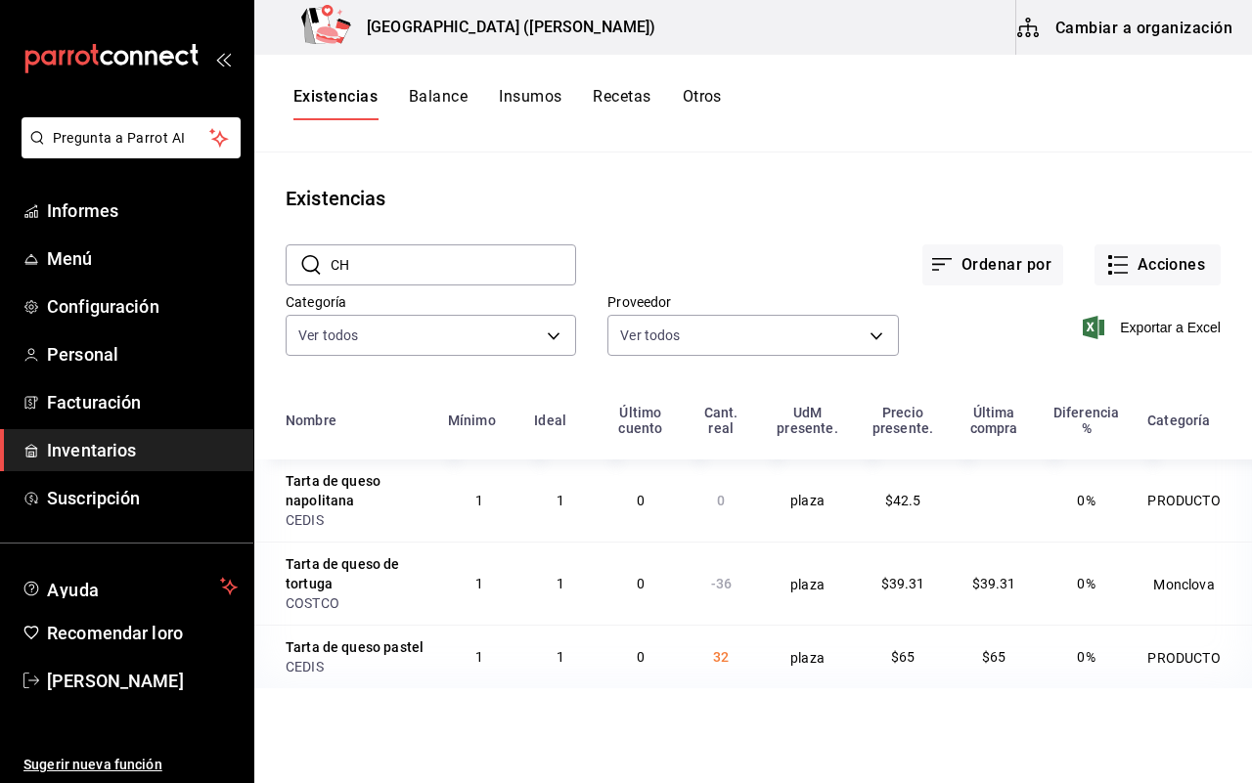
type input "C"
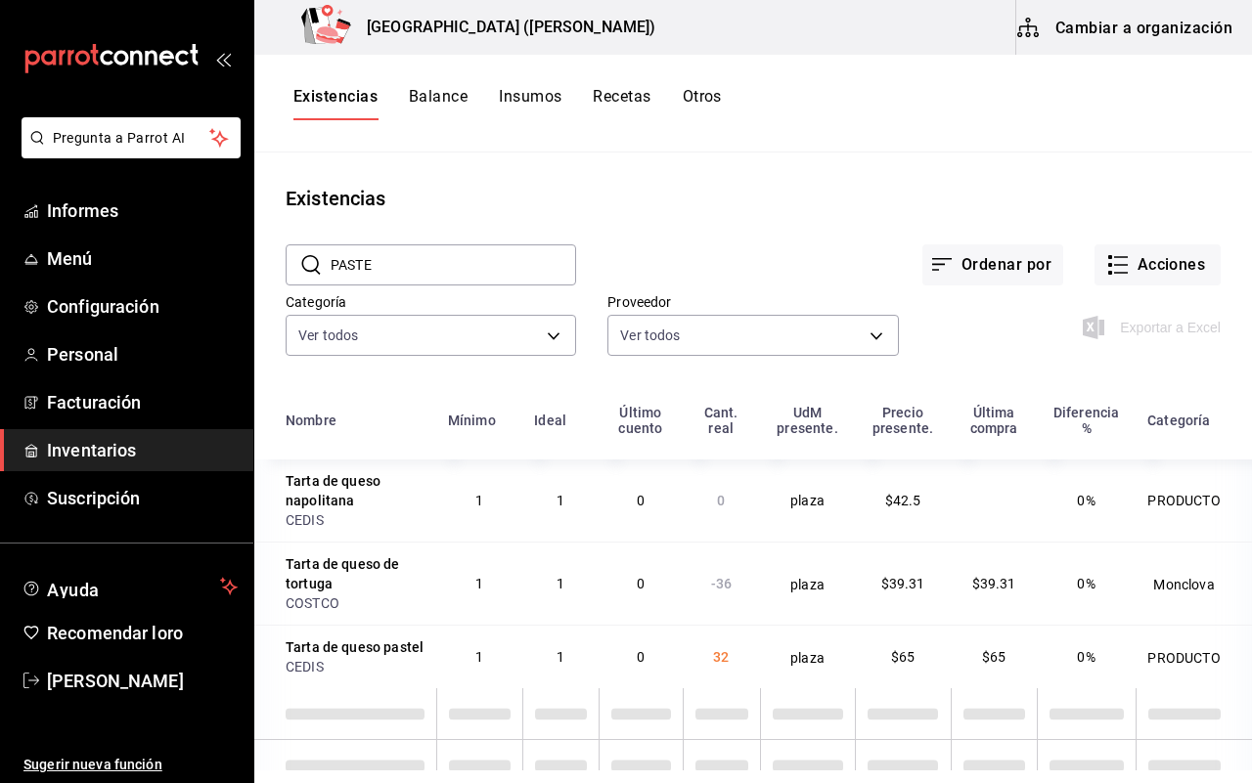
type input "PASTEL"
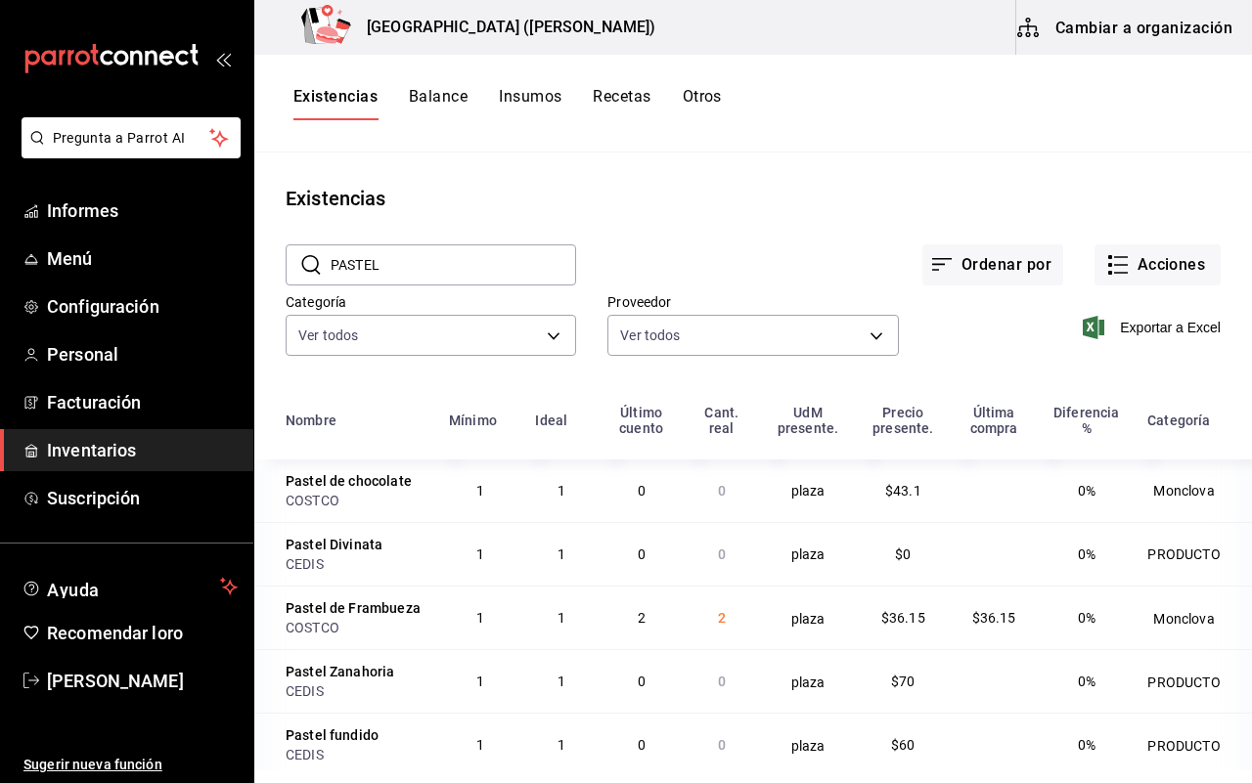
drag, startPoint x: 421, startPoint y: 275, endPoint x: 289, endPoint y: 276, distance: 132.0
click at [289, 276] on div "​ PASTEL ​" at bounding box center [431, 264] width 290 height 41
click at [676, 232] on div "Ordenar por Acciones" at bounding box center [898, 249] width 644 height 72
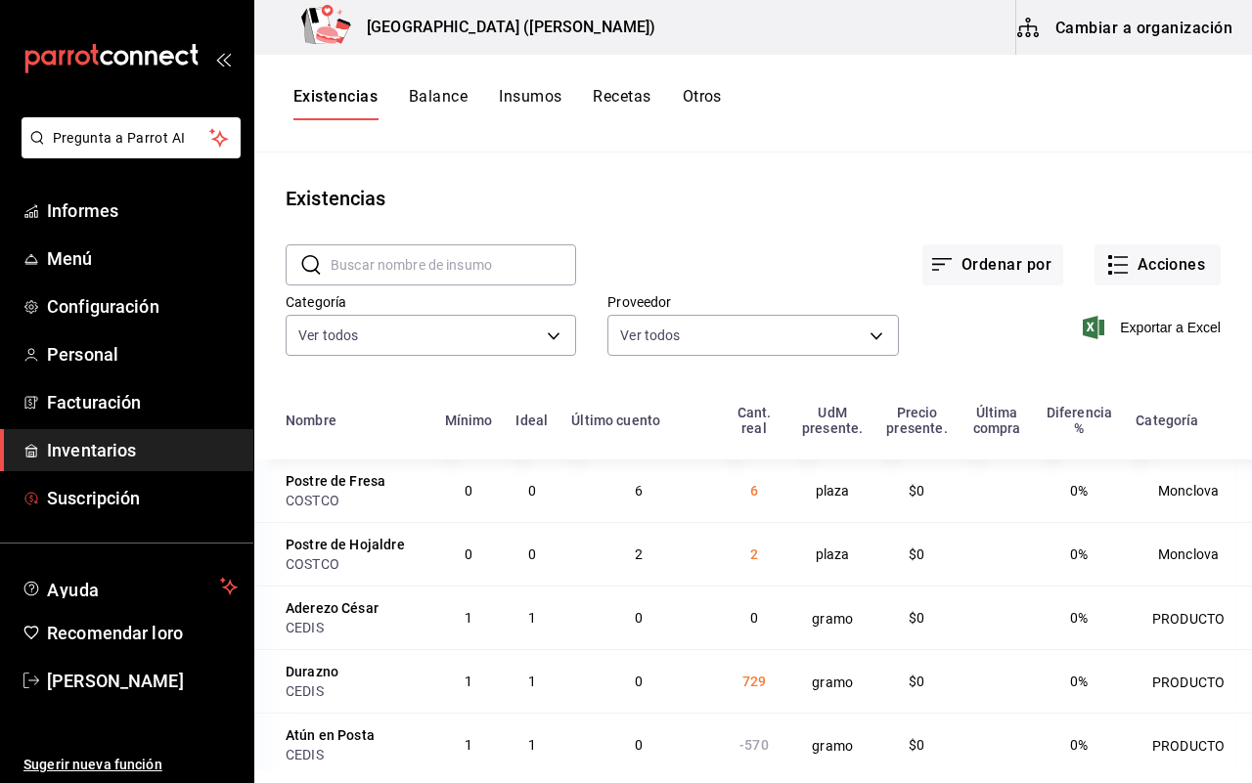
click at [169, 681] on font "[PERSON_NAME]" at bounding box center [115, 681] width 137 height 21
